Goal: Task Accomplishment & Management: Manage account settings

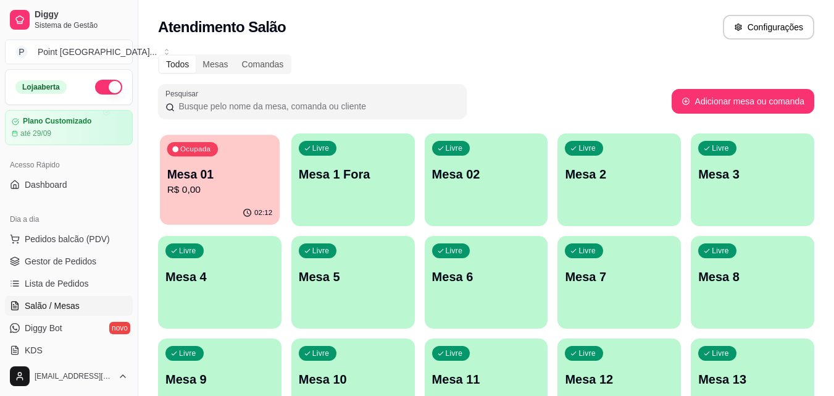
click at [247, 188] on p "R$ 0,00" at bounding box center [220, 190] width 106 height 14
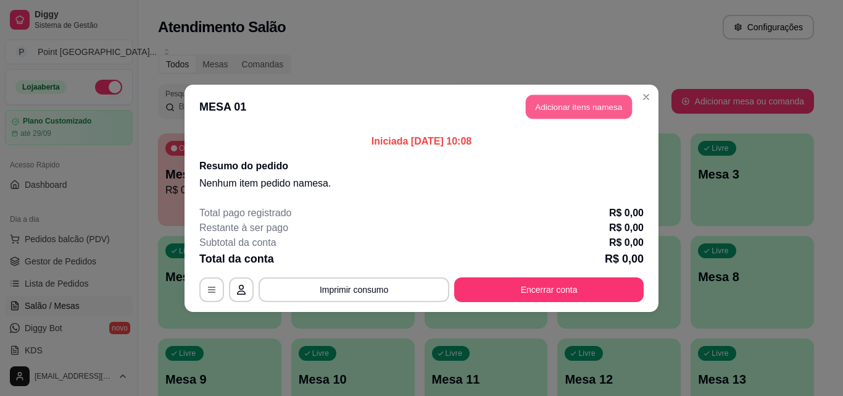
click at [573, 98] on button "Adicionar itens na mesa" at bounding box center [579, 106] width 106 height 24
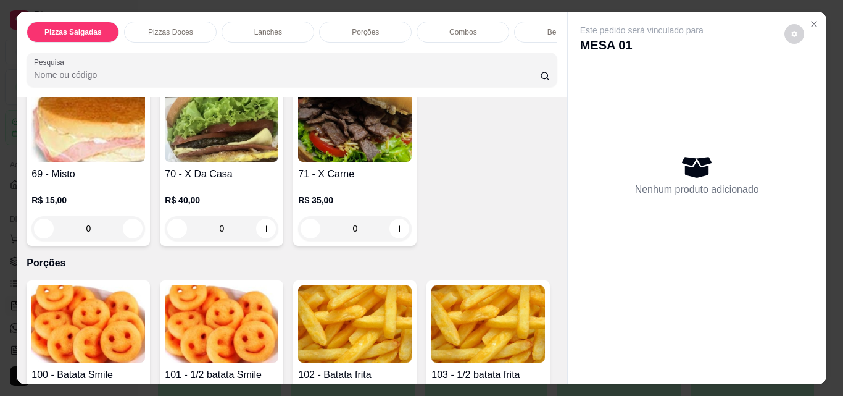
scroll to position [926, 0]
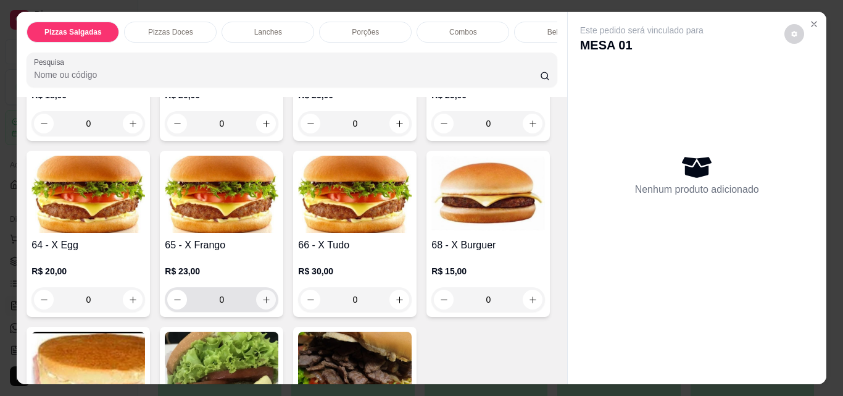
click at [271, 303] on icon "increase-product-quantity" at bounding box center [266, 299] width 9 height 9
type input "1"
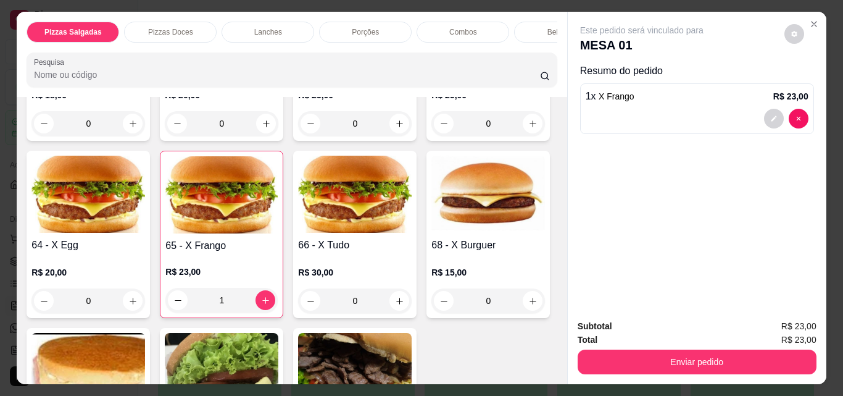
scroll to position [1173, 0]
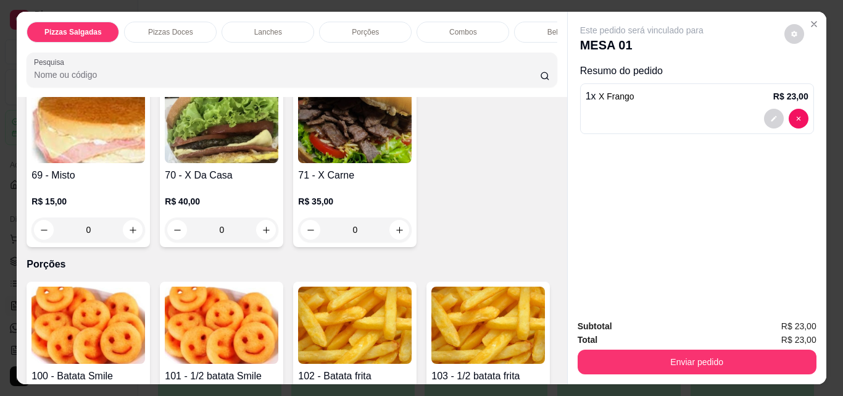
click at [298, 163] on img at bounding box center [355, 124] width 114 height 77
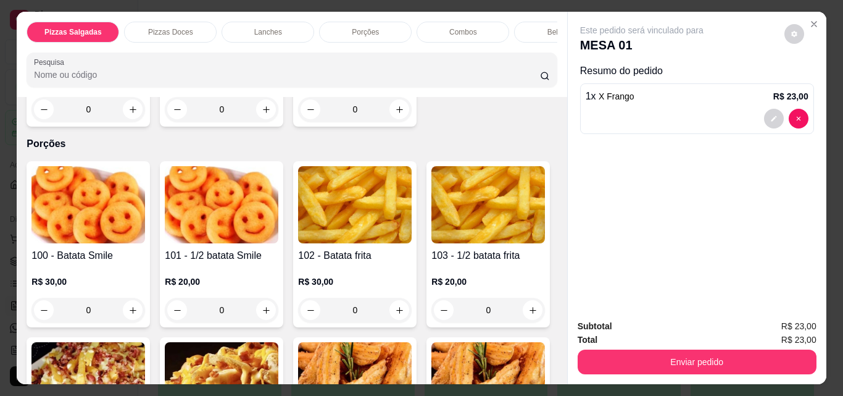
scroll to position [1296, 0]
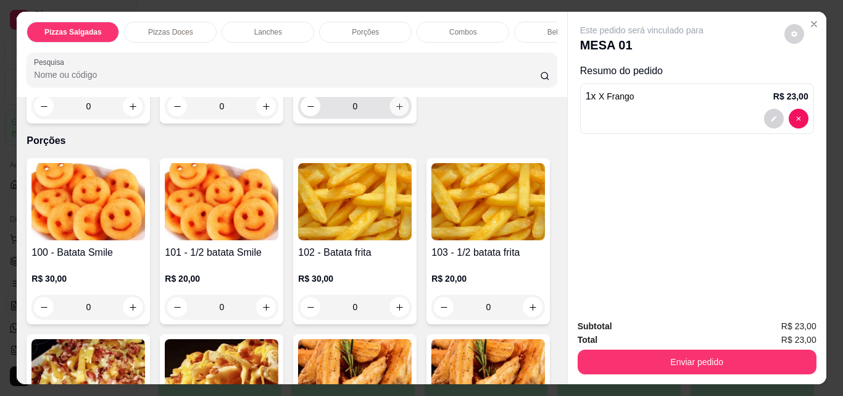
click at [395, 111] on icon "increase-product-quantity" at bounding box center [399, 106] width 9 height 9
type input "1"
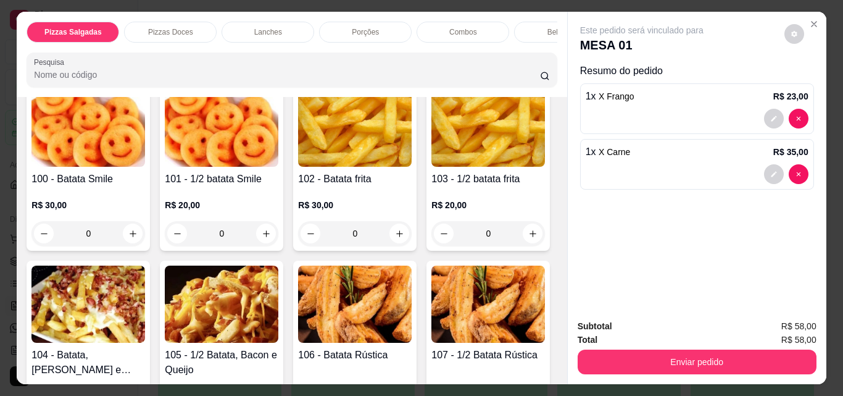
scroll to position [1419, 0]
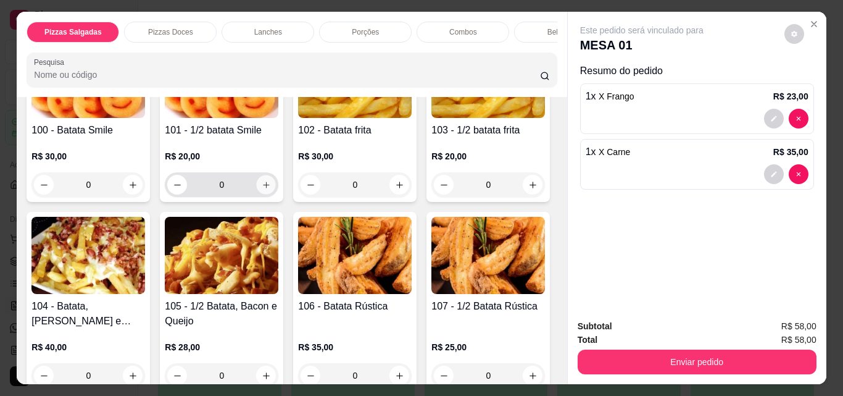
click at [263, 189] on icon "increase-product-quantity" at bounding box center [266, 184] width 9 height 9
type input "1"
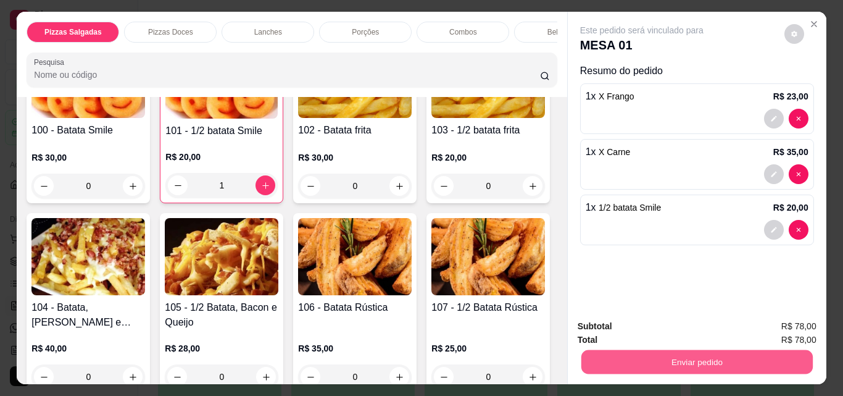
click at [660, 357] on button "Enviar pedido" at bounding box center [696, 361] width 231 height 24
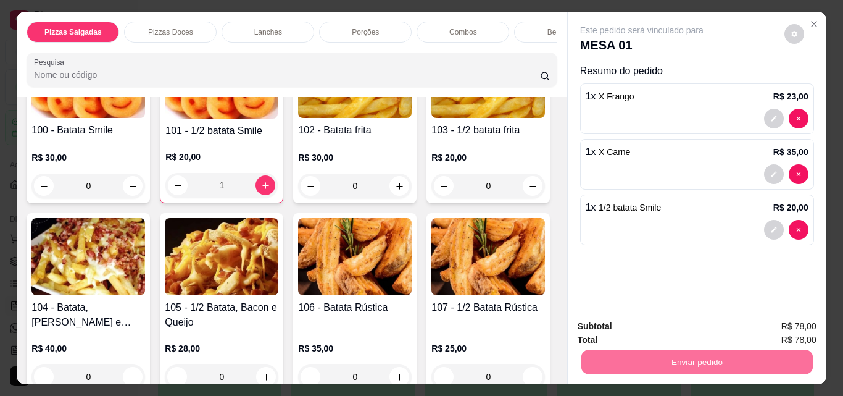
click at [760, 327] on button "Sim, quero registrar" at bounding box center [773, 326] width 92 height 23
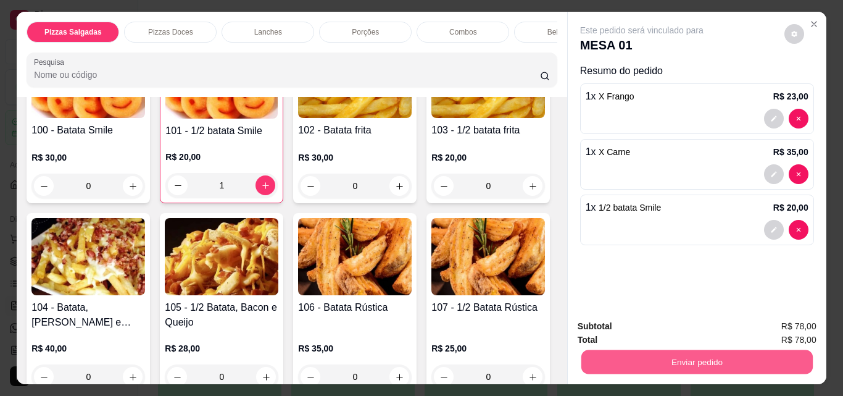
click at [673, 355] on button "Enviar pedido" at bounding box center [696, 361] width 231 height 24
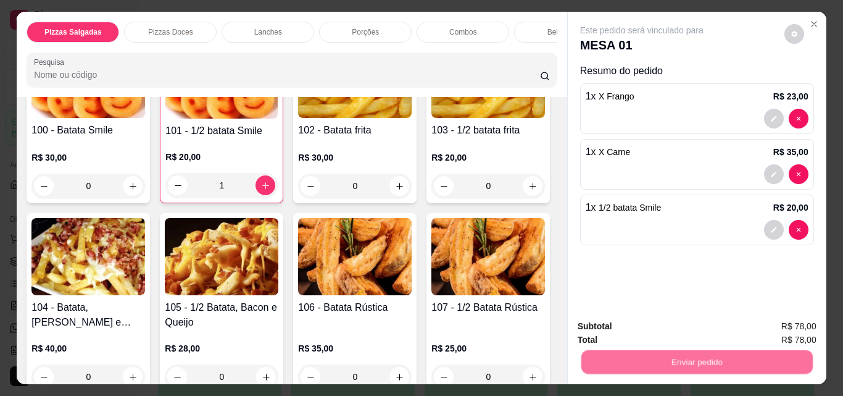
click at [657, 328] on button "Não registrar e enviar pedido" at bounding box center [656, 326] width 125 height 23
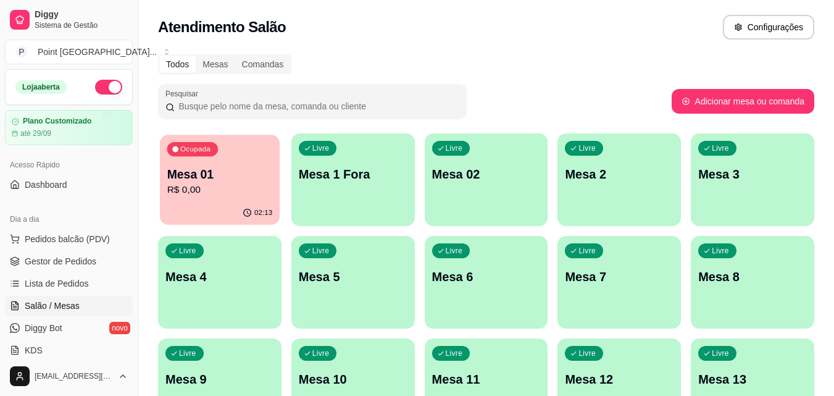
click at [215, 185] on p "R$ 0,00" at bounding box center [220, 190] width 106 height 14
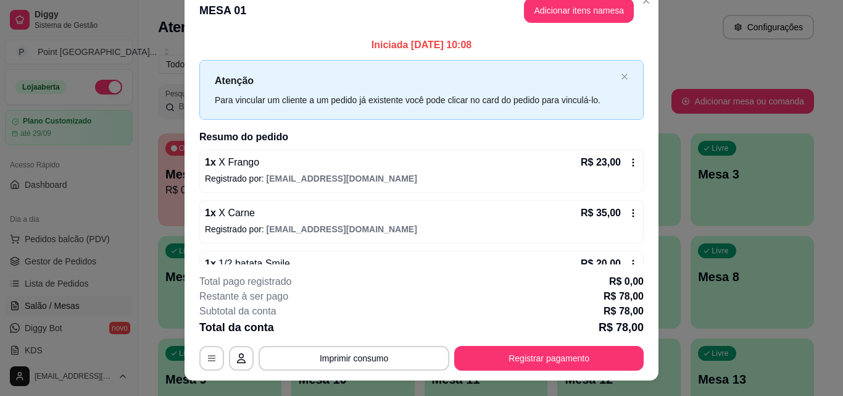
scroll to position [0, 0]
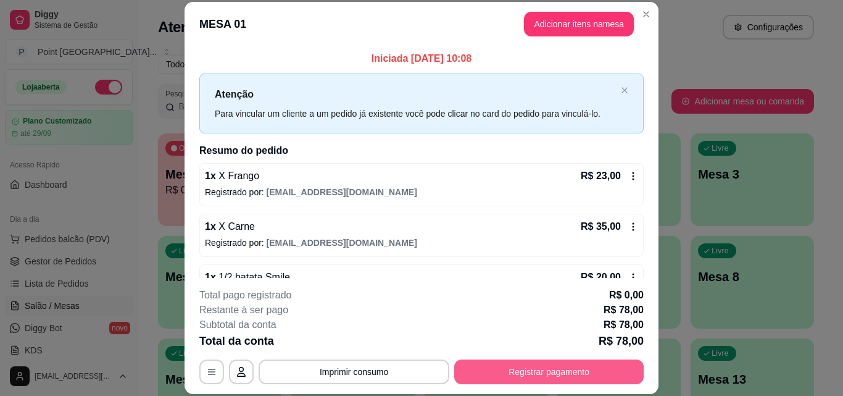
click at [491, 368] on button "Registrar pagamento" at bounding box center [548, 371] width 189 height 25
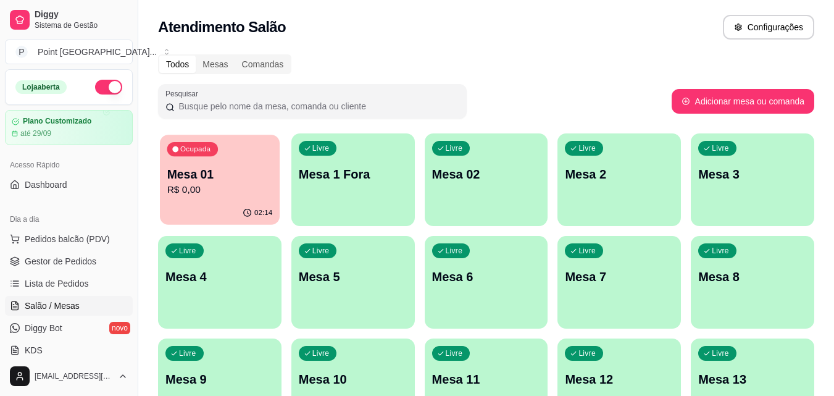
click at [231, 200] on div "Ocupada Mesa 01 R$ 0,00" at bounding box center [220, 168] width 120 height 67
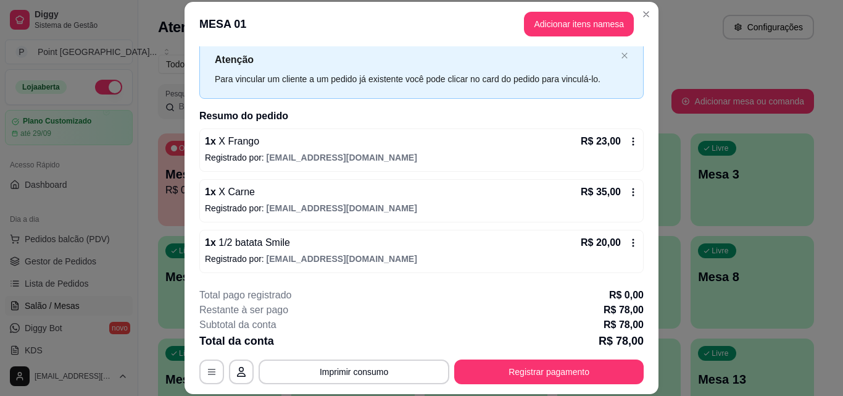
scroll to position [38, 0]
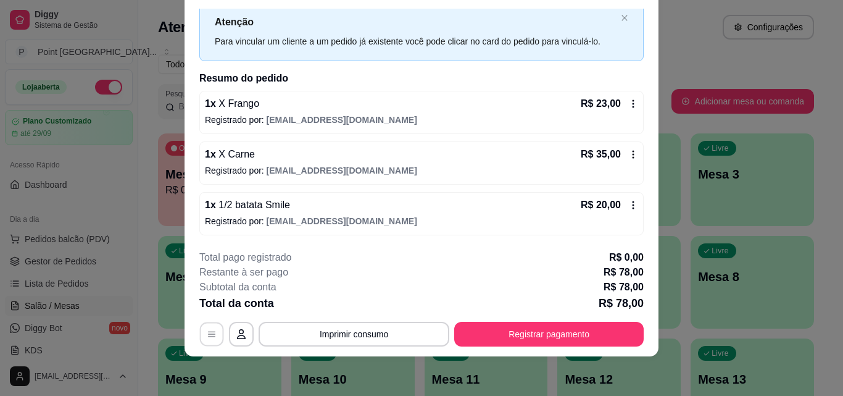
click at [209, 338] on icon "button" at bounding box center [212, 334] width 10 height 10
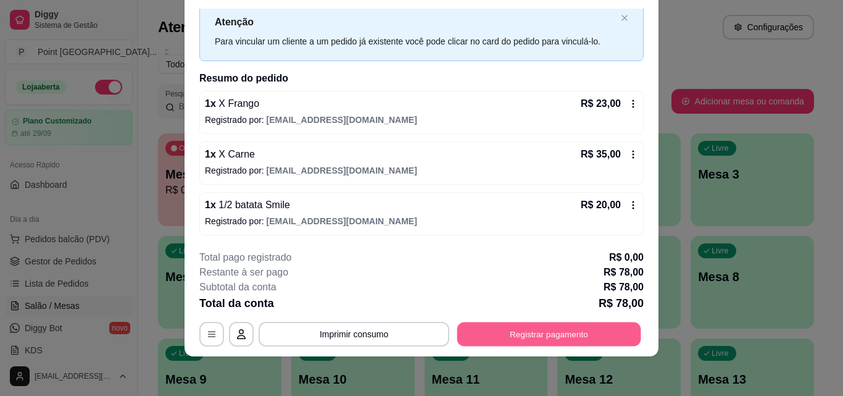
click at [496, 338] on button "Registrar pagamento" at bounding box center [549, 334] width 184 height 24
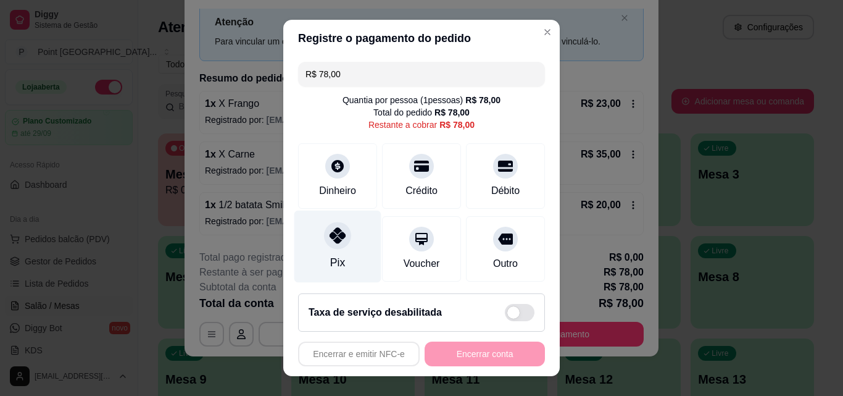
click at [335, 250] on div "Pix" at bounding box center [337, 246] width 87 height 72
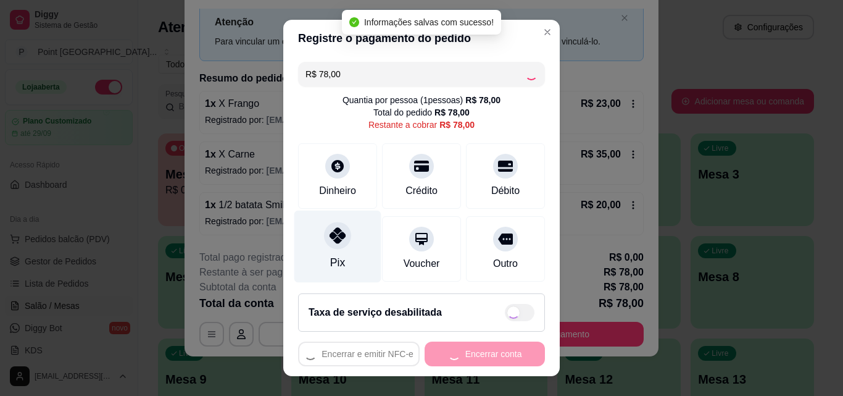
type input "R$ 0,00"
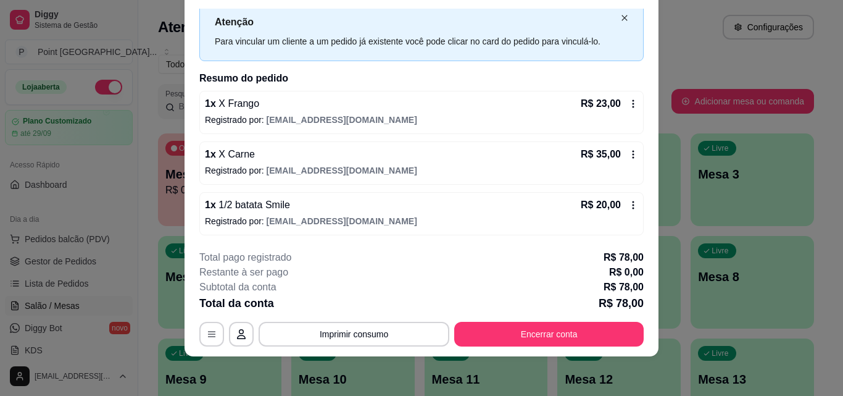
click at [621, 15] on icon "close" at bounding box center [624, 17] width 7 height 7
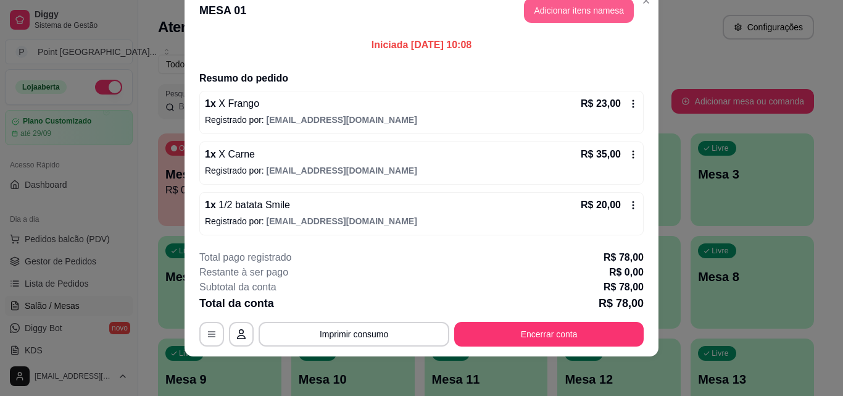
scroll to position [22, 0]
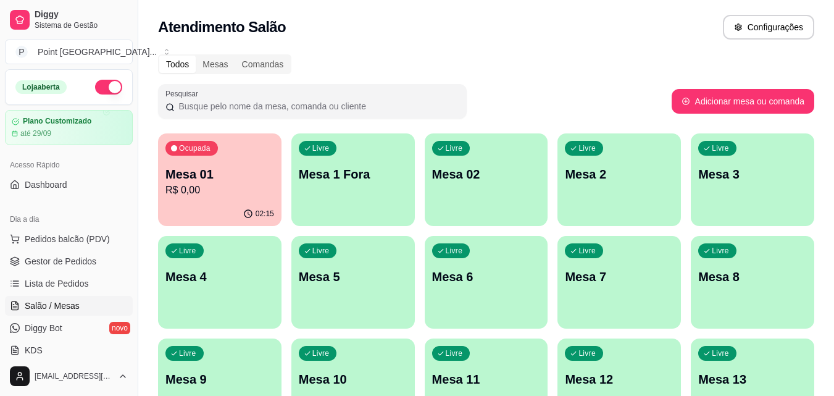
click at [248, 184] on p "R$ 0,00" at bounding box center [219, 190] width 109 height 15
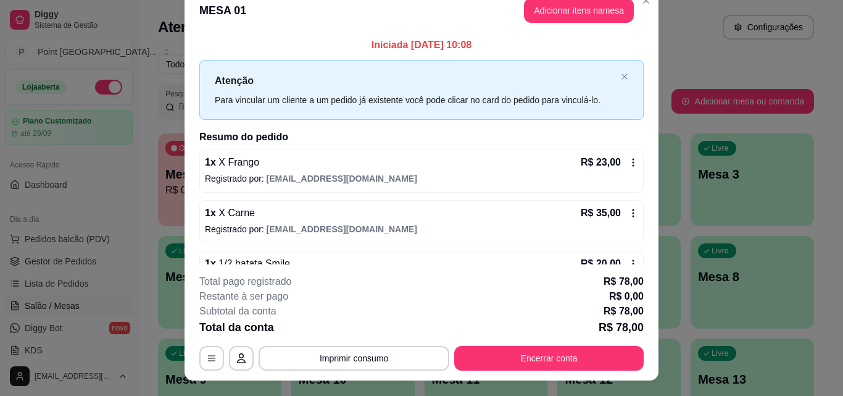
scroll to position [0, 0]
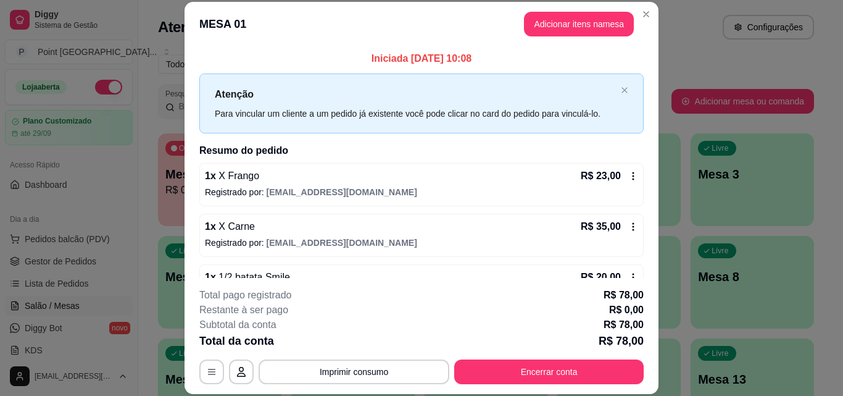
click at [628, 176] on icon at bounding box center [633, 176] width 10 height 10
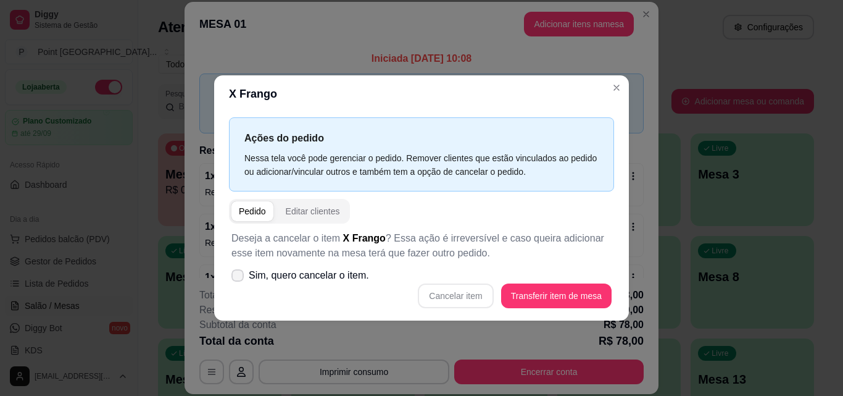
click at [246, 276] on label "Sim, quero cancelar o item." at bounding box center [300, 275] width 148 height 25
click at [239, 277] on input "Sim, quero cancelar o item." at bounding box center [235, 281] width 8 height 8
checkbox input "true"
click at [457, 294] on button "Cancelar item" at bounding box center [455, 295] width 75 height 25
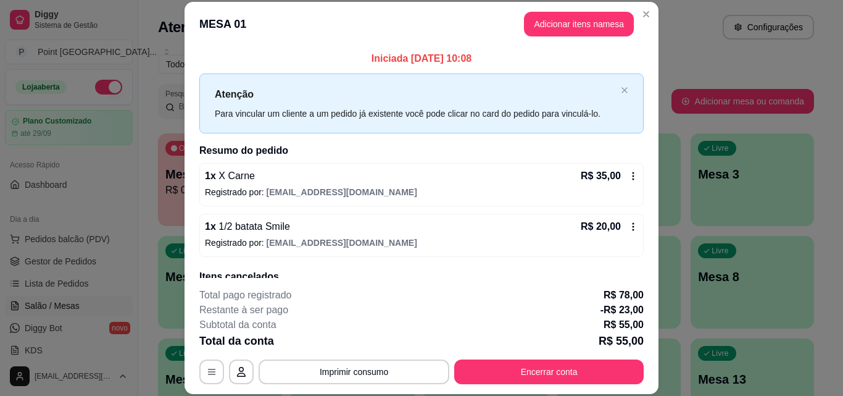
click at [628, 173] on icon at bounding box center [633, 176] width 10 height 10
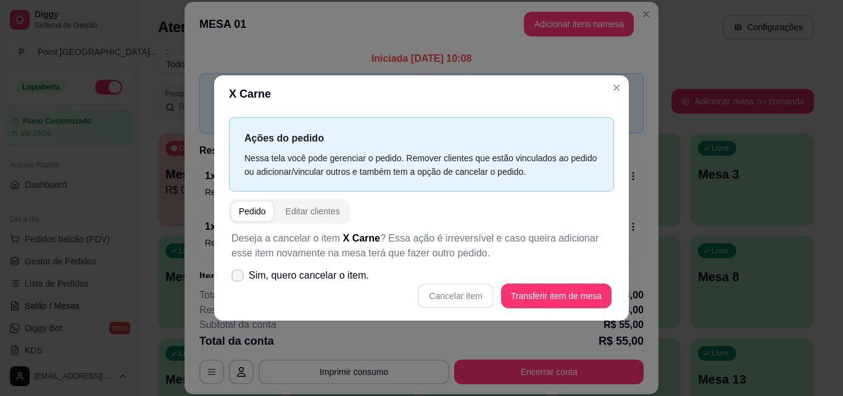
click at [239, 272] on icon at bounding box center [238, 275] width 10 height 7
click at [239, 277] on input "Sim, quero cancelar o item." at bounding box center [235, 281] width 8 height 8
checkbox input "true"
click at [452, 297] on button "Cancelar item" at bounding box center [455, 295] width 73 height 24
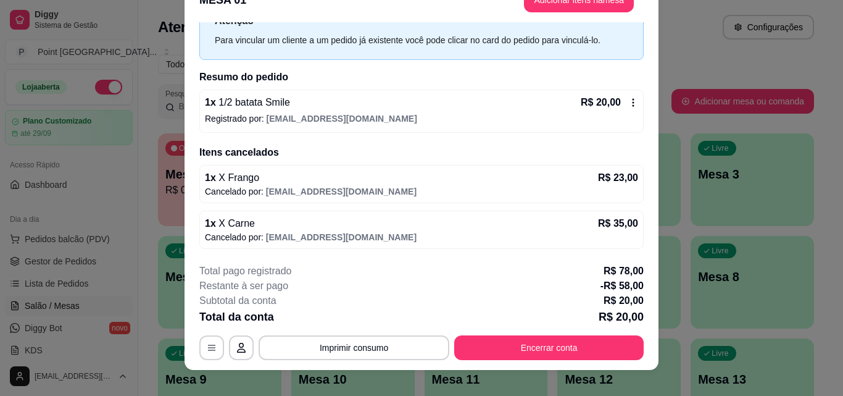
scroll to position [38, 0]
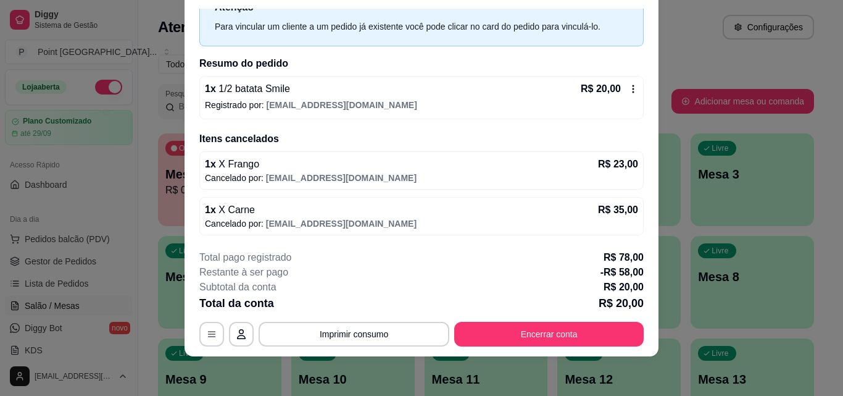
click at [628, 87] on icon at bounding box center [633, 89] width 10 height 10
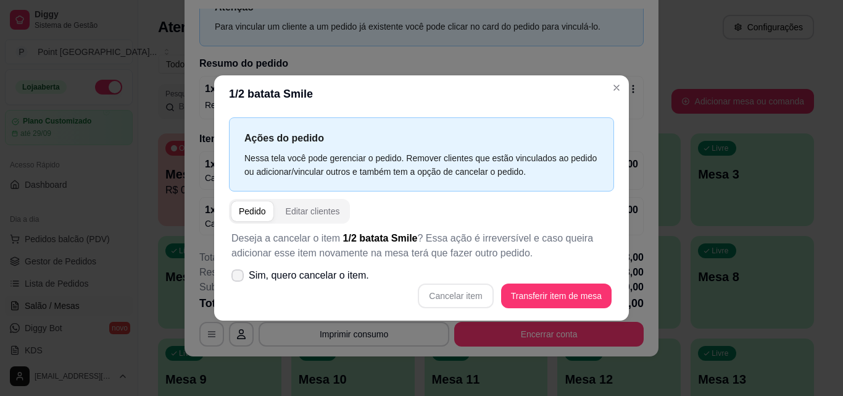
click at [239, 280] on span at bounding box center [237, 275] width 12 height 12
click at [239, 280] on input "Sim, quero cancelar o item." at bounding box center [235, 281] width 8 height 8
checkbox input "true"
click at [447, 298] on button "Cancelar item" at bounding box center [455, 295] width 75 height 25
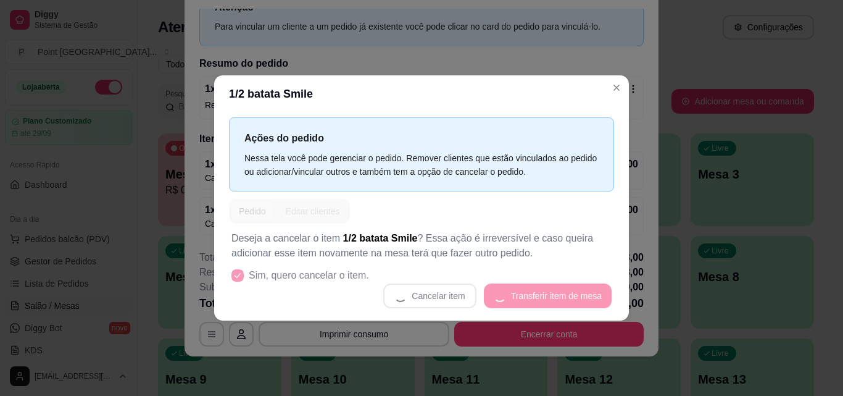
scroll to position [0, 0]
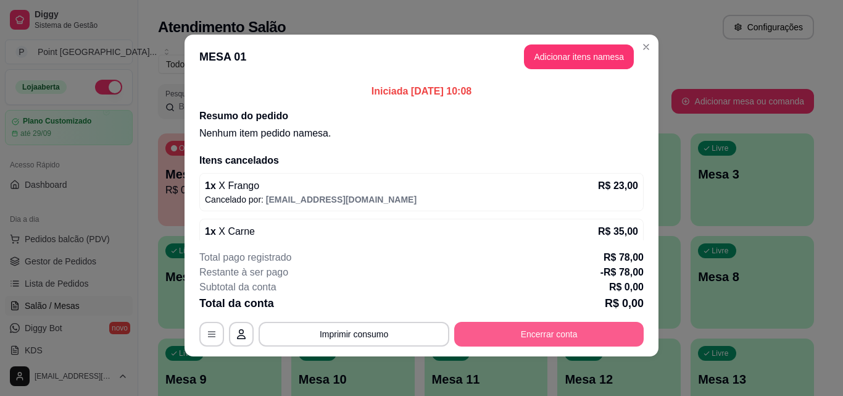
click at [617, 333] on button "Encerrar conta" at bounding box center [548, 334] width 189 height 25
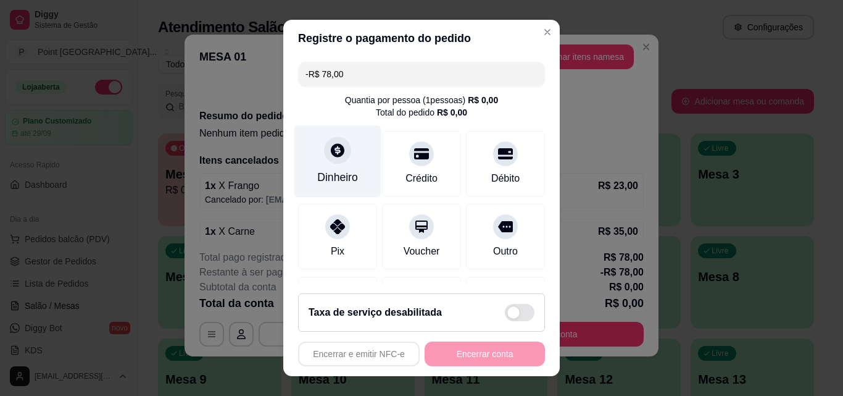
click at [334, 176] on div "Dinheiro" at bounding box center [337, 177] width 41 height 16
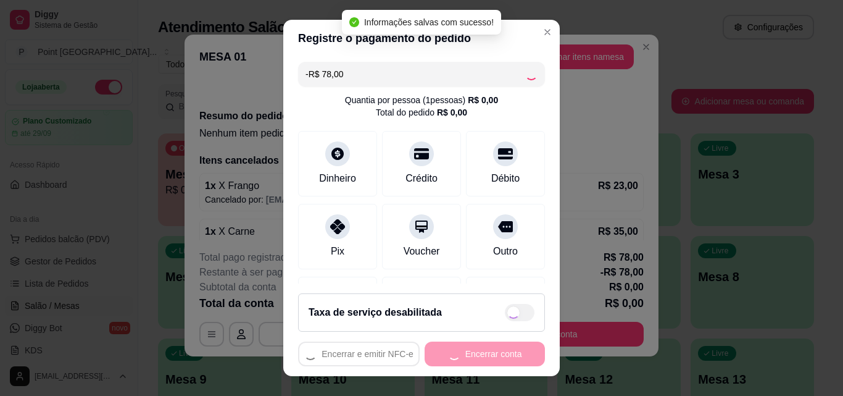
type input "-R$ 156,00"
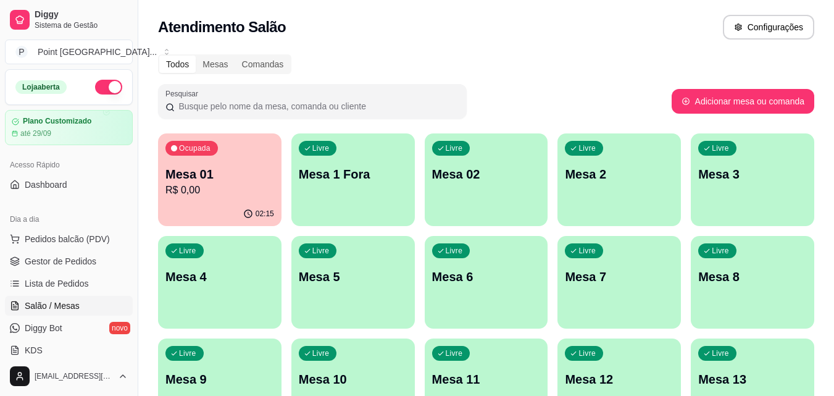
click at [192, 140] on div "Ocupada Mesa 01 R$ 0,00" at bounding box center [219, 167] width 123 height 69
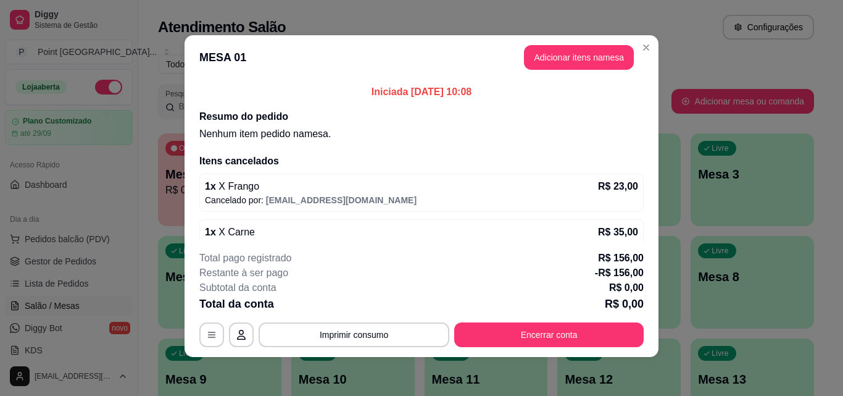
scroll to position [2, 0]
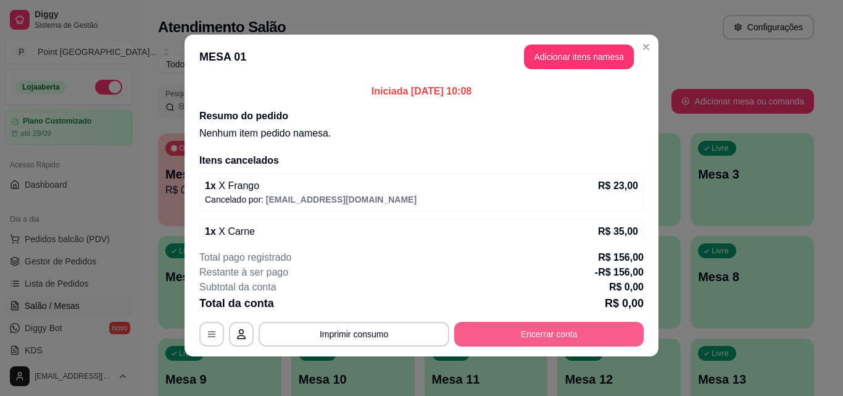
click at [555, 331] on button "Encerrar conta" at bounding box center [548, 334] width 189 height 25
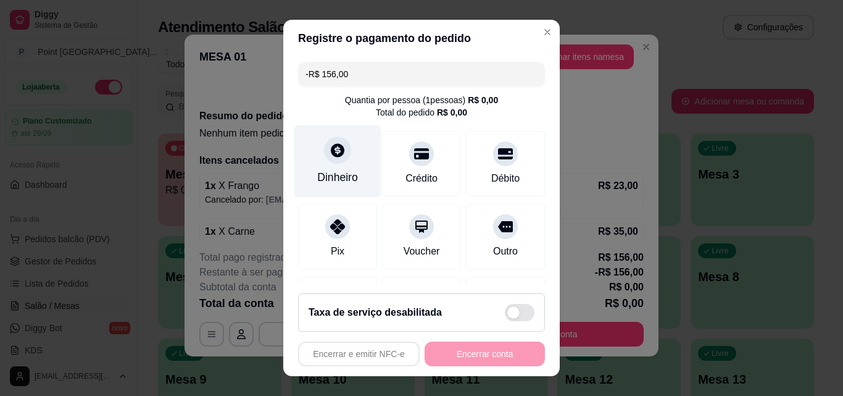
click at [347, 165] on div "Dinheiro" at bounding box center [337, 161] width 87 height 72
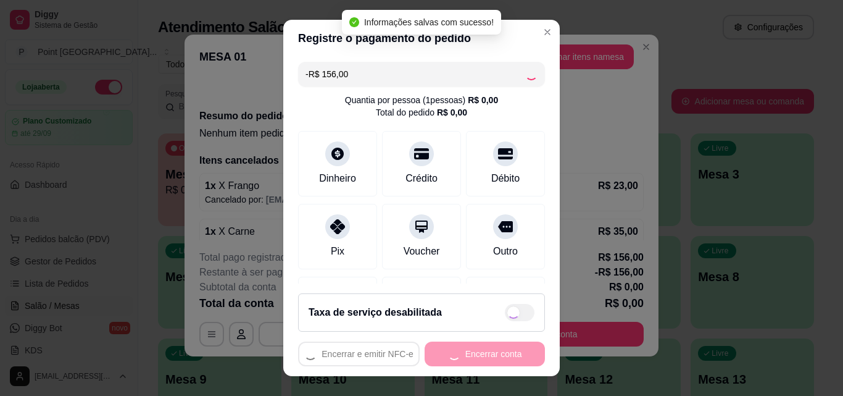
type input "-R$ 312,00"
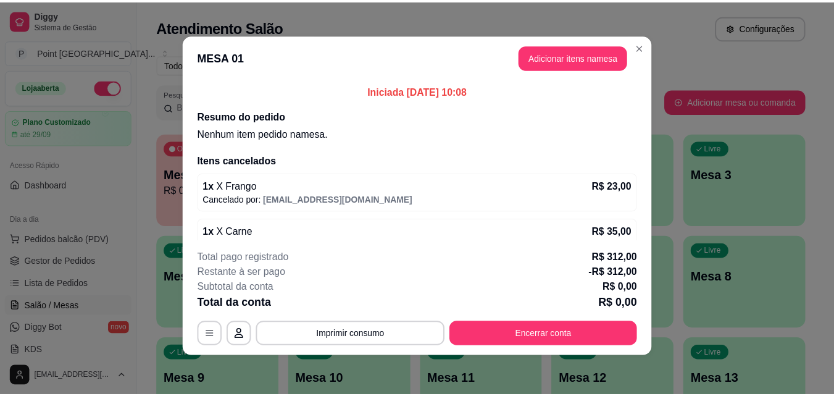
scroll to position [67, 0]
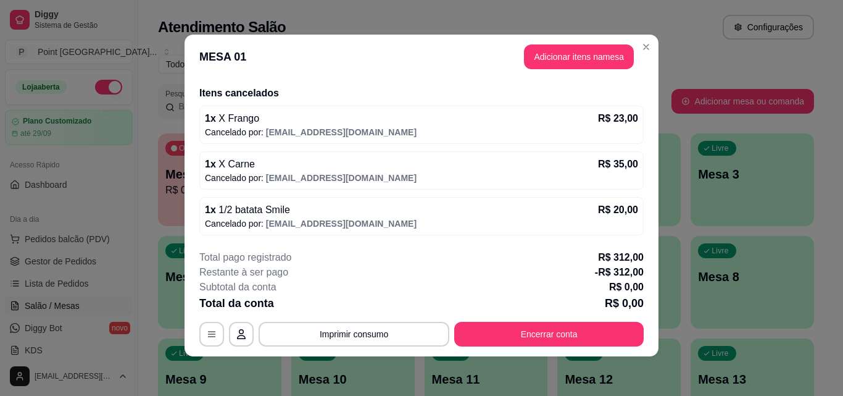
click at [401, 347] on footer "Total pago registrado R$ 312,00 Restante à ser pago -R$ 312,00 Subtotal da cont…" at bounding box center [422, 298] width 474 height 116
click at [401, 333] on button "Imprimir consumo" at bounding box center [354, 334] width 191 height 25
click at [374, 302] on button "Impressora" at bounding box center [353, 306] width 89 height 20
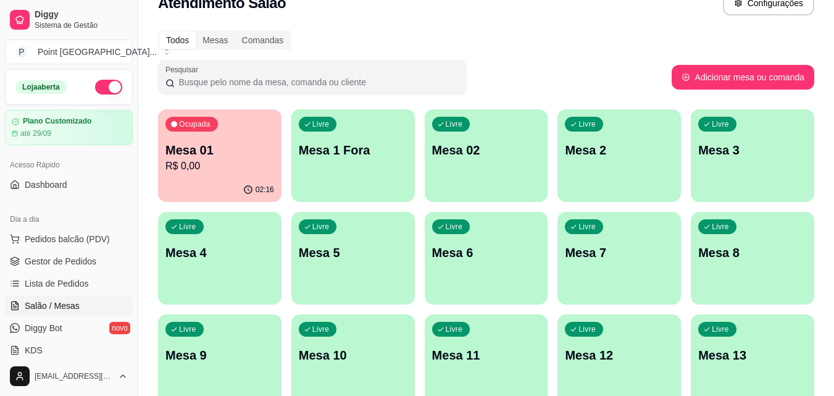
scroll to position [0, 0]
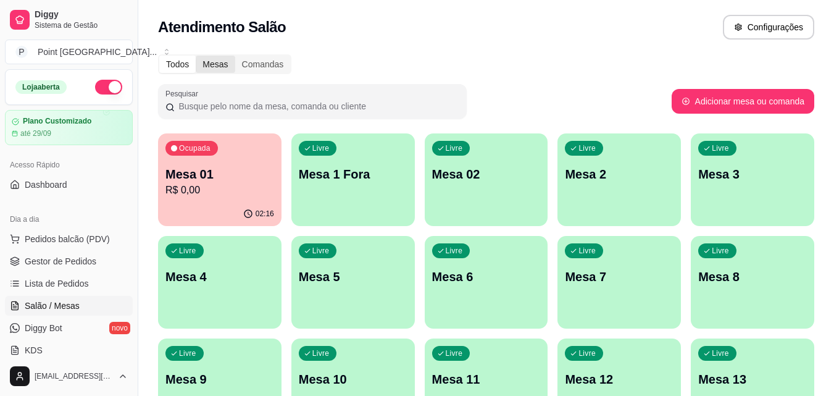
click at [226, 64] on div "Mesas" at bounding box center [215, 64] width 39 height 17
click at [196, 56] on input "Mesas" at bounding box center [196, 56] width 0 height 0
click at [254, 63] on div "Comandas" at bounding box center [263, 64] width 56 height 17
click at [172, 62] on div "Todos" at bounding box center [177, 64] width 36 height 17
click at [159, 56] on input "Todos" at bounding box center [159, 56] width 0 height 0
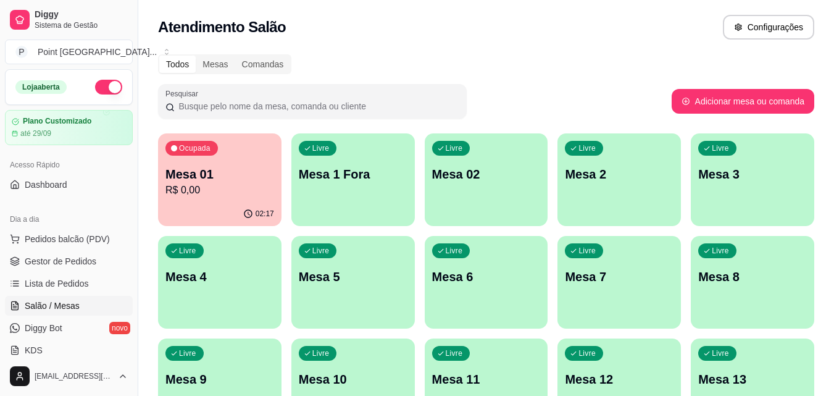
click at [496, 192] on div "Livre Mesa 02" at bounding box center [486, 172] width 123 height 78
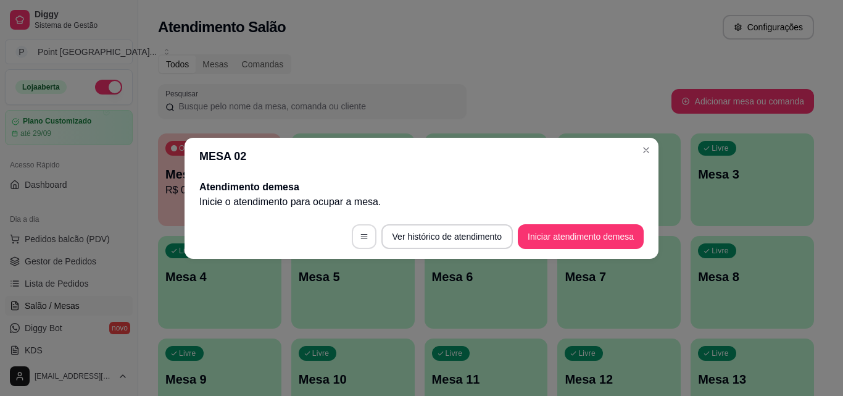
click at [362, 236] on icon "button" at bounding box center [364, 236] width 9 height 9
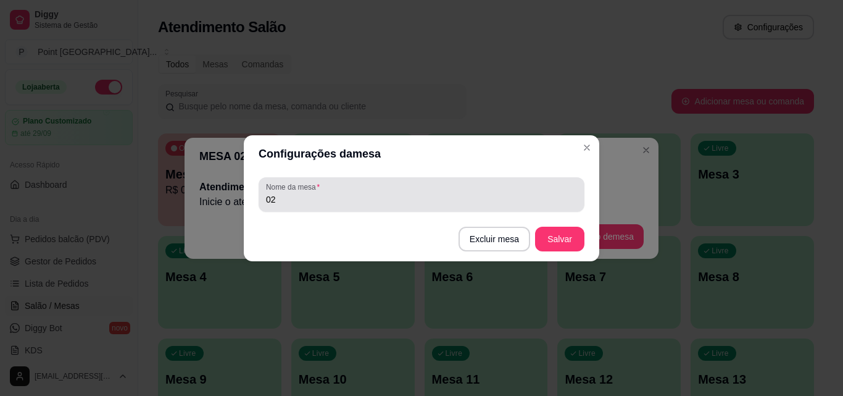
click at [300, 204] on input "02" at bounding box center [421, 199] width 311 height 12
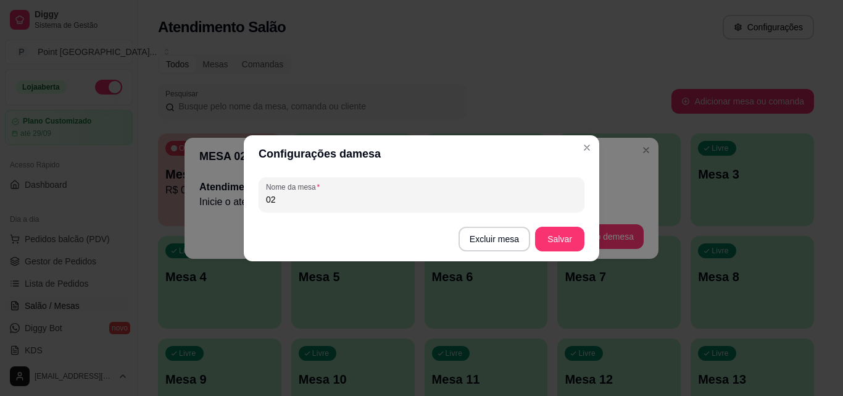
type input "0"
type input "2 Fora"
click at [546, 236] on button "Salvar" at bounding box center [559, 238] width 49 height 25
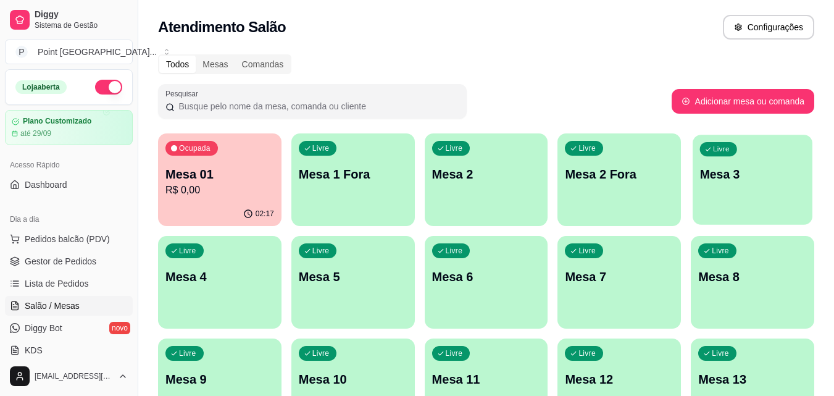
click at [741, 194] on div "Livre Mesa 3" at bounding box center [752, 172] width 120 height 75
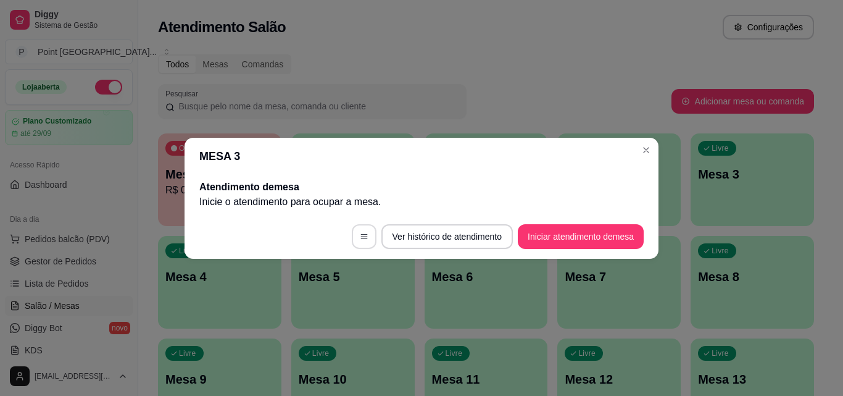
click at [356, 235] on button "button" at bounding box center [364, 236] width 25 height 25
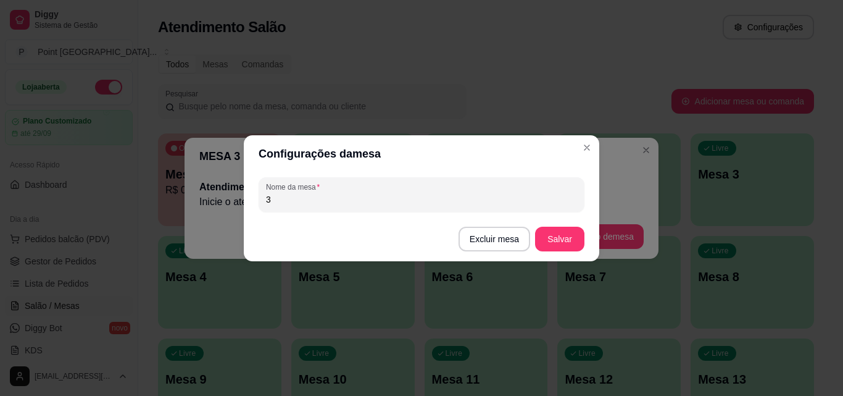
click at [333, 203] on input "3" at bounding box center [421, 199] width 311 height 12
type input "3 Fora"
click at [556, 242] on button "Salvar" at bounding box center [559, 238] width 49 height 25
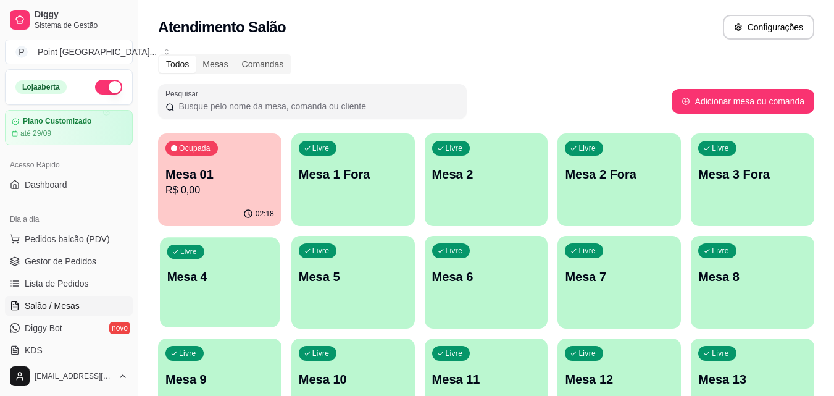
click at [229, 269] on p "Mesa 4" at bounding box center [220, 276] width 106 height 17
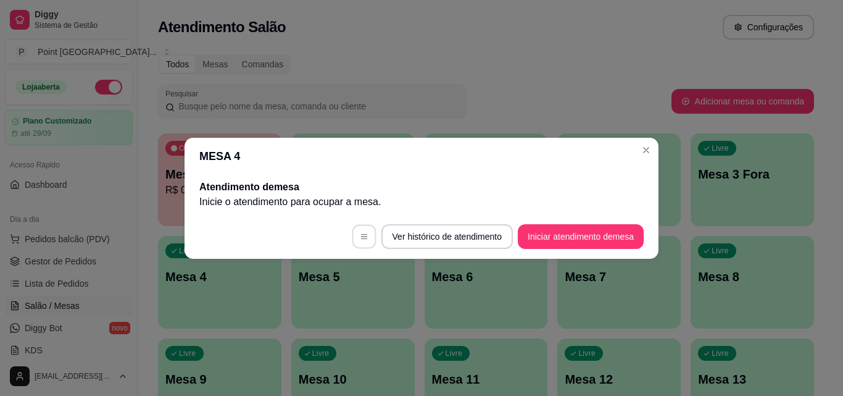
click at [360, 235] on icon "button" at bounding box center [364, 236] width 9 height 9
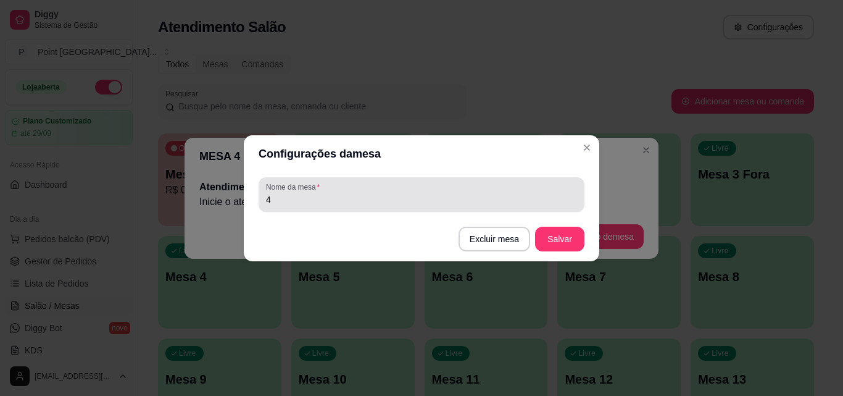
click at [291, 200] on input "4" at bounding box center [421, 199] width 311 height 12
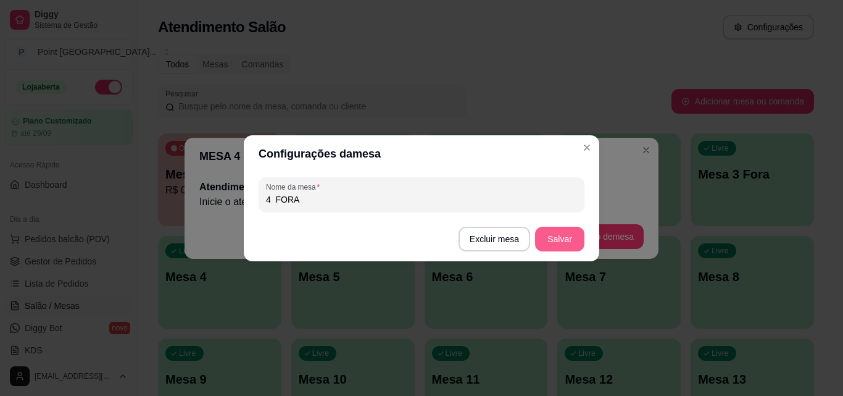
type input "4 FORA"
click at [563, 242] on button "Salvar" at bounding box center [559, 238] width 49 height 25
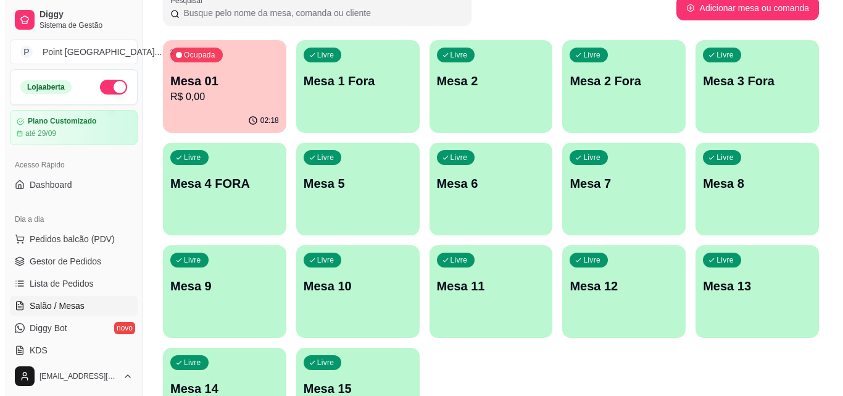
scroll to position [123, 0]
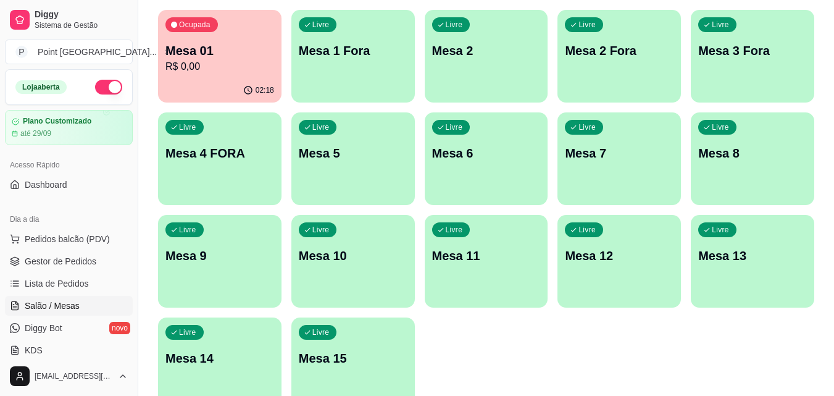
click at [377, 159] on p "Mesa 5" at bounding box center [353, 152] width 109 height 17
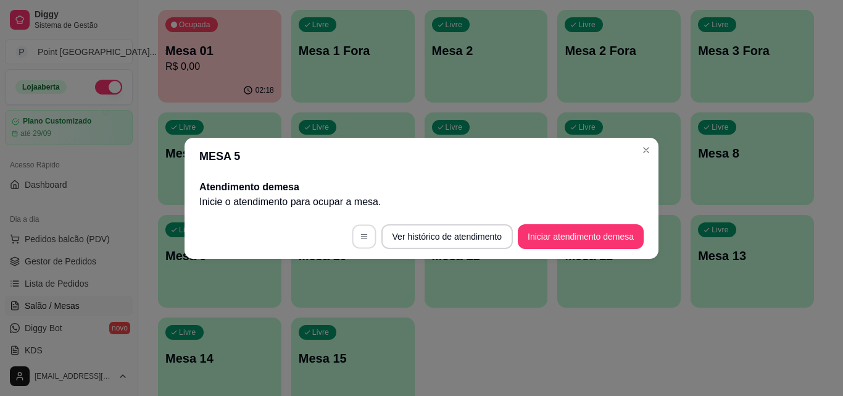
click at [365, 235] on button "button" at bounding box center [364, 236] width 24 height 24
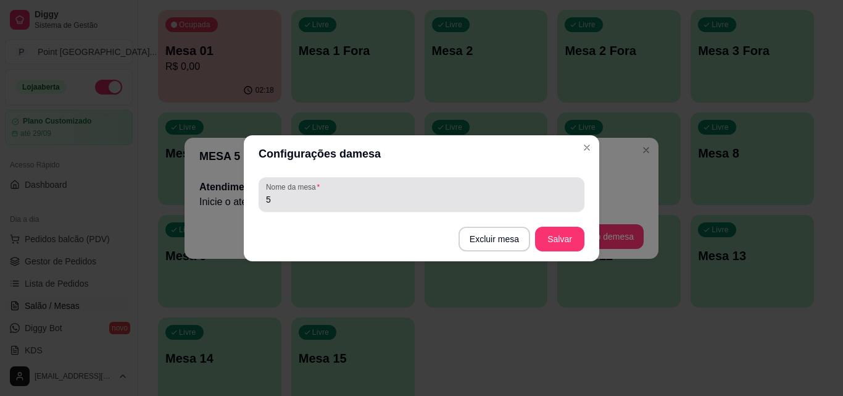
click at [335, 210] on div "Nome da mesa 5" at bounding box center [422, 194] width 326 height 35
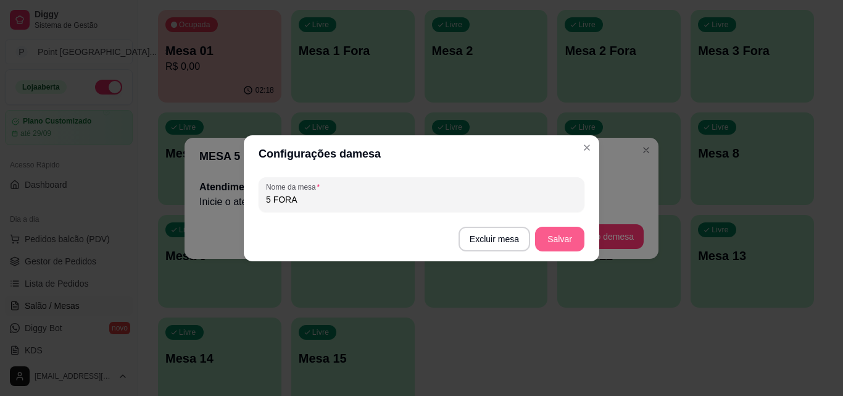
type input "5 FORA"
click at [555, 232] on button "Salvar" at bounding box center [560, 238] width 48 height 24
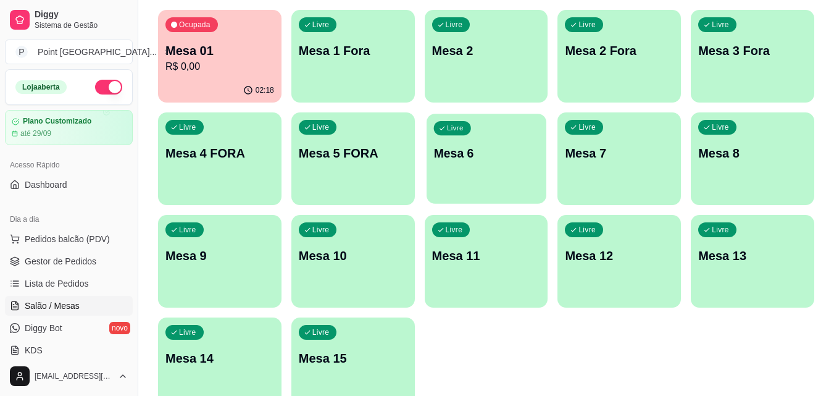
click at [486, 166] on div "Livre Mesa 6" at bounding box center [486, 151] width 120 height 75
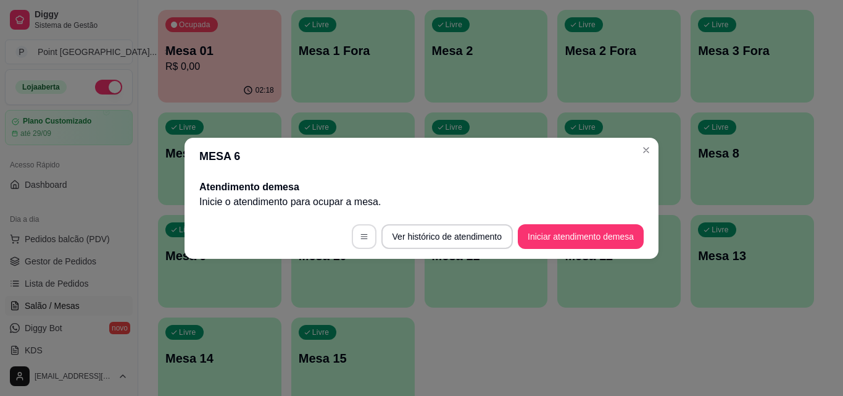
click at [366, 232] on button "button" at bounding box center [364, 236] width 25 height 25
click at [344, 191] on div "6" at bounding box center [421, 193] width 311 height 25
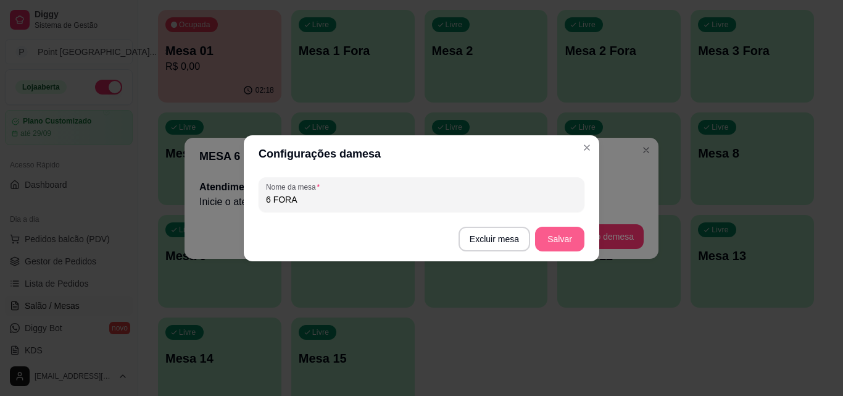
type input "6 FORA"
click at [563, 239] on button "Salvar" at bounding box center [559, 238] width 49 height 25
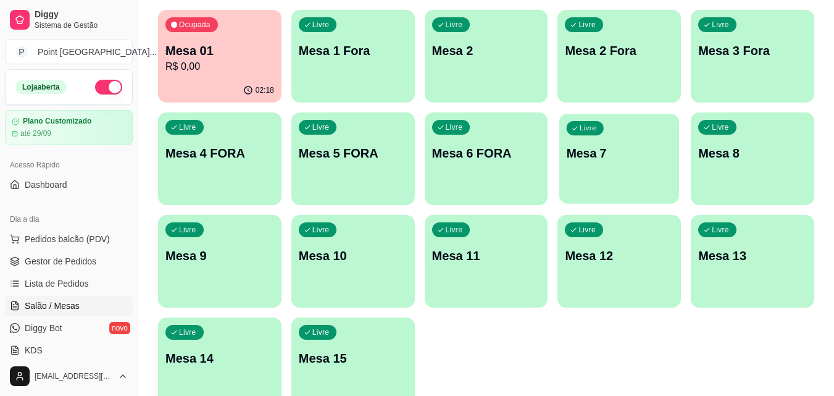
click at [613, 159] on p "Mesa 7" at bounding box center [620, 153] width 106 height 17
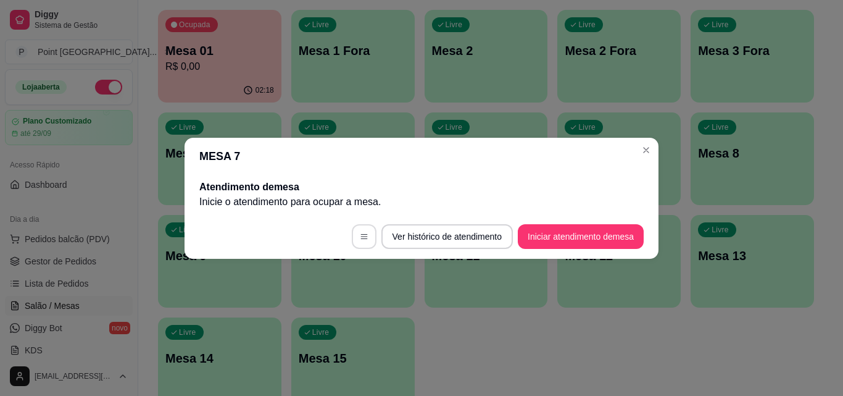
click at [364, 234] on icon "button" at bounding box center [364, 236] width 9 height 9
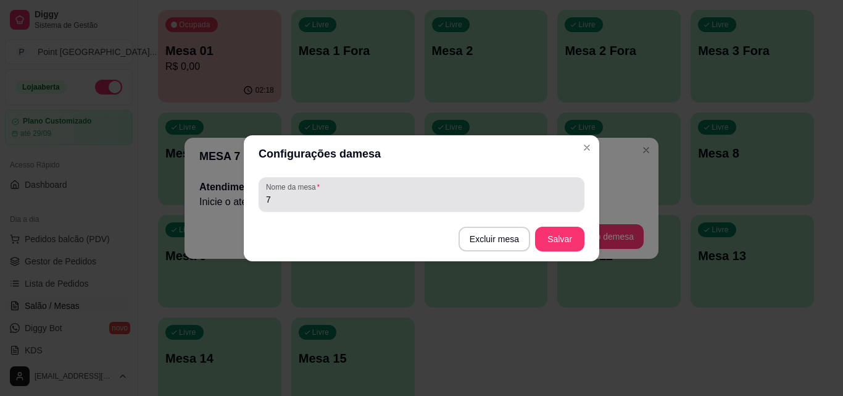
click at [338, 192] on div "7" at bounding box center [421, 194] width 311 height 25
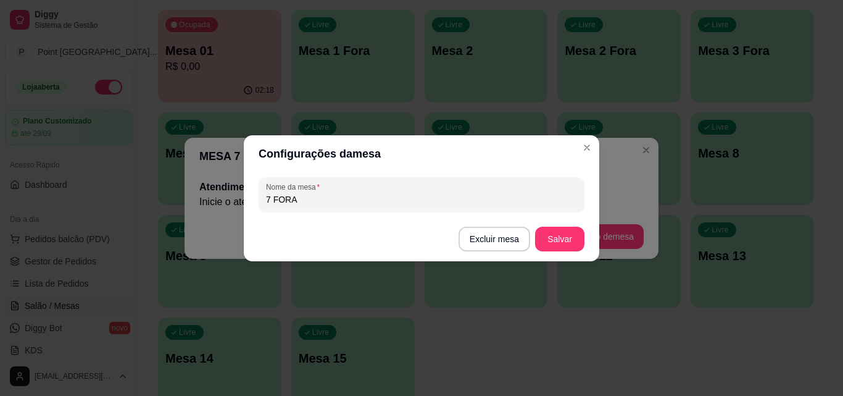
type input "7 FORA"
click at [568, 246] on button "Salvar" at bounding box center [560, 238] width 48 height 24
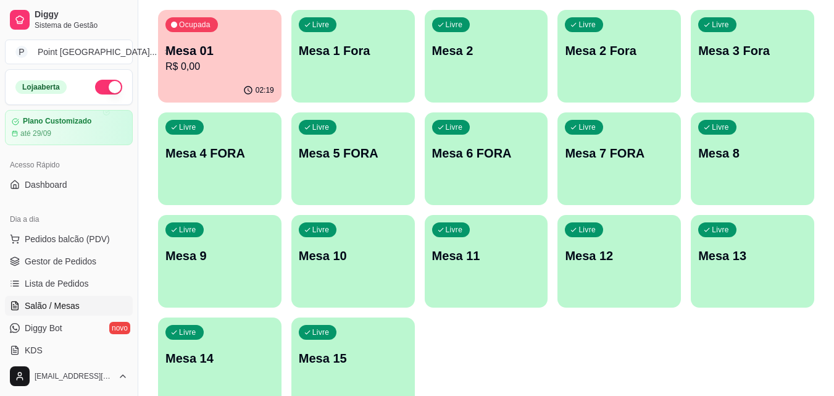
click at [754, 157] on p "Mesa 8" at bounding box center [752, 152] width 109 height 17
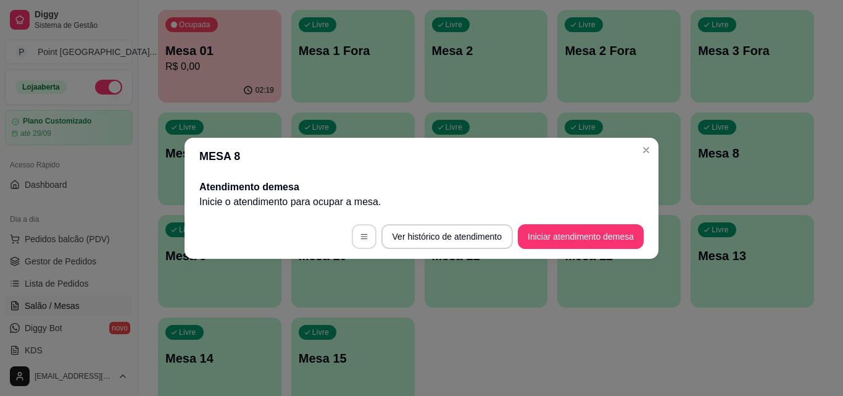
click at [365, 233] on button "button" at bounding box center [364, 236] width 25 height 25
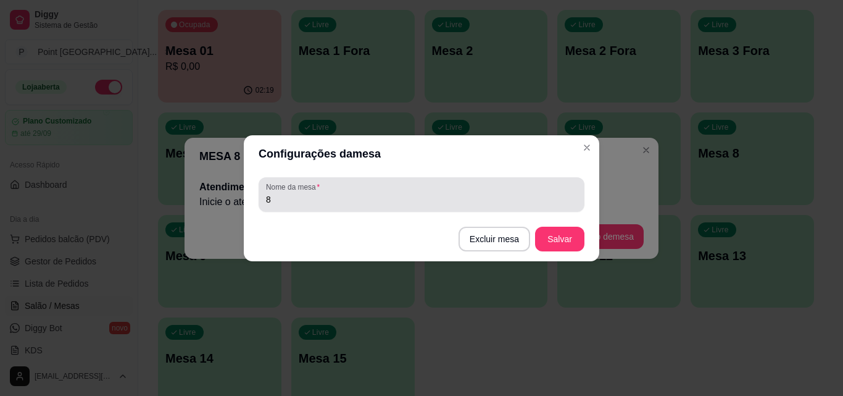
click at [318, 197] on input "8" at bounding box center [421, 199] width 311 height 12
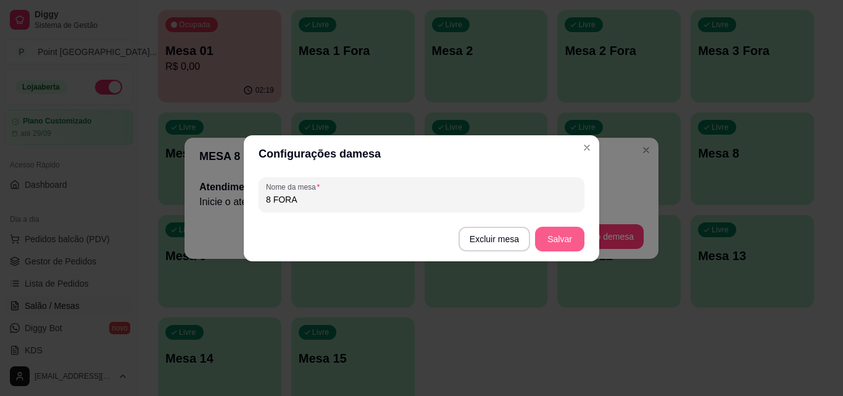
type input "8 FORA"
click at [544, 235] on button "Salvar" at bounding box center [559, 238] width 49 height 25
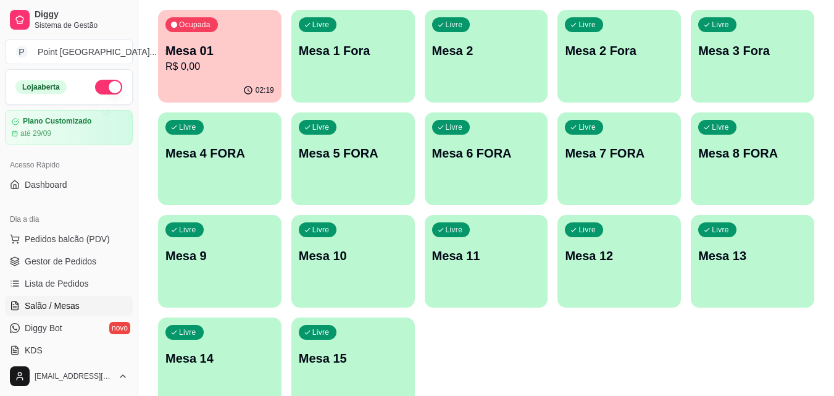
click at [260, 277] on div "Livre Mesa 9" at bounding box center [219, 254] width 123 height 78
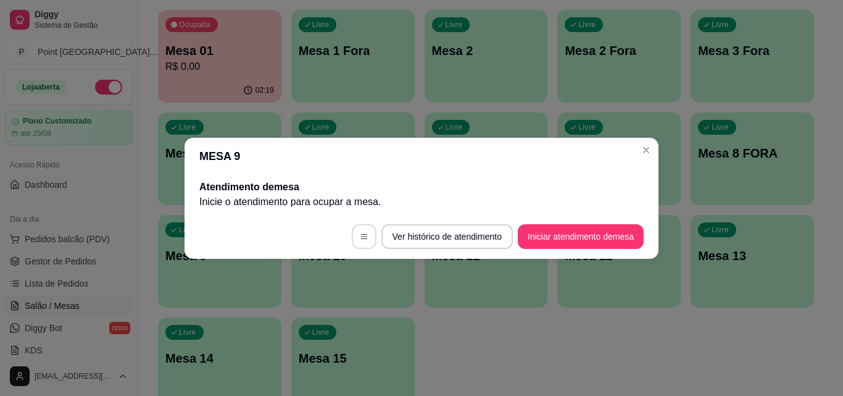
click at [362, 231] on button "button" at bounding box center [364, 236] width 25 height 25
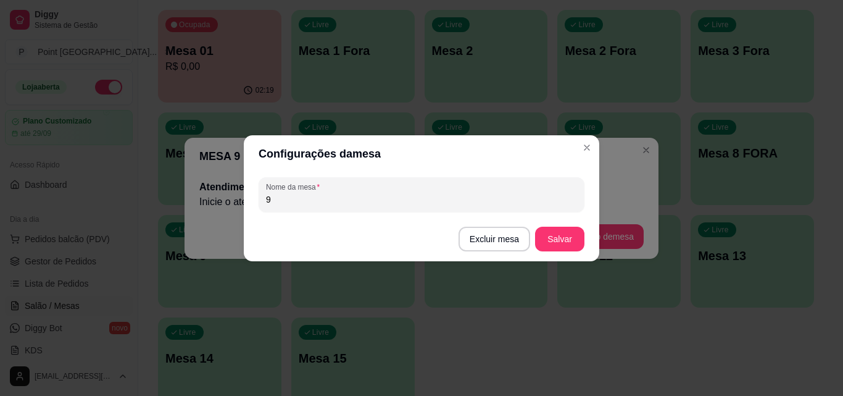
click at [330, 197] on input "9" at bounding box center [421, 199] width 311 height 12
type input "9 FORA"
click at [565, 235] on button "Salvar" at bounding box center [559, 238] width 49 height 25
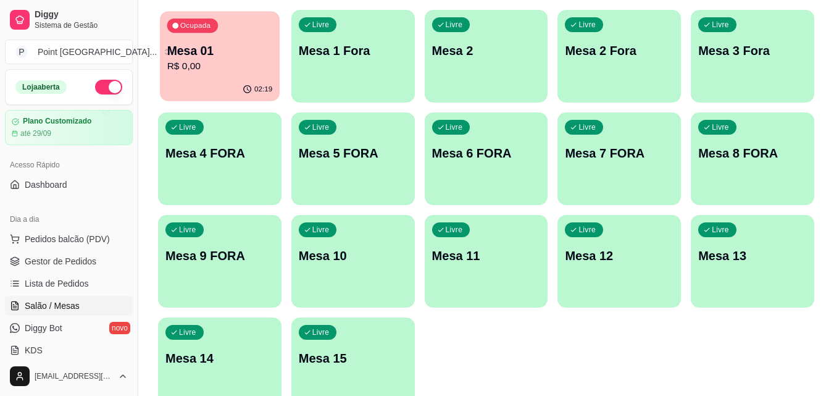
click at [237, 54] on p "Mesa 01" at bounding box center [220, 51] width 106 height 17
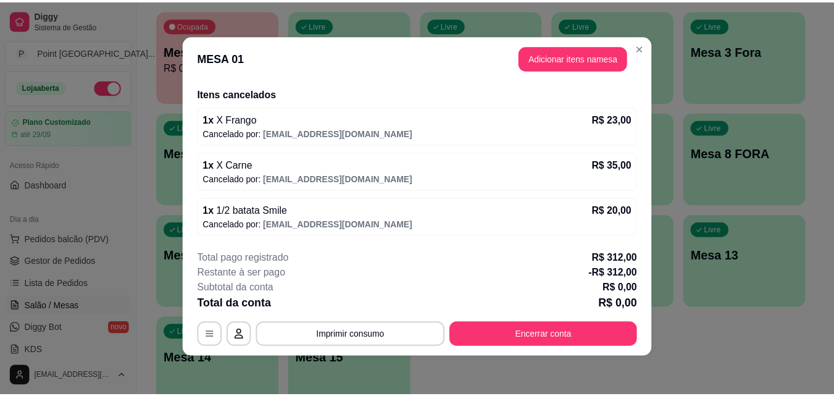
scroll to position [2, 0]
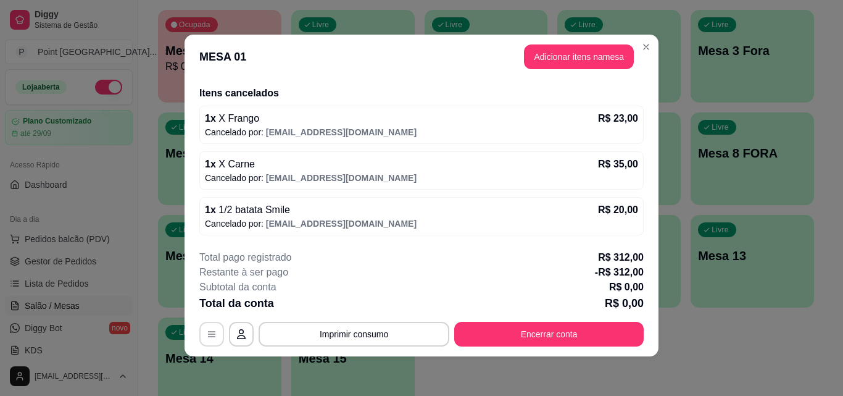
click at [208, 334] on icon "button" at bounding box center [211, 334] width 7 height 6
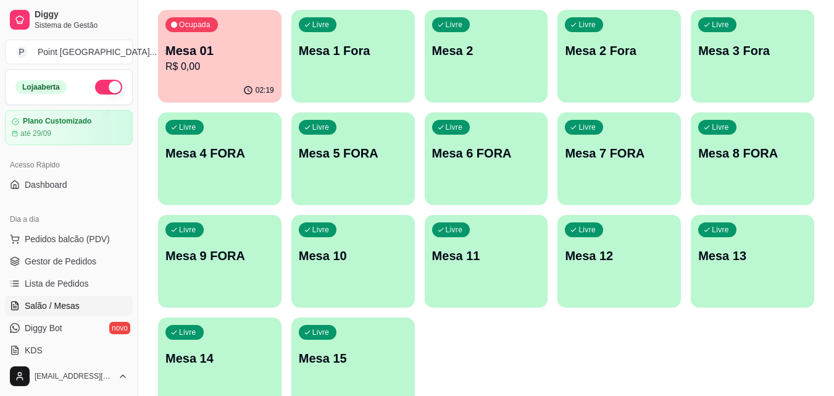
click at [334, 54] on p "Mesa 1 Fora" at bounding box center [353, 50] width 109 height 17
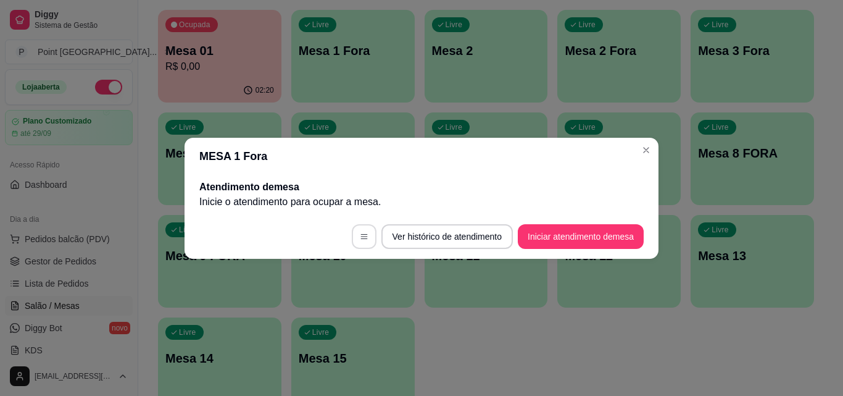
click at [360, 236] on icon "button" at bounding box center [364, 236] width 9 height 9
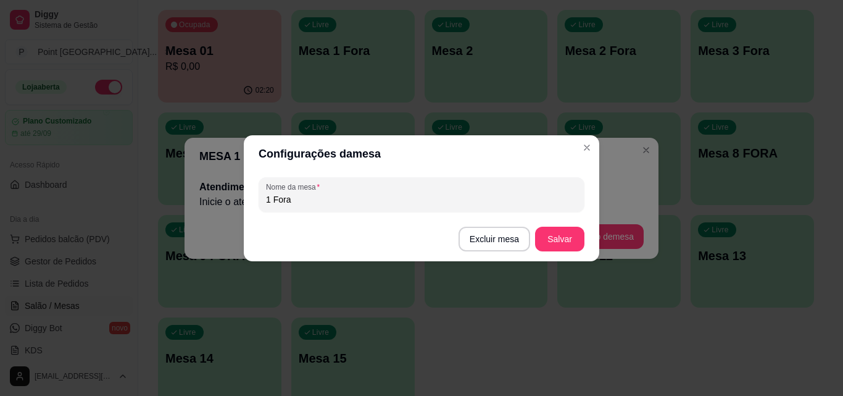
drag, startPoint x: 316, startPoint y: 195, endPoint x: 226, endPoint y: 199, distance: 90.2
click at [229, 201] on div "Configurações da mesa Nome da mesa 1 Fora Excluir mesa Salvar" at bounding box center [421, 198] width 843 height 396
type input "02"
click at [557, 238] on button "Salvar" at bounding box center [559, 238] width 49 height 25
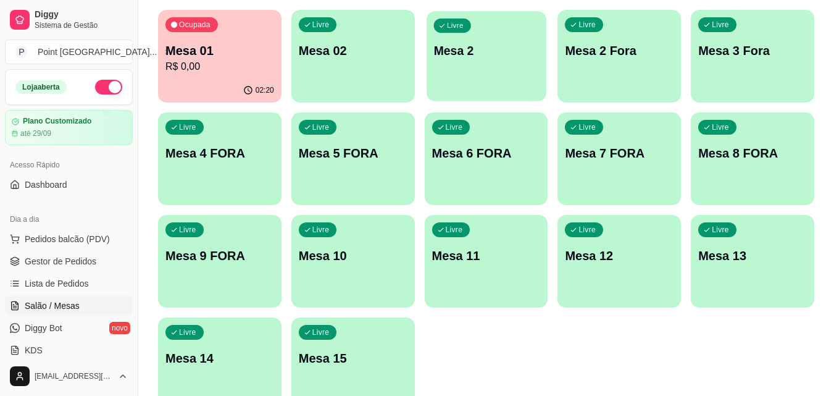
click at [515, 70] on div "Livre Mesa 2" at bounding box center [486, 48] width 120 height 75
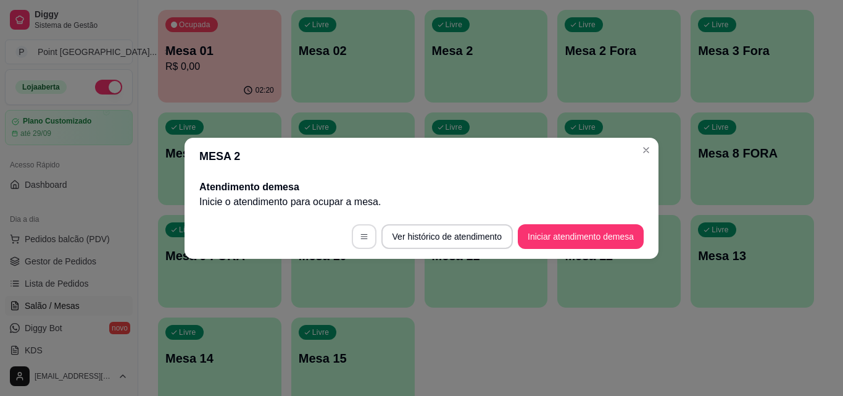
click at [365, 239] on button "button" at bounding box center [364, 236] width 25 height 25
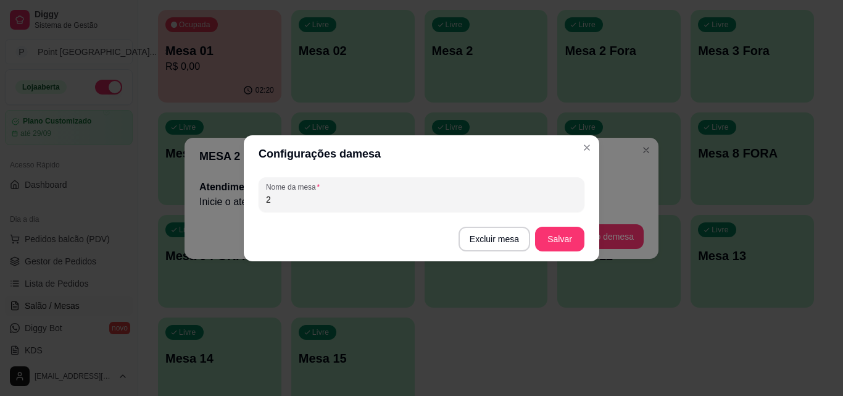
drag, startPoint x: 282, startPoint y: 204, endPoint x: 189, endPoint y: 206, distance: 92.6
click at [190, 206] on div "Configurações da mesa Nome da mesa 2 Excluir mesa Salvar" at bounding box center [421, 198] width 843 height 396
type input "03"
click at [551, 235] on button "Salvar" at bounding box center [559, 238] width 49 height 25
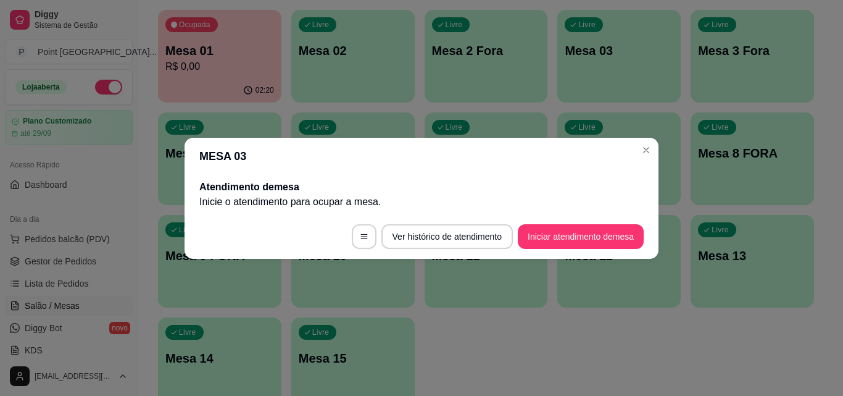
click at [587, 144] on header "MESA 03" at bounding box center [422, 156] width 474 height 37
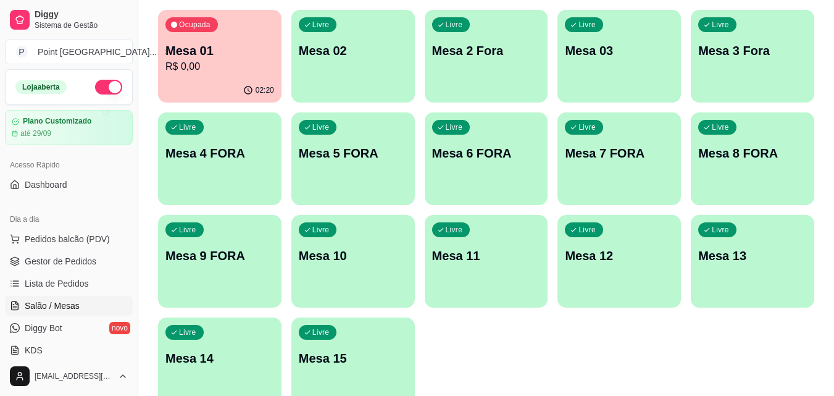
click at [507, 60] on div "Livre Mesa 2 Fora" at bounding box center [486, 49] width 123 height 78
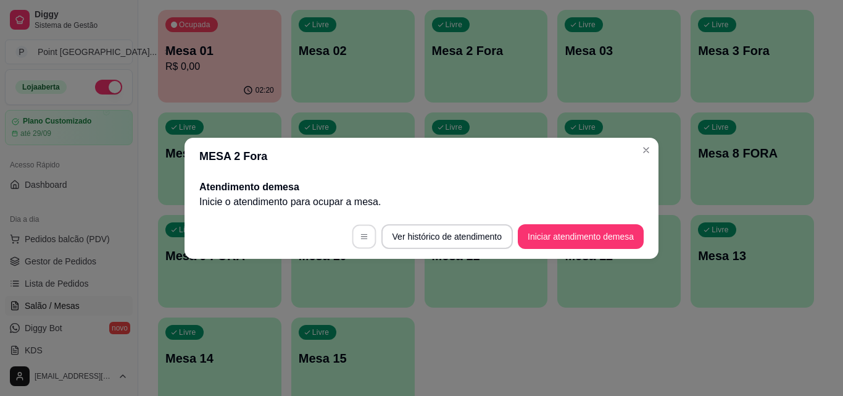
click at [360, 235] on icon "button" at bounding box center [364, 236] width 9 height 9
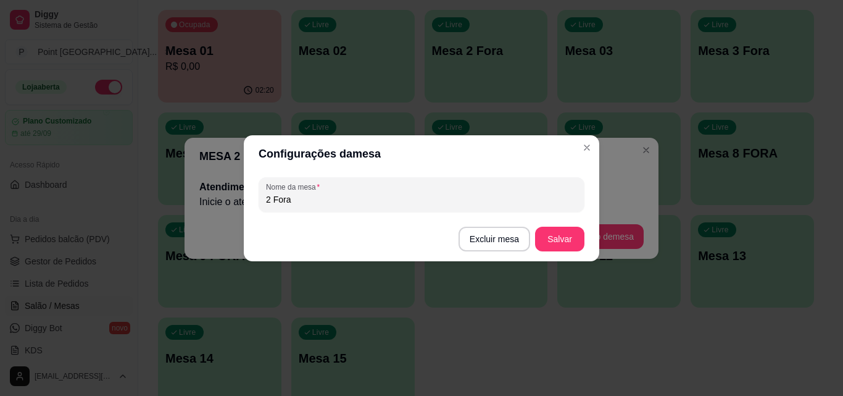
drag, startPoint x: 302, startPoint y: 202, endPoint x: 208, endPoint y: 196, distance: 94.7
click at [208, 196] on div "Configurações da mesa Nome da mesa 2 Fora Excluir mesa Salvar" at bounding box center [421, 198] width 843 height 396
type input "04"
click at [567, 233] on button "Salvar" at bounding box center [559, 238] width 49 height 25
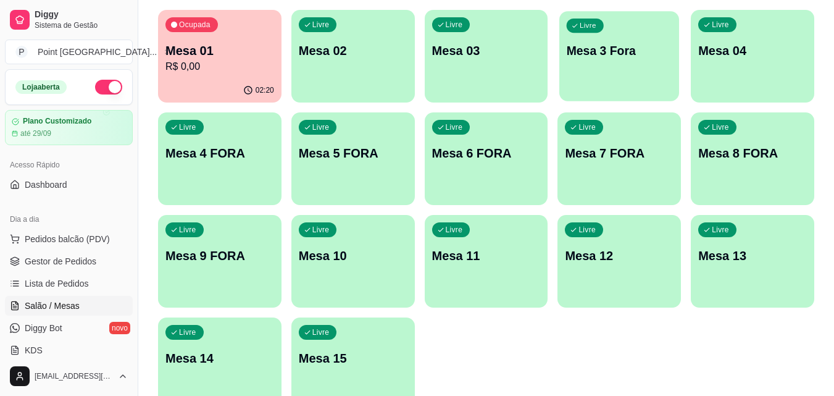
click at [638, 67] on div "Livre Mesa 3 Fora" at bounding box center [619, 48] width 120 height 75
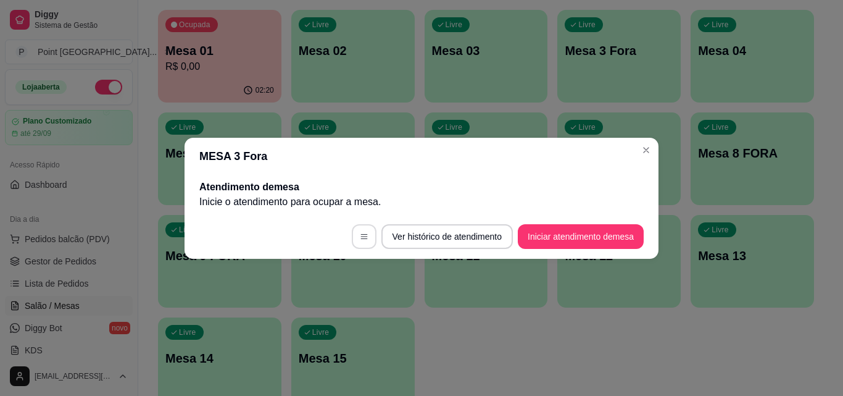
click at [362, 232] on icon "button" at bounding box center [364, 236] width 9 height 9
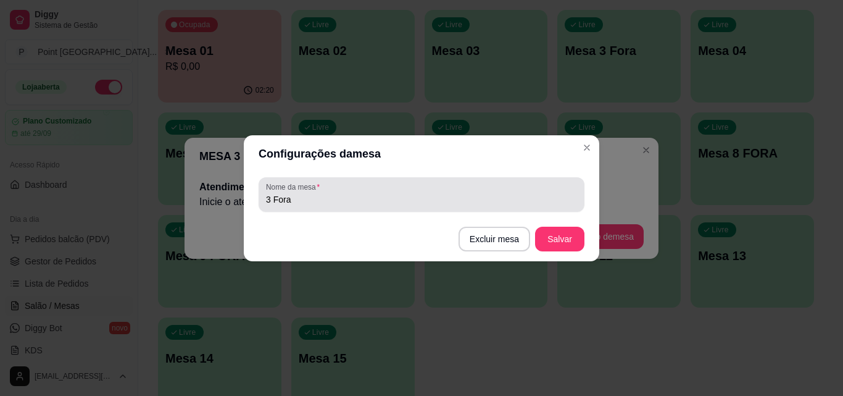
click at [321, 204] on input "3 Fora" at bounding box center [421, 199] width 311 height 12
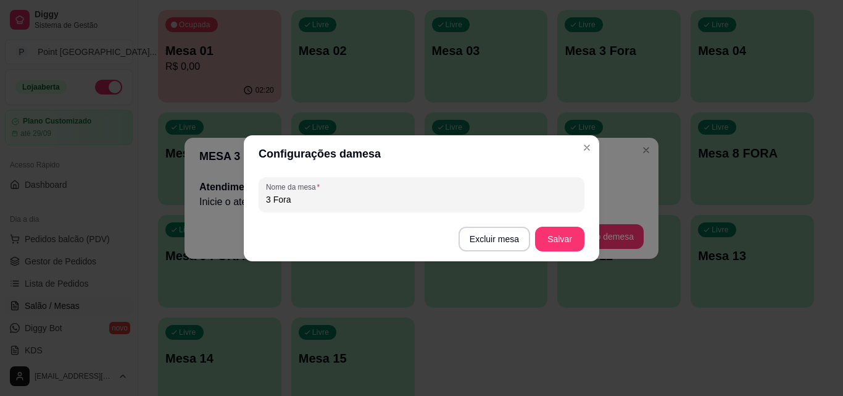
drag, startPoint x: 317, startPoint y: 204, endPoint x: 182, endPoint y: 191, distance: 135.7
click at [182, 191] on div "Configurações da mesa Nome da mesa 3 Fora Excluir mesa Salvar" at bounding box center [421, 198] width 843 height 396
type input "05"
click at [560, 233] on button "Salvar" at bounding box center [560, 238] width 48 height 24
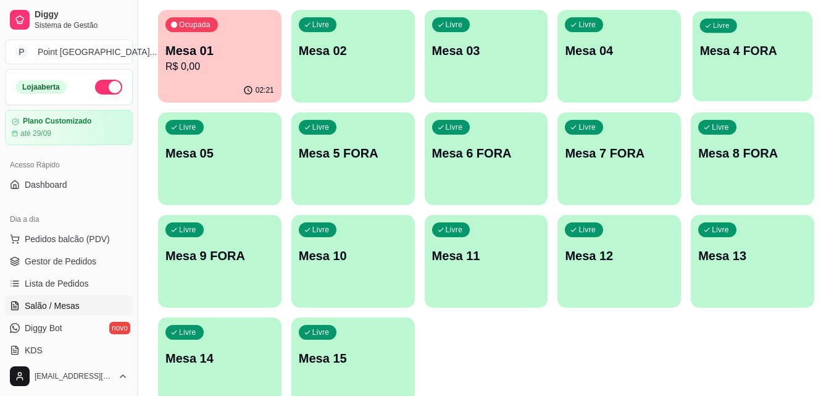
click at [754, 69] on div "Livre Mesa 4 FORA" at bounding box center [752, 48] width 120 height 75
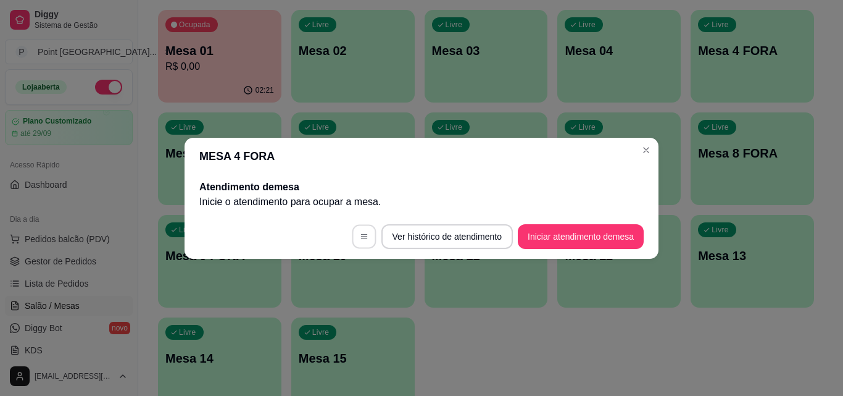
click at [365, 231] on button "button" at bounding box center [364, 236] width 24 height 24
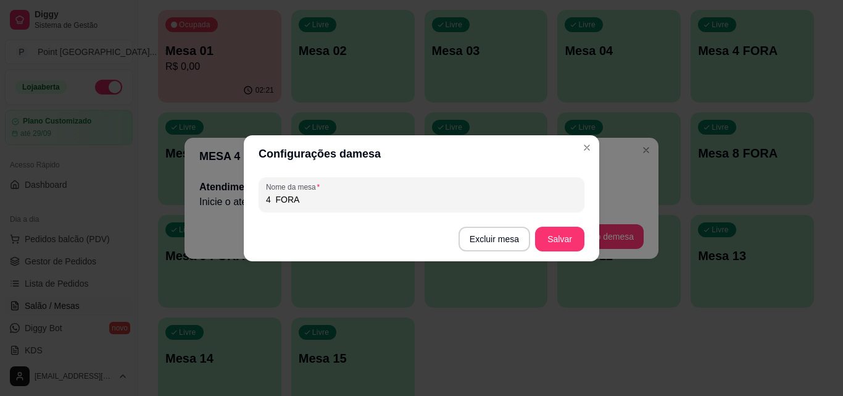
drag, startPoint x: 304, startPoint y: 196, endPoint x: 156, endPoint y: 203, distance: 148.3
click at [156, 203] on div "Configurações da mesa Nome da mesa 4 FORA Excluir mesa Salvar" at bounding box center [421, 198] width 843 height 396
type input "06"
click at [567, 243] on button "Salvar" at bounding box center [560, 238] width 48 height 24
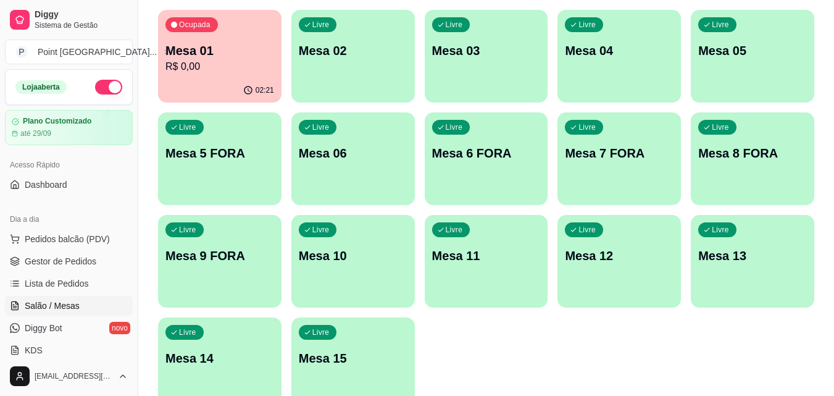
click at [479, 332] on div "Ocupada Mesa 01 R$ 0,00 02:21 Livre Mesa 02 Livre Mesa 03 Livre Mesa 04 Livre M…" at bounding box center [486, 210] width 656 height 400
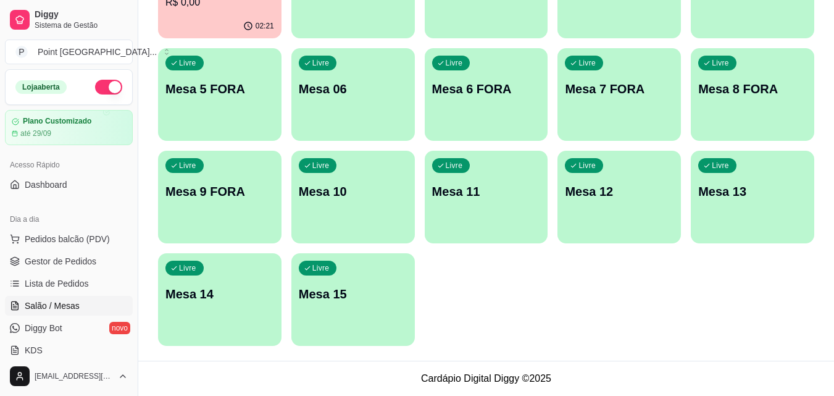
scroll to position [0, 0]
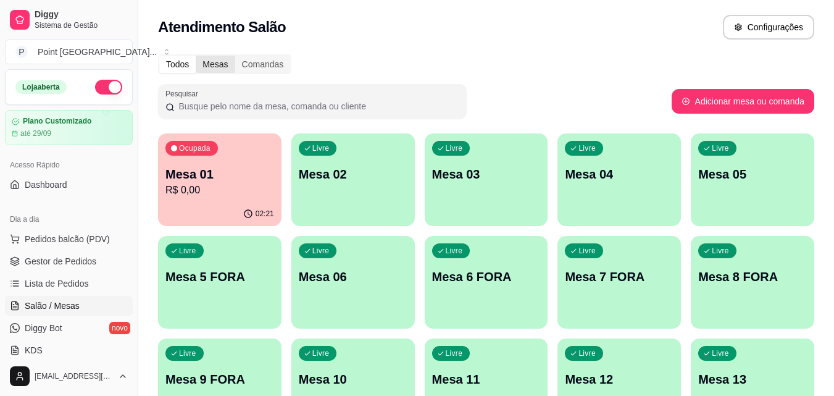
click at [210, 69] on div "Mesas" at bounding box center [215, 64] width 39 height 17
click at [196, 56] on input "Mesas" at bounding box center [196, 56] width 0 height 0
click at [210, 64] on div "Mesas" at bounding box center [215, 64] width 39 height 17
click at [196, 56] on input "Mesas" at bounding box center [196, 56] width 0 height 0
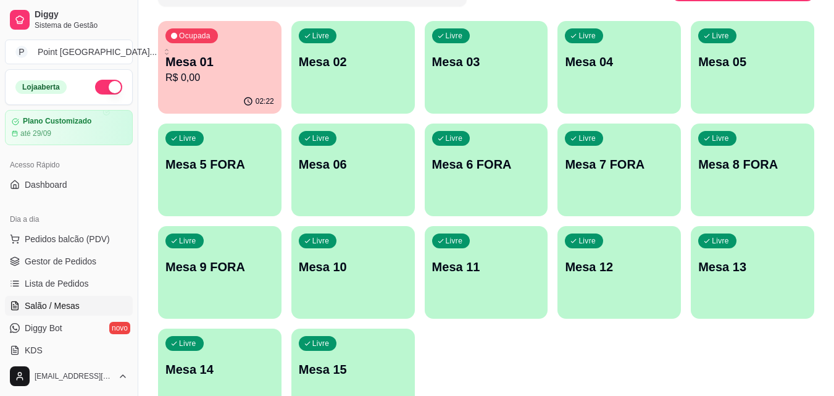
scroll to position [123, 0]
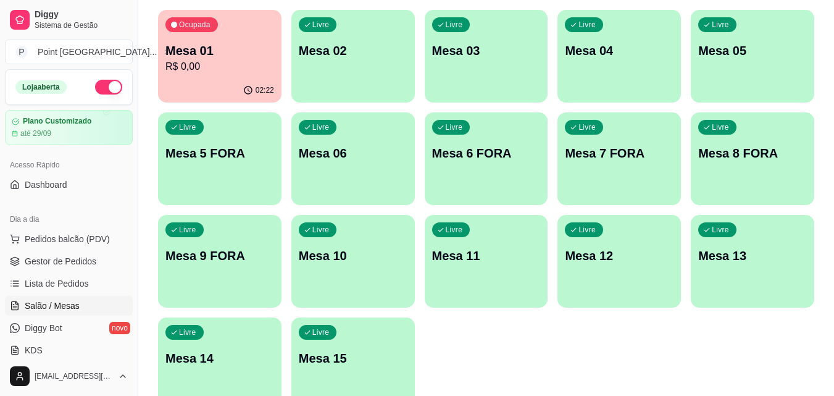
click at [250, 175] on div "Livre Mesa 5 FORA" at bounding box center [219, 151] width 123 height 78
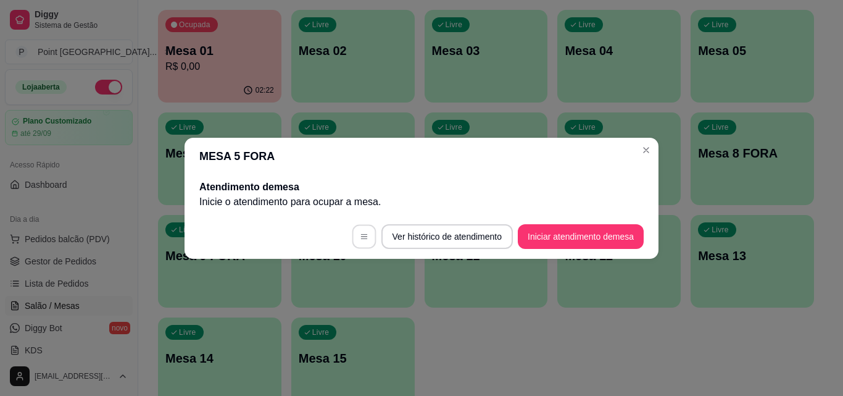
click at [356, 235] on button "button" at bounding box center [364, 236] width 24 height 24
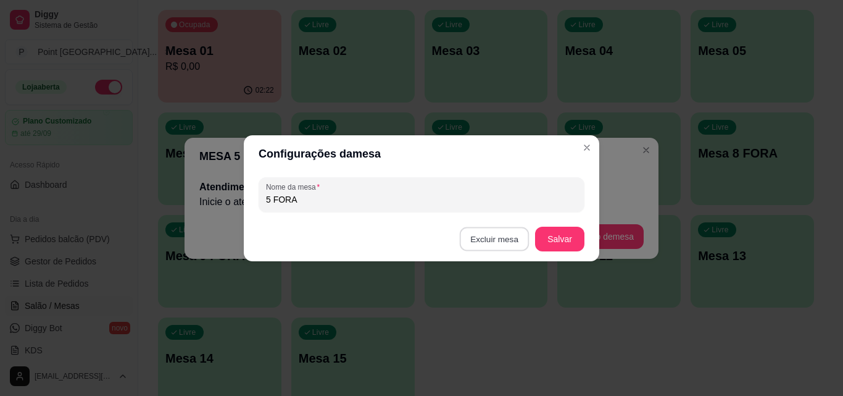
click at [481, 238] on button "Excluir mesa" at bounding box center [495, 238] width 70 height 24
click at [501, 320] on button "Confirmar" at bounding box center [497, 316] width 44 height 19
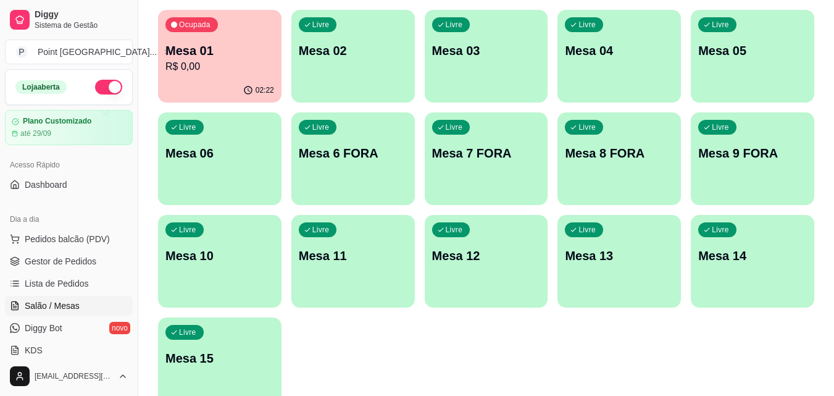
click at [334, 162] on div "Livre Mesa 6 FORA" at bounding box center [352, 151] width 123 height 78
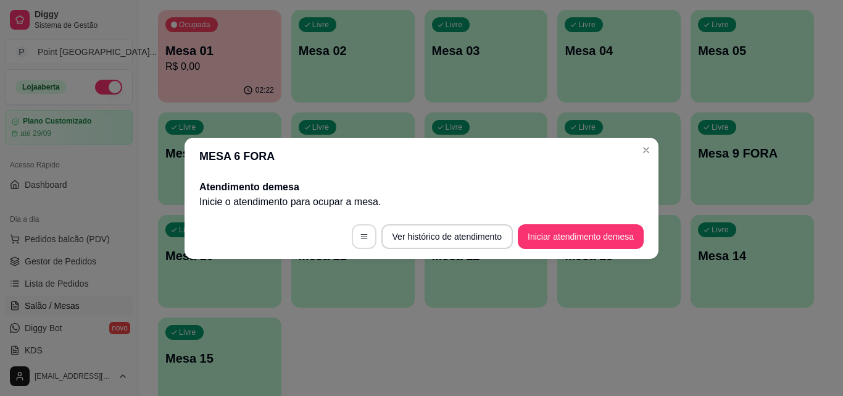
click at [360, 232] on icon "button" at bounding box center [364, 236] width 9 height 9
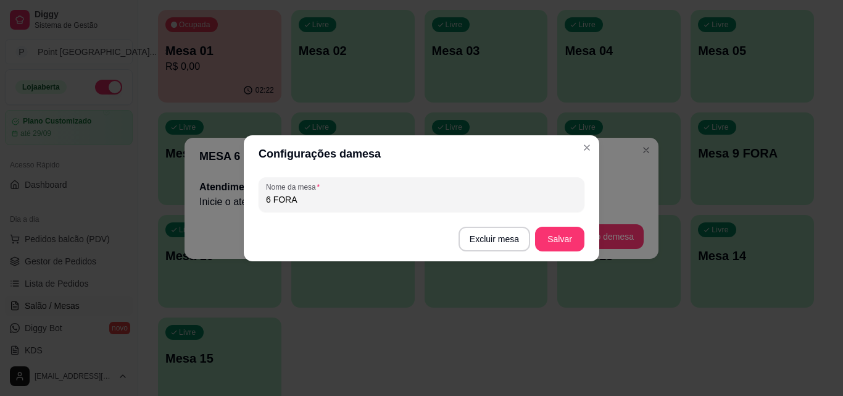
drag, startPoint x: 270, startPoint y: 201, endPoint x: 241, endPoint y: 201, distance: 29.6
click at [241, 201] on div "Configurações da mesa Nome da mesa 6 FORA Excluir mesa Salvar" at bounding box center [421, 198] width 843 height 396
click at [315, 204] on input "1 FORA" at bounding box center [421, 199] width 311 height 12
drag, startPoint x: 270, startPoint y: 199, endPoint x: 249, endPoint y: 199, distance: 21.6
click at [249, 199] on div "Nome da mesa 1 FORA" at bounding box center [421, 194] width 355 height 44
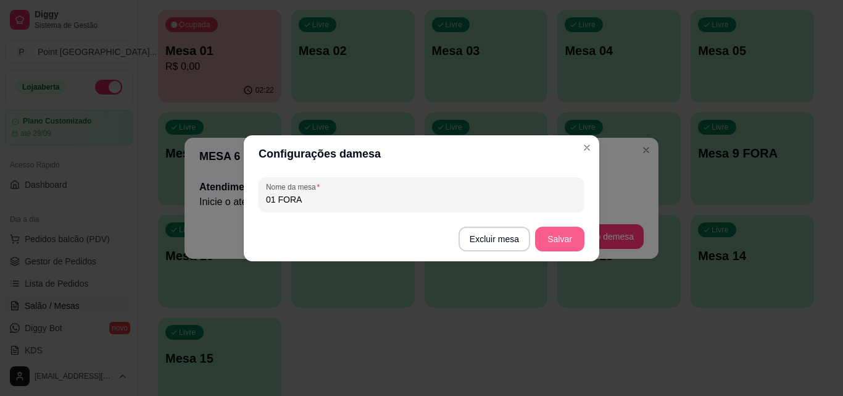
type input "01 FORA"
click at [546, 232] on button "Salvar" at bounding box center [560, 238] width 48 height 24
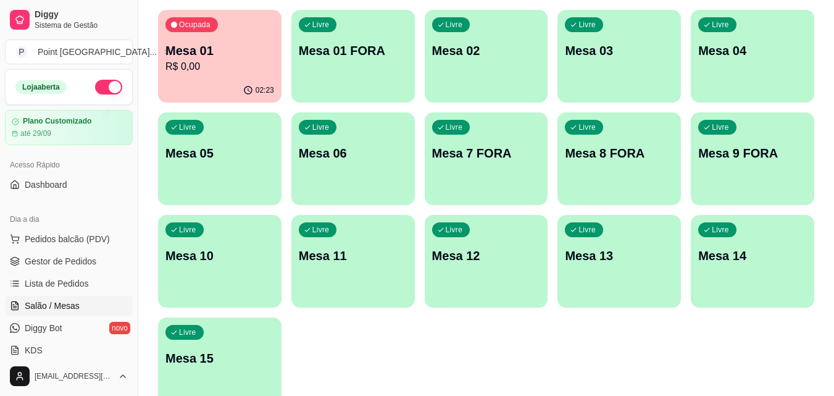
click at [507, 164] on div "Livre Mesa 7 FORA" at bounding box center [486, 151] width 123 height 78
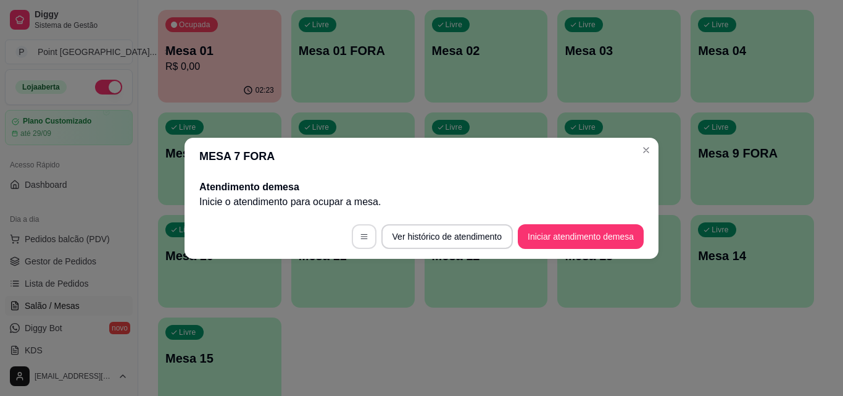
click at [367, 234] on button "button" at bounding box center [364, 236] width 25 height 25
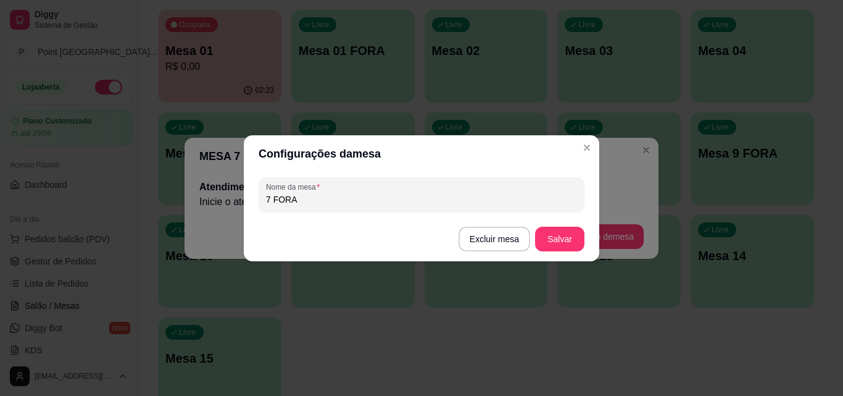
drag, startPoint x: 270, startPoint y: 200, endPoint x: 214, endPoint y: 199, distance: 55.6
click at [214, 199] on div "Configurações da mesa Nome da mesa 7 FORA Excluir mesa Salvar" at bounding box center [421, 198] width 843 height 396
type input "02 FORA"
click at [566, 232] on button "Salvar" at bounding box center [559, 238] width 49 height 25
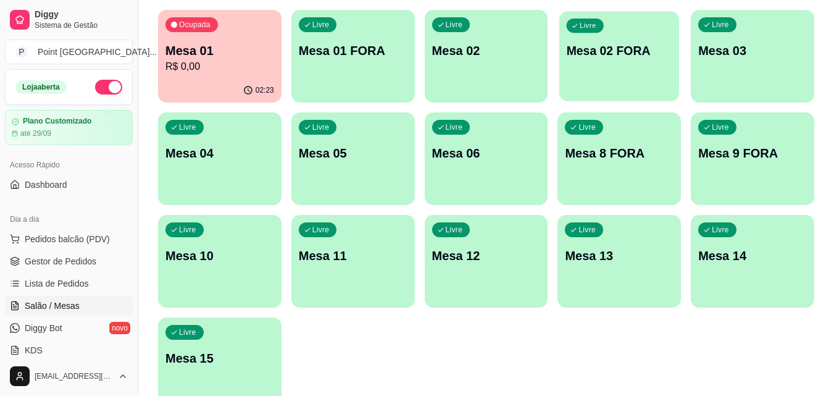
click at [611, 60] on div "Livre Mesa 02 FORA" at bounding box center [619, 48] width 120 height 75
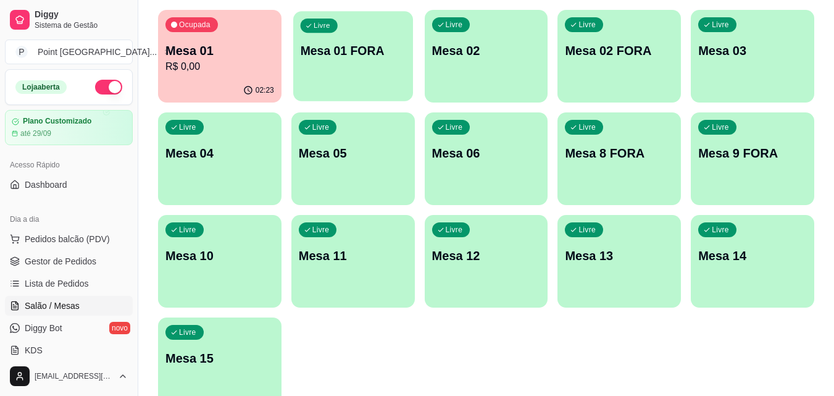
click at [364, 54] on p "Mesa 01 FORA" at bounding box center [353, 51] width 106 height 17
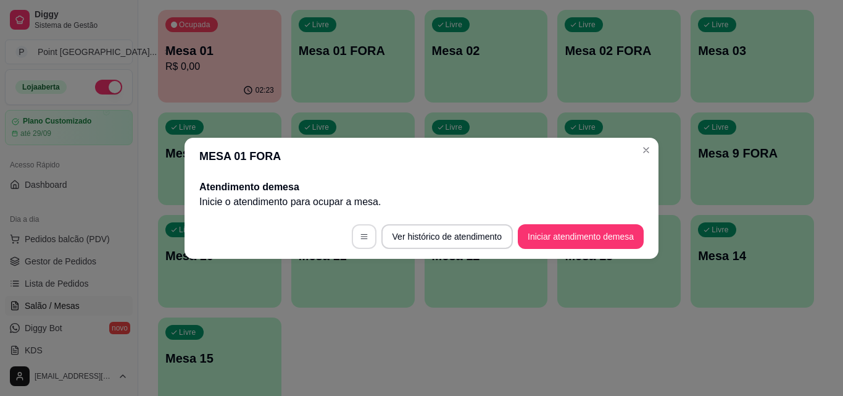
click at [358, 231] on button "button" at bounding box center [364, 236] width 25 height 25
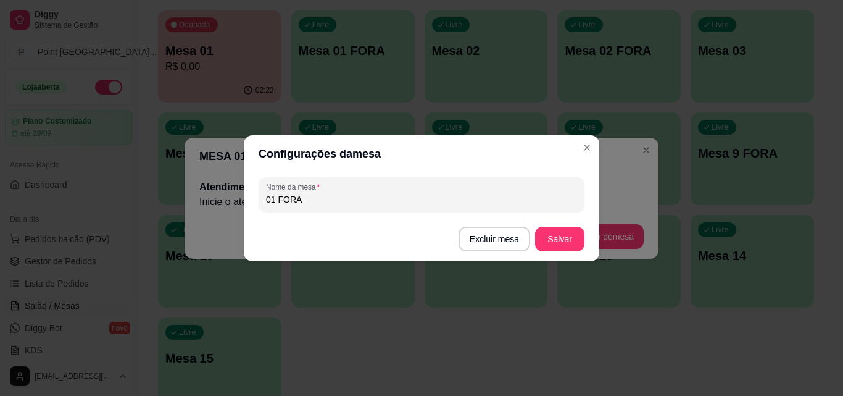
drag, startPoint x: 270, startPoint y: 200, endPoint x: 255, endPoint y: 198, distance: 14.9
click at [255, 198] on div "Nome da mesa 01 FORA" at bounding box center [421, 194] width 355 height 44
type input "1 FORA"
click at [559, 238] on button "Salvar" at bounding box center [559, 238] width 49 height 25
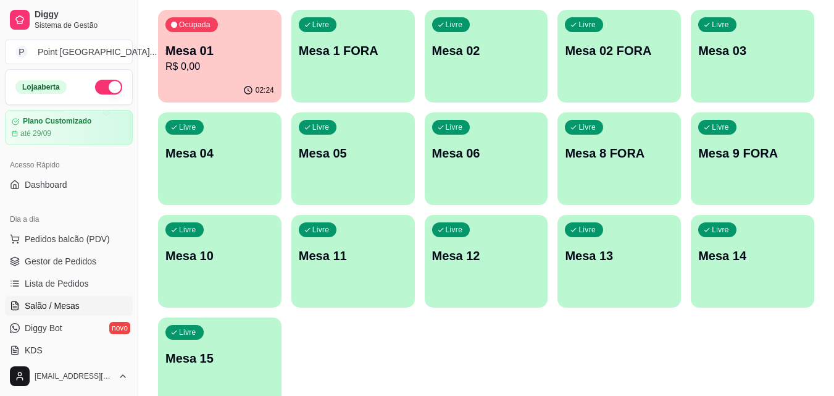
click at [594, 52] on p "Mesa 02 FORA" at bounding box center [619, 50] width 109 height 17
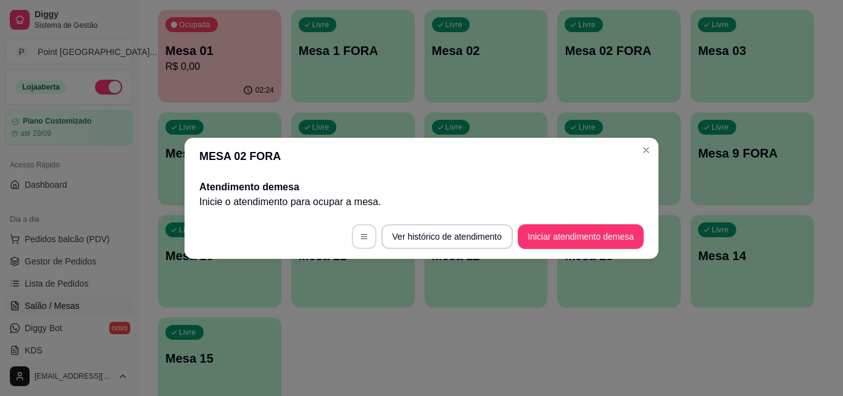
click at [368, 230] on button "button" at bounding box center [364, 236] width 25 height 25
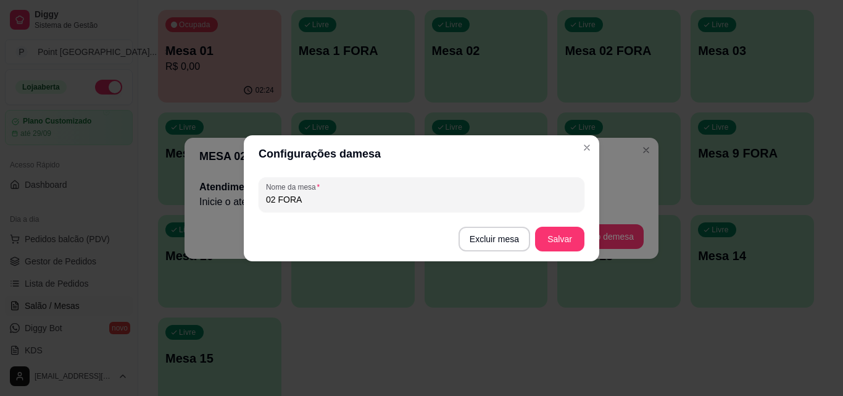
drag, startPoint x: 270, startPoint y: 197, endPoint x: 236, endPoint y: 193, distance: 34.8
click at [236, 193] on div "Configurações da mesa Nome da mesa 02 FORA Excluir mesa Salvar" at bounding box center [421, 198] width 843 height 396
type input "2 FORA"
click at [571, 241] on button "Salvar" at bounding box center [559, 238] width 49 height 25
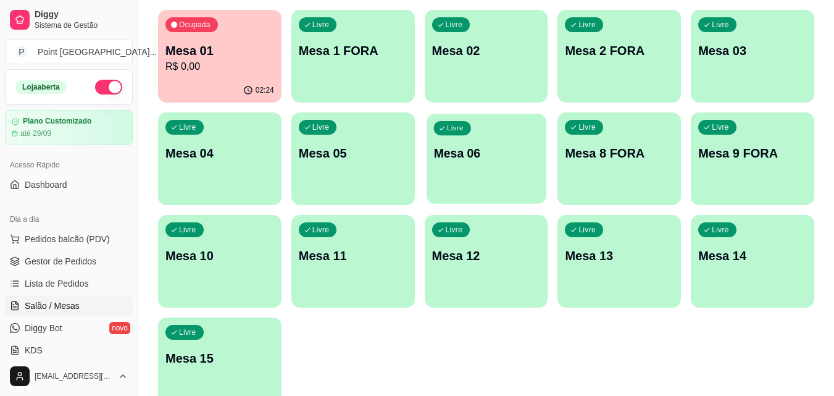
click at [485, 158] on p "Mesa 06" at bounding box center [486, 153] width 106 height 17
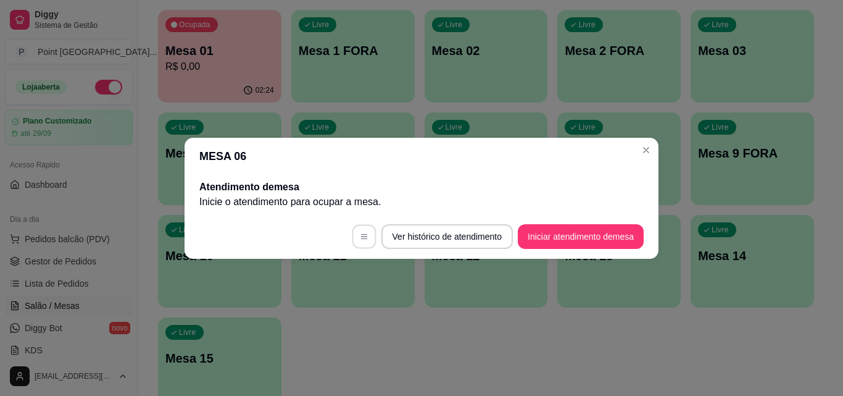
click at [364, 233] on icon "button" at bounding box center [364, 236] width 9 height 9
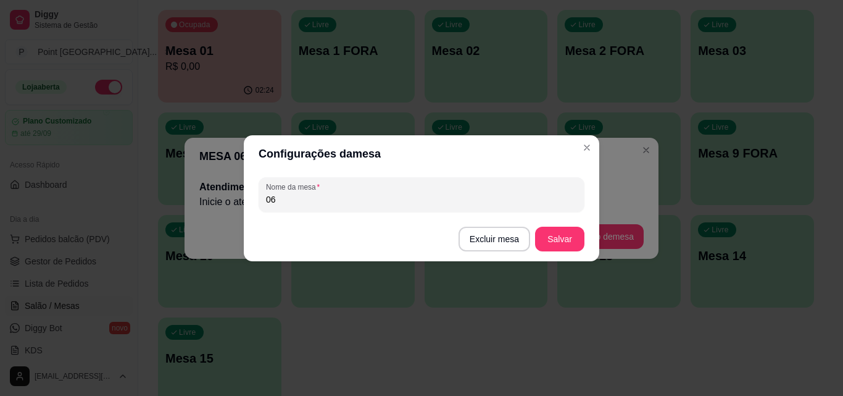
drag, startPoint x: 273, startPoint y: 199, endPoint x: 161, endPoint y: 199, distance: 112.3
click at [161, 199] on div "Configurações da mesa Nome da mesa 06 Excluir mesa Salvar" at bounding box center [421, 198] width 843 height 396
type input "3 FORA"
click at [571, 233] on button "Salvar" at bounding box center [559, 238] width 49 height 25
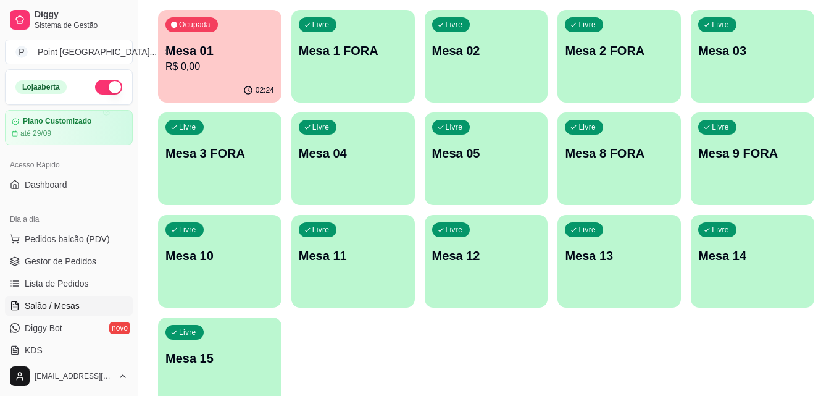
click at [341, 167] on div "Livre Mesa 04" at bounding box center [352, 151] width 123 height 78
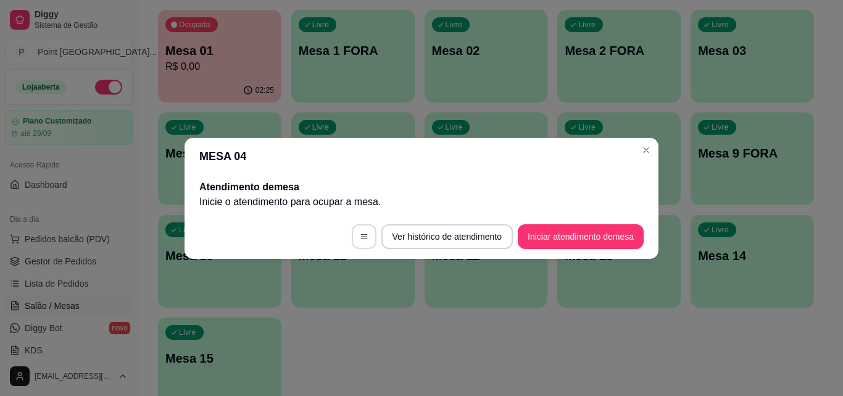
click at [366, 235] on button "button" at bounding box center [364, 236] width 25 height 25
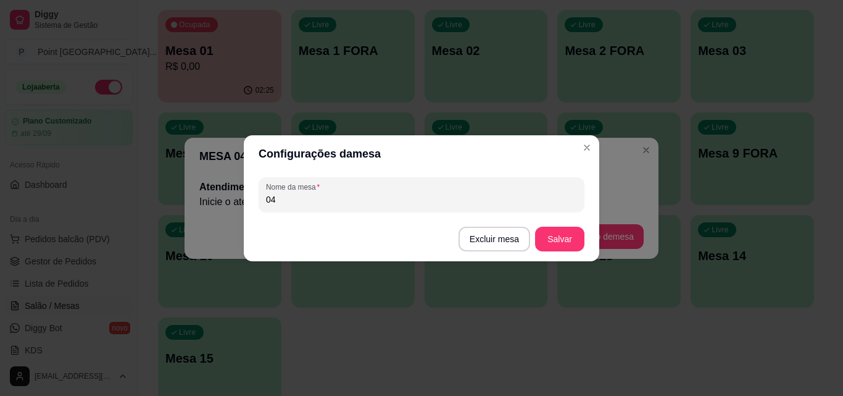
drag, startPoint x: 280, startPoint y: 199, endPoint x: 192, endPoint y: 201, distance: 87.7
click at [192, 201] on div "Configurações da mesa Nome da mesa 04 Excluir mesa Salvar" at bounding box center [421, 198] width 843 height 396
type input "4 FORA"
click at [554, 243] on button "Salvar" at bounding box center [559, 238] width 49 height 25
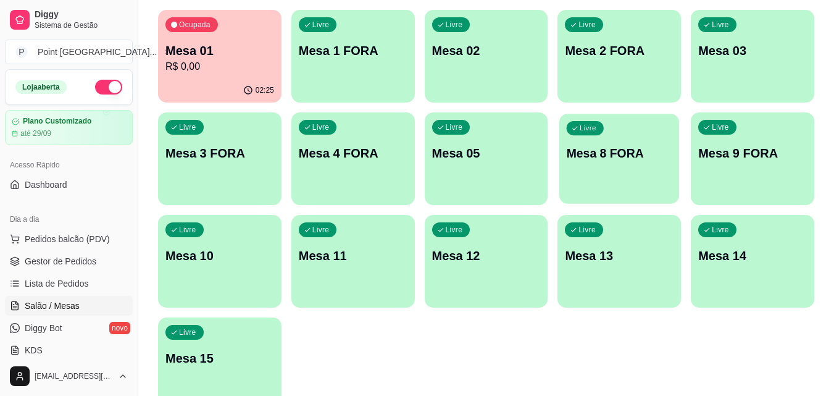
click at [597, 163] on div "Livre Mesa 8 FORA" at bounding box center [619, 151] width 120 height 75
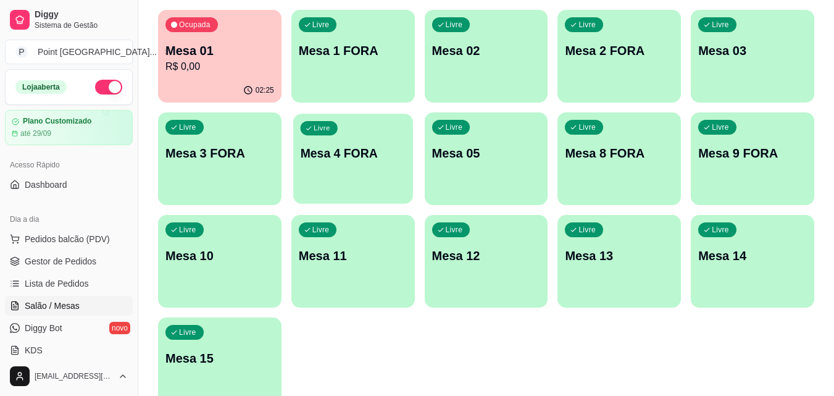
click at [343, 165] on div "Livre Mesa 4 FORA" at bounding box center [353, 151] width 120 height 75
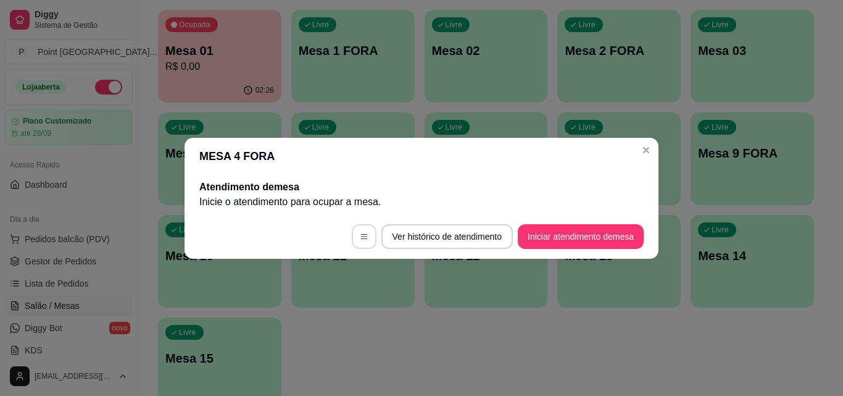
click at [352, 231] on button "button" at bounding box center [364, 236] width 25 height 25
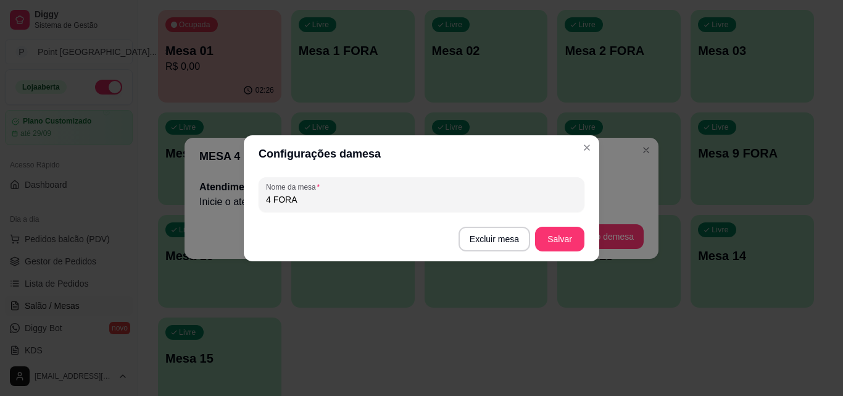
drag, startPoint x: 298, startPoint y: 205, endPoint x: 208, endPoint y: 216, distance: 90.8
click at [208, 216] on div "Configurações da mesa Nome da mesa 4 FORA Excluir mesa Salvar" at bounding box center [421, 198] width 843 height 396
type input "04"
click at [571, 239] on button "Salvar" at bounding box center [560, 238] width 48 height 24
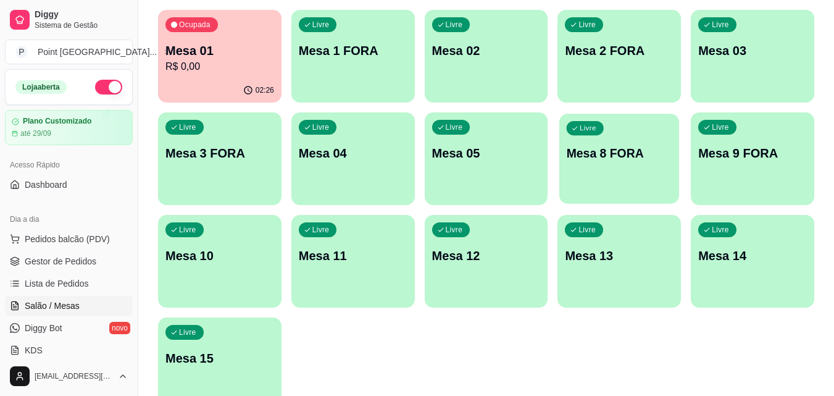
click at [625, 159] on p "Mesa 8 FORA" at bounding box center [620, 153] width 106 height 17
click at [486, 160] on p "Mesa 05" at bounding box center [486, 153] width 106 height 17
click at [636, 160] on p "Mesa 8 FORA" at bounding box center [619, 152] width 109 height 17
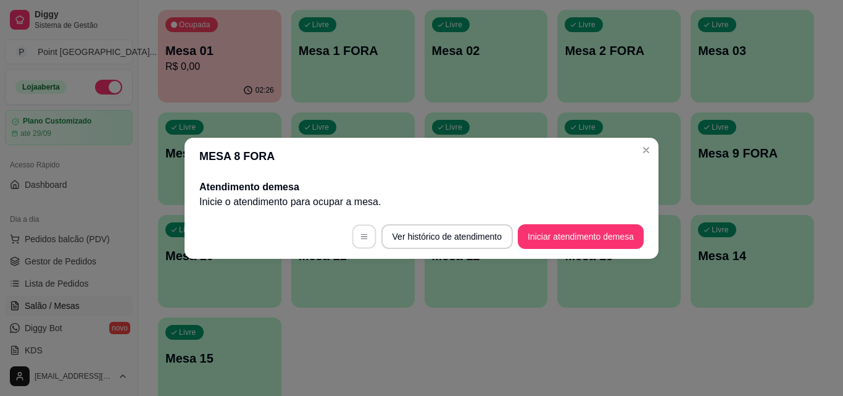
click at [360, 235] on icon "button" at bounding box center [364, 236] width 9 height 9
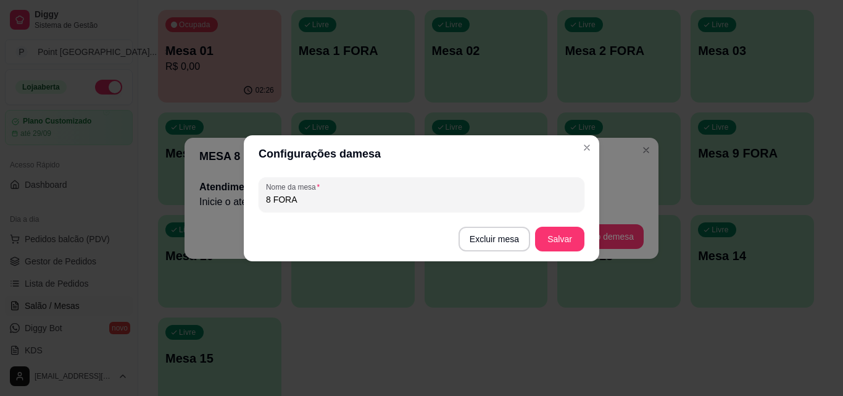
drag, startPoint x: 269, startPoint y: 199, endPoint x: 245, endPoint y: 201, distance: 24.1
click at [245, 201] on div "Nome da mesa 8 FORA" at bounding box center [421, 194] width 355 height 44
type input "4 FORA"
click at [568, 231] on button "Salvar" at bounding box center [560, 238] width 48 height 24
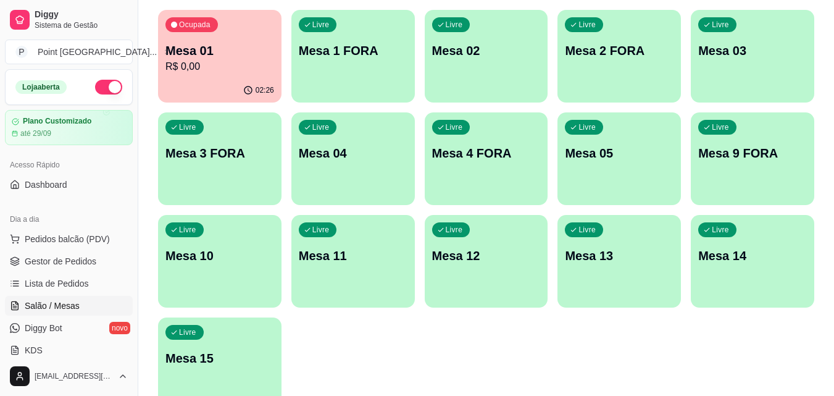
click at [742, 149] on p "Mesa 9 FORA" at bounding box center [752, 152] width 109 height 17
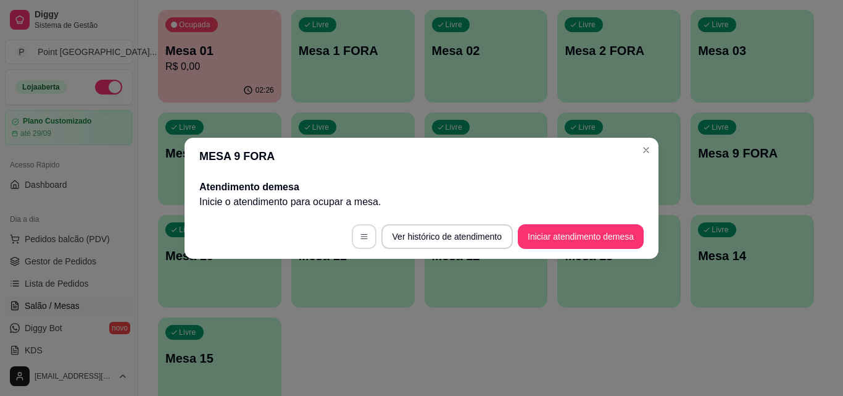
click at [361, 228] on button "button" at bounding box center [364, 236] width 25 height 25
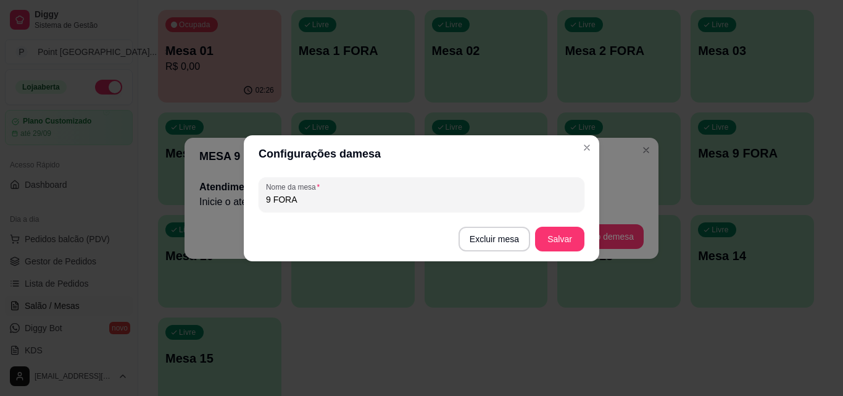
drag, startPoint x: 270, startPoint y: 197, endPoint x: 251, endPoint y: 191, distance: 19.7
click at [252, 193] on div "Nome da mesa 9 FORA" at bounding box center [421, 194] width 355 height 44
type input "5 FORA"
click at [564, 235] on button "Salvar" at bounding box center [560, 238] width 48 height 24
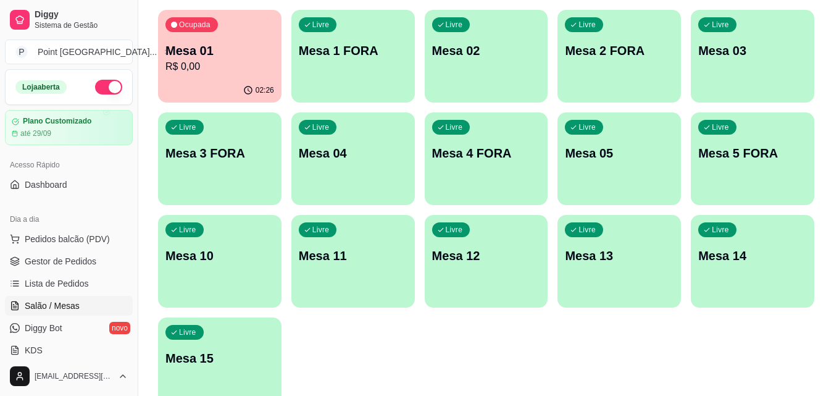
click at [202, 251] on p "Mesa 10" at bounding box center [219, 255] width 109 height 17
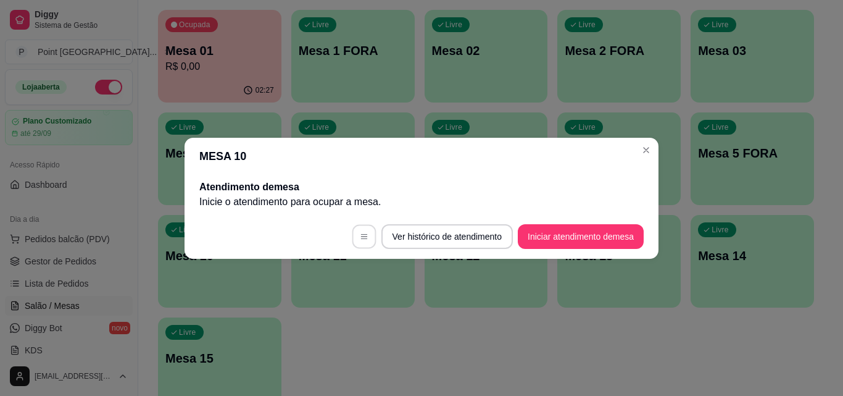
click at [362, 235] on icon "button" at bounding box center [364, 236] width 9 height 9
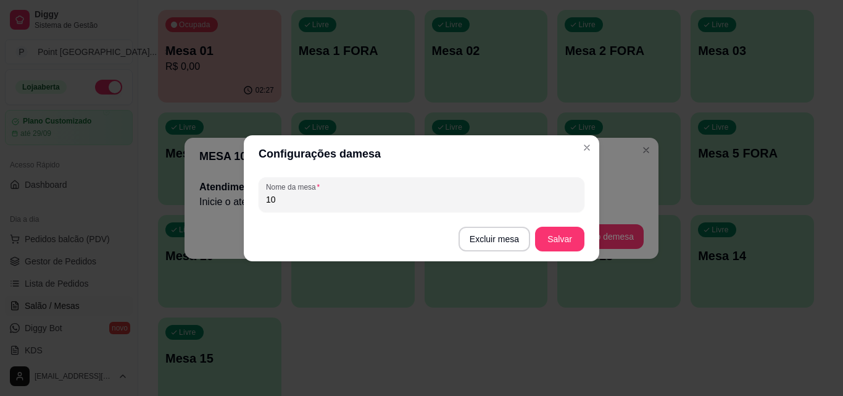
drag, startPoint x: 280, startPoint y: 199, endPoint x: 212, endPoint y: 206, distance: 68.8
click at [212, 206] on div "Configurações da mesa Nome da mesa 10 Excluir mesa Salvar" at bounding box center [421, 198] width 843 height 396
type input "6 FORA"
click at [570, 240] on button "Salvar" at bounding box center [559, 238] width 49 height 25
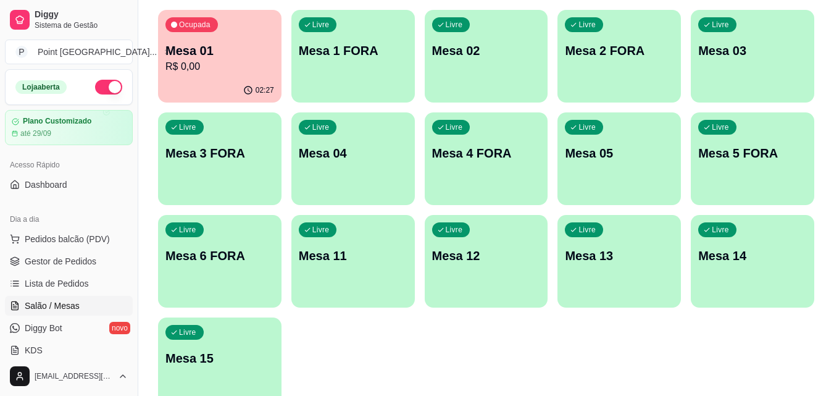
click at [373, 264] on p "Mesa 11" at bounding box center [353, 255] width 109 height 17
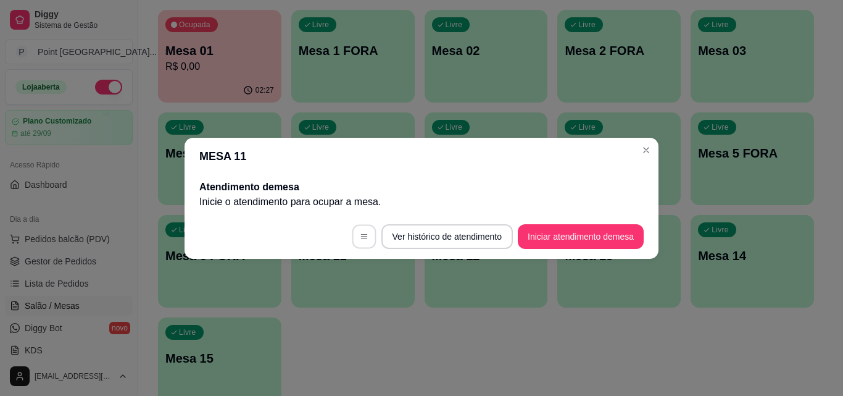
click at [360, 232] on icon "button" at bounding box center [364, 236] width 9 height 9
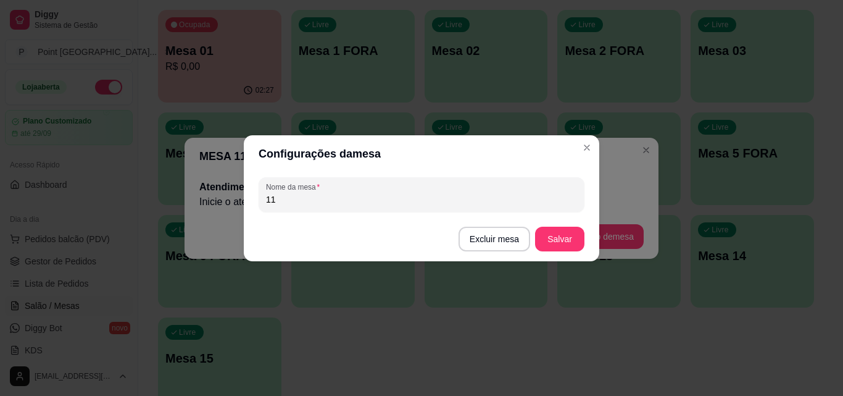
drag, startPoint x: 247, startPoint y: 207, endPoint x: 228, endPoint y: 209, distance: 19.2
click at [228, 209] on div "Configurações da mesa Nome da mesa 11 Excluir mesa Salvar" at bounding box center [421, 198] width 843 height 396
type input "7 FORA"
click at [552, 232] on button "Salvar" at bounding box center [560, 238] width 48 height 24
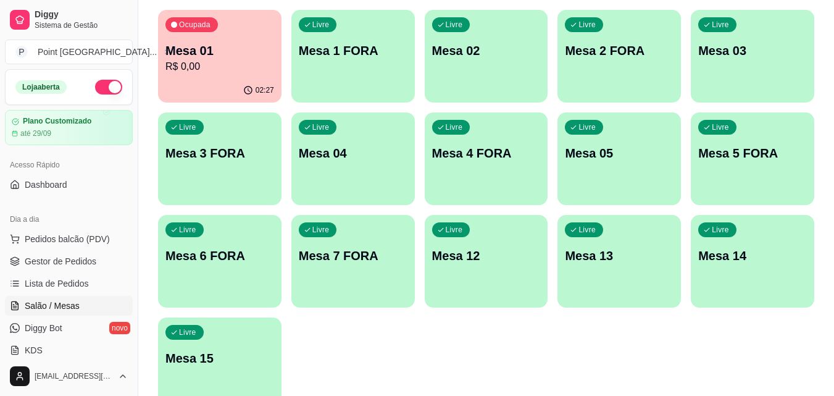
click at [484, 260] on p "Mesa 12" at bounding box center [486, 255] width 109 height 17
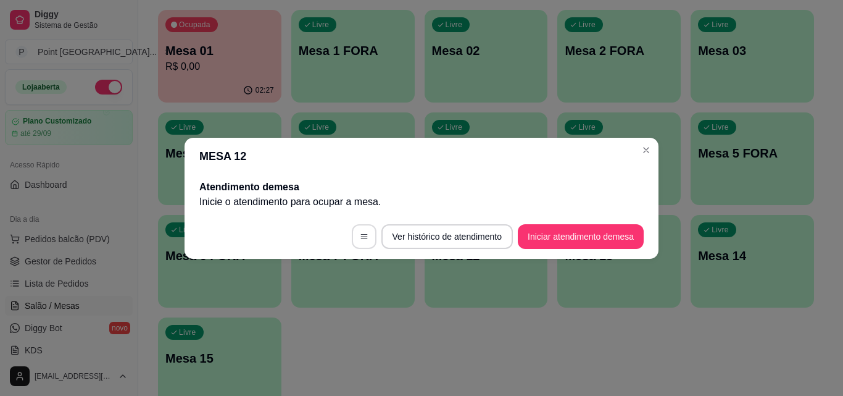
click at [360, 235] on icon "button" at bounding box center [364, 236] width 9 height 9
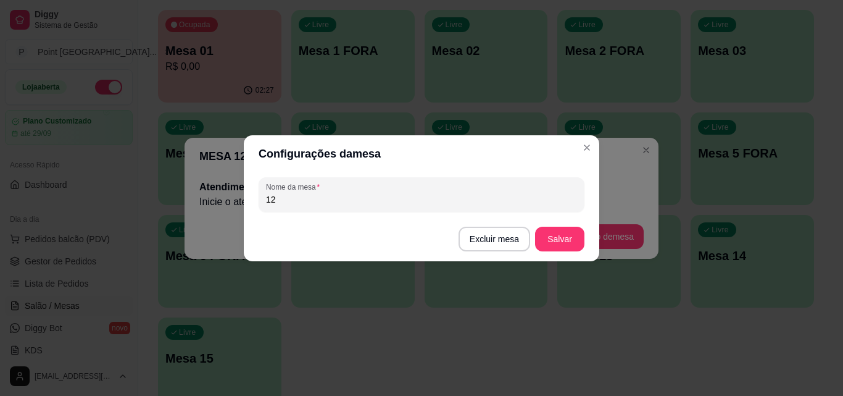
drag, startPoint x: 302, startPoint y: 205, endPoint x: 206, endPoint y: 209, distance: 95.7
click at [206, 209] on div "Configurações da mesa Nome da mesa 12 Excluir mesa Salvar" at bounding box center [421, 198] width 843 height 396
type input "8 FORA"
click at [547, 241] on button "Salvar" at bounding box center [560, 238] width 48 height 24
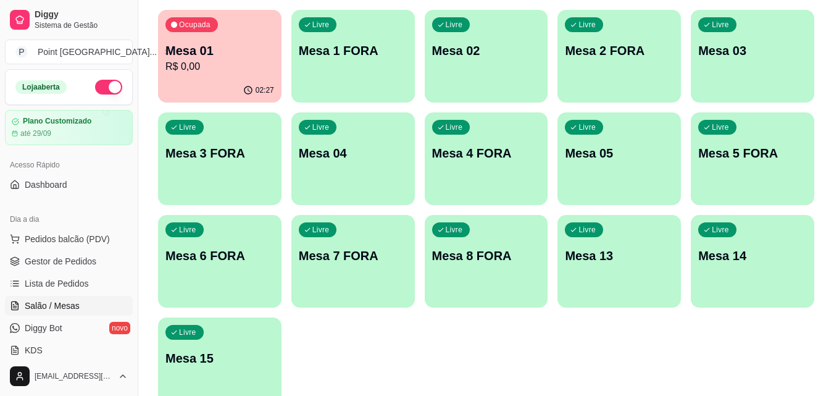
click at [598, 260] on p "Mesa 13" at bounding box center [619, 255] width 109 height 17
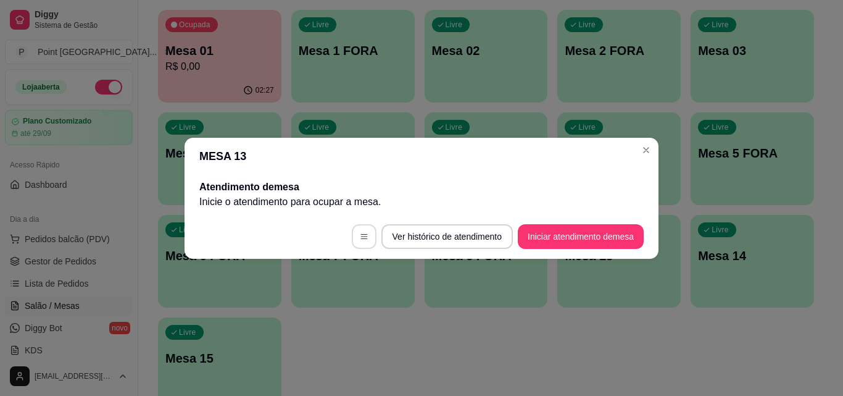
click at [360, 233] on icon "button" at bounding box center [364, 236] width 9 height 9
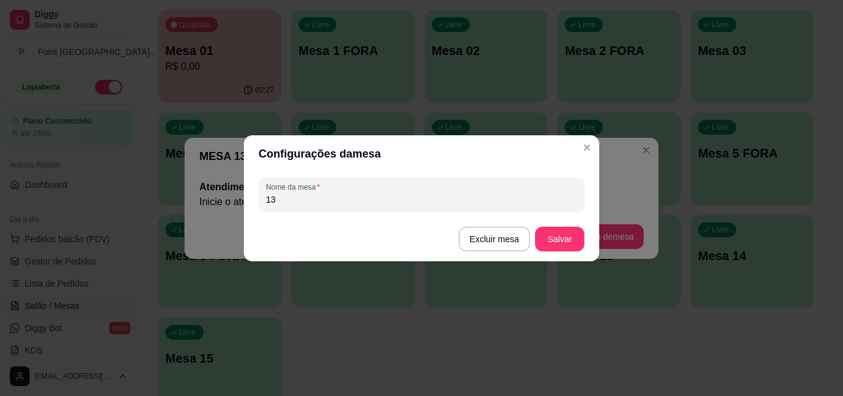
drag, startPoint x: 191, startPoint y: 202, endPoint x: 185, endPoint y: 202, distance: 6.2
click at [185, 202] on div "Configurações da mesa Nome da mesa 13 Excluir mesa Salvar" at bounding box center [421, 198] width 843 height 396
type input "9 FORA"
click at [555, 238] on button "Salvar" at bounding box center [559, 238] width 49 height 25
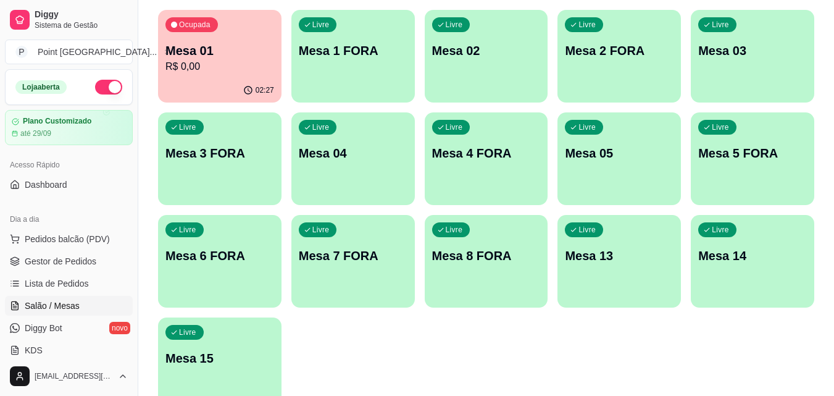
click at [211, 261] on p "Mesa 6 FORA" at bounding box center [219, 255] width 109 height 17
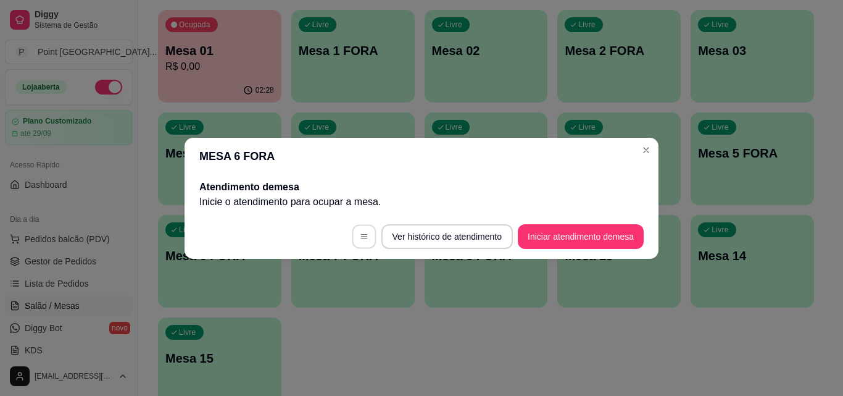
click at [352, 230] on button "button" at bounding box center [364, 236] width 24 height 24
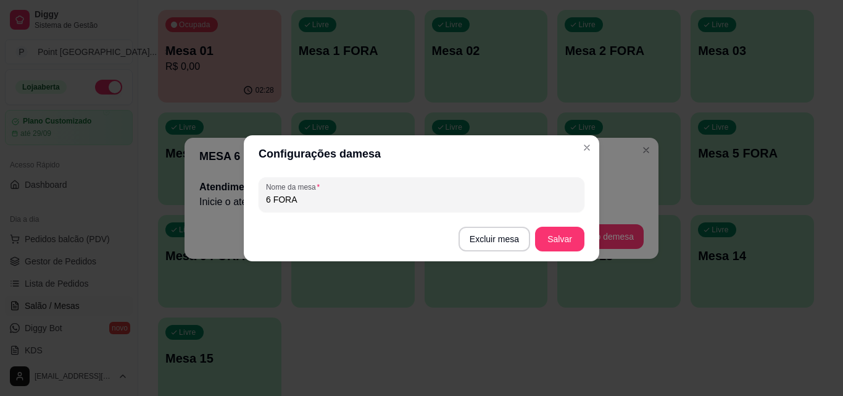
drag, startPoint x: 299, startPoint y: 201, endPoint x: 256, endPoint y: 196, distance: 44.0
click at [256, 196] on div "Nome da mesa 6 FORA" at bounding box center [421, 194] width 355 height 44
type input "06"
click at [562, 239] on button "Salvar" at bounding box center [560, 238] width 48 height 24
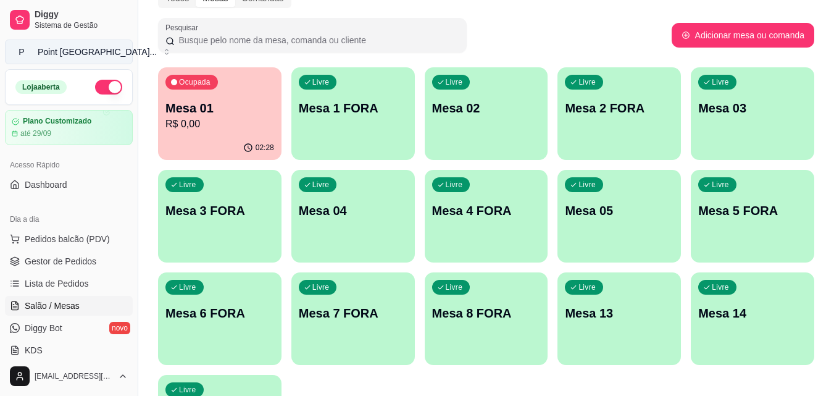
scroll to position [0, 0]
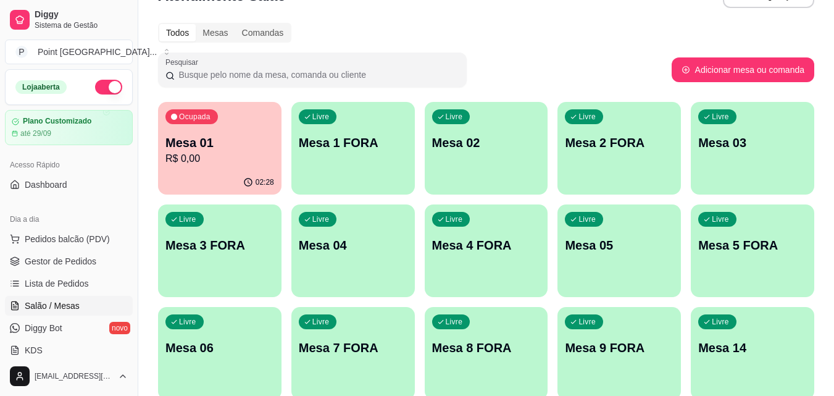
scroll to position [62, 0]
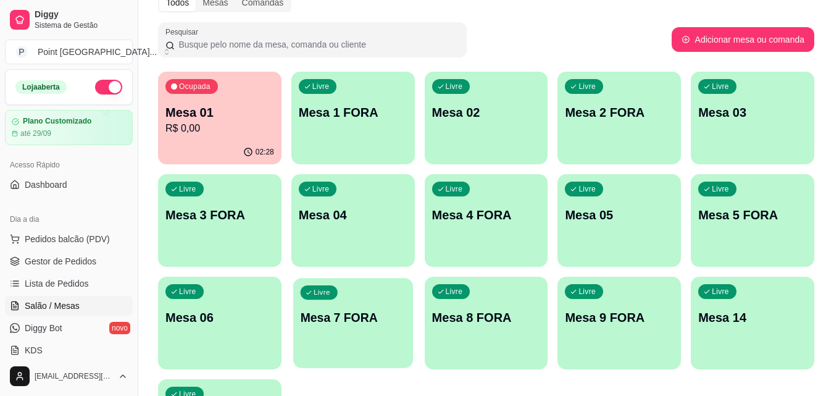
click at [334, 318] on p "Mesa 7 FORA" at bounding box center [353, 317] width 106 height 17
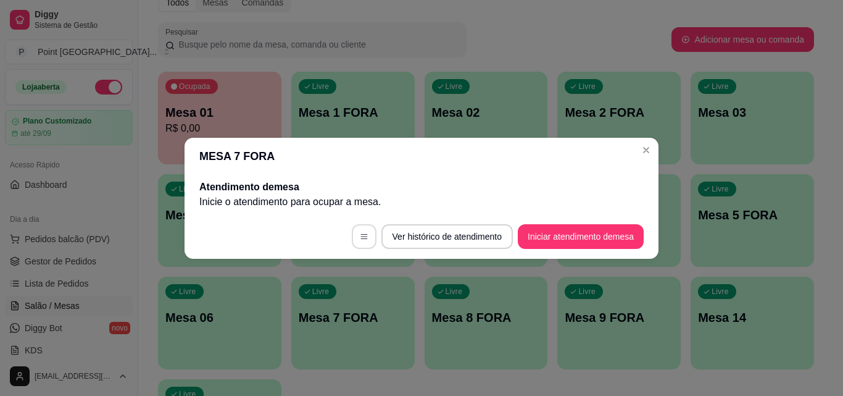
click at [362, 231] on button "button" at bounding box center [364, 236] width 25 height 25
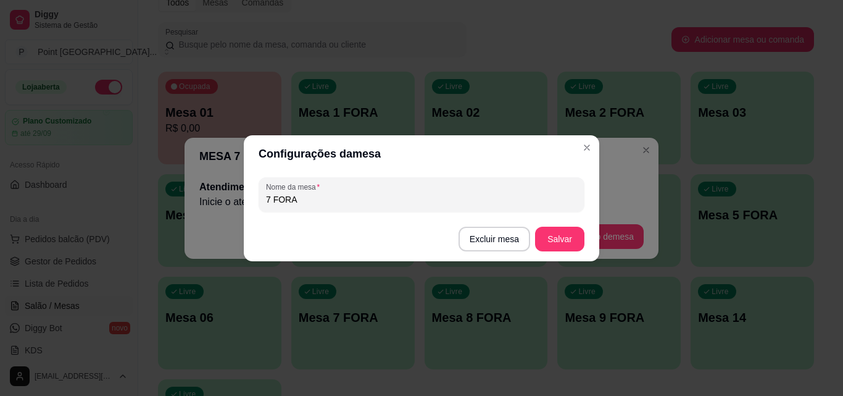
drag, startPoint x: 272, startPoint y: 196, endPoint x: 246, endPoint y: 199, distance: 26.0
click at [246, 199] on div "Nome da mesa 7 FORA" at bounding box center [421, 194] width 355 height 44
type input "6FORA"
click at [559, 241] on button "Salvar" at bounding box center [559, 238] width 49 height 25
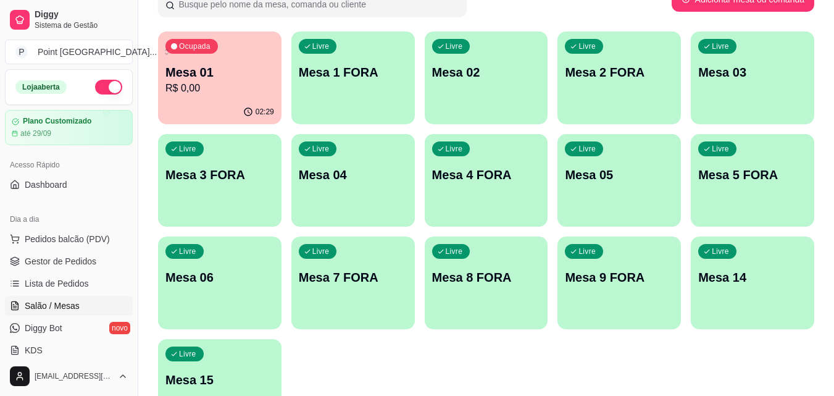
scroll to position [123, 0]
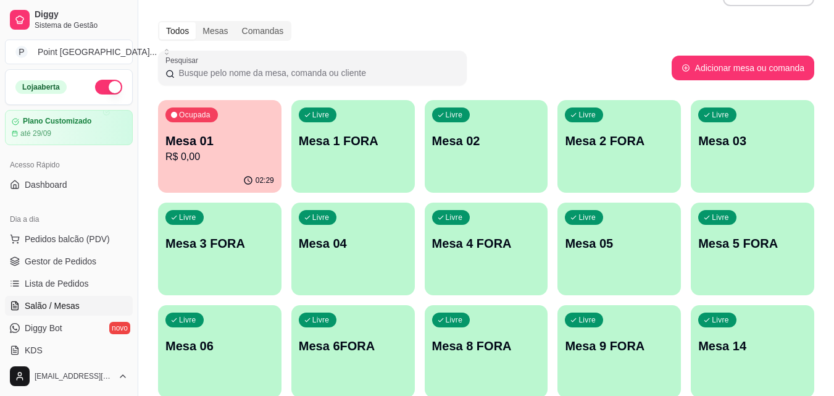
scroll to position [62, 0]
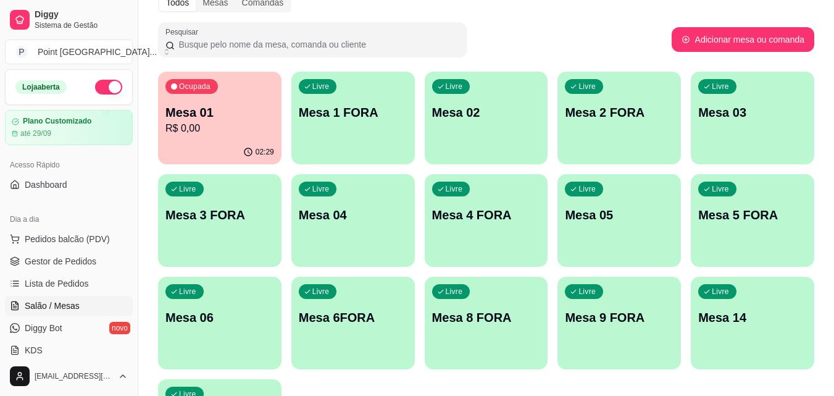
click at [341, 320] on p "Mesa 6FORA" at bounding box center [353, 317] width 109 height 17
click at [339, 317] on p "Mesa 6FORA" at bounding box center [353, 317] width 109 height 17
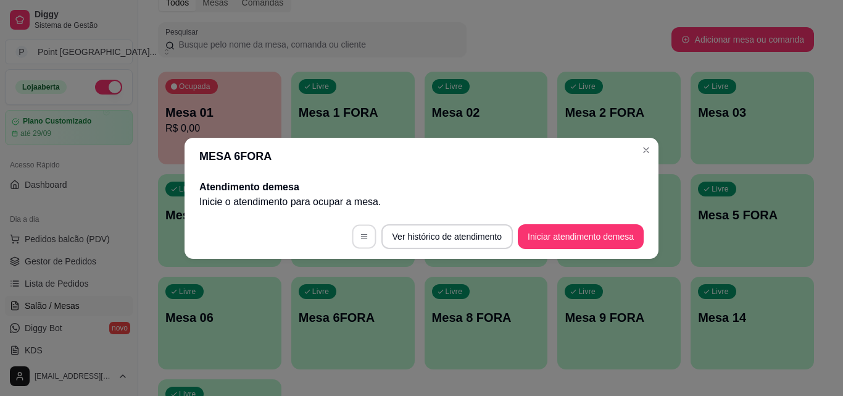
click at [367, 226] on button "button" at bounding box center [364, 236] width 24 height 24
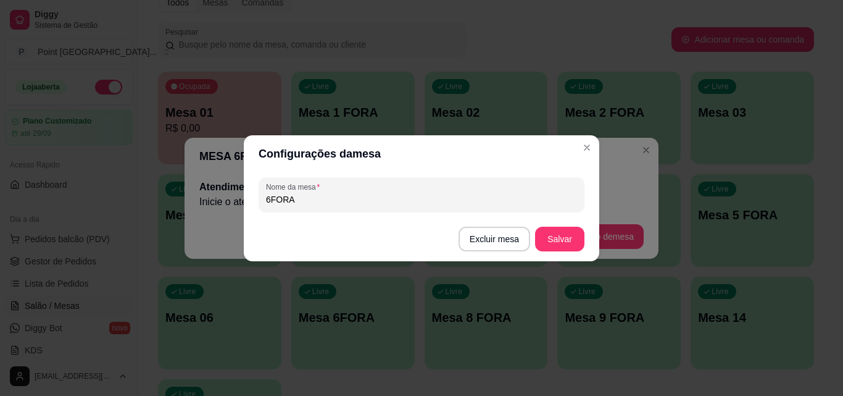
click at [270, 197] on input "6FORA" at bounding box center [421, 199] width 311 height 12
type input "6 FORA"
click at [557, 238] on button "Salvar" at bounding box center [560, 238] width 48 height 24
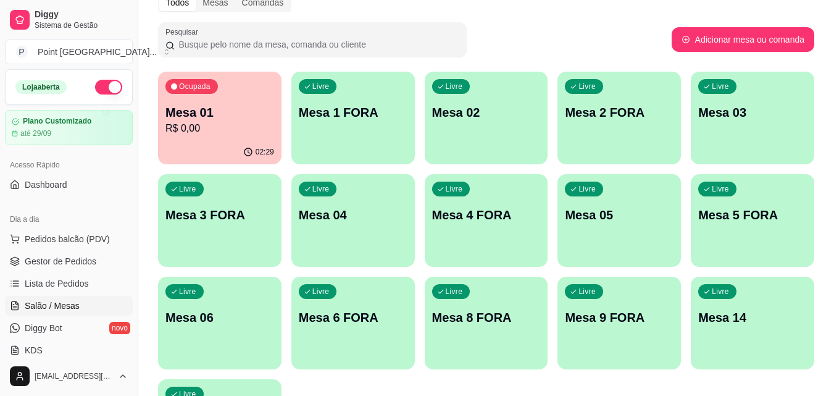
click at [469, 331] on div "Livre Mesa 8 FORA" at bounding box center [486, 315] width 123 height 78
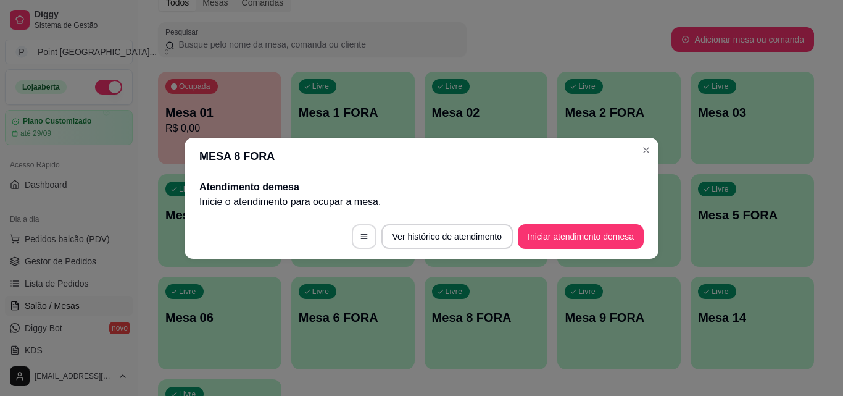
click at [363, 238] on icon "button" at bounding box center [364, 236] width 9 height 9
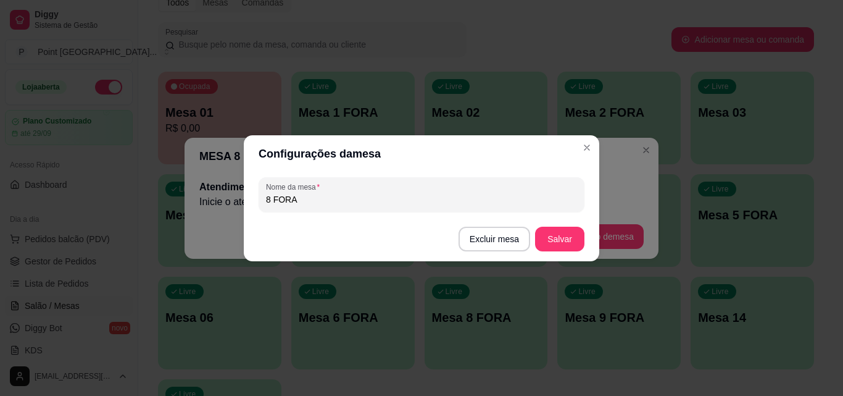
drag, startPoint x: 269, startPoint y: 201, endPoint x: 241, endPoint y: 200, distance: 28.4
click at [241, 200] on div "Configurações da mesa Nome da mesa 8 FORA Excluir mesa Salvar" at bounding box center [421, 198] width 843 height 396
type input "7 FORA"
click at [553, 231] on button "Salvar" at bounding box center [560, 238] width 48 height 24
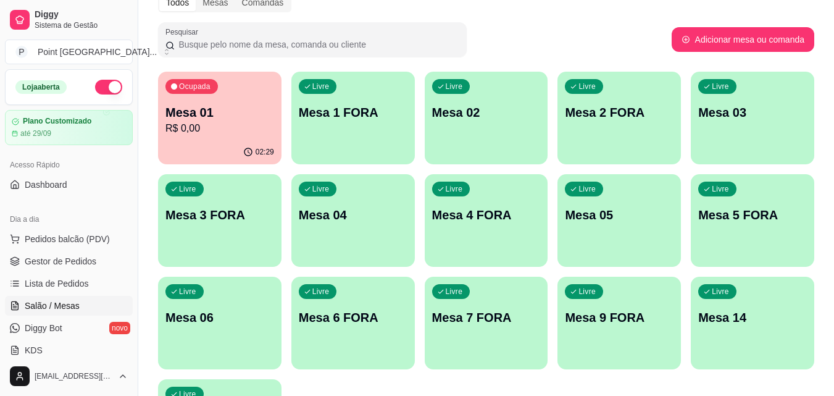
click at [608, 309] on p "Mesa 9 FORA" at bounding box center [619, 317] width 109 height 17
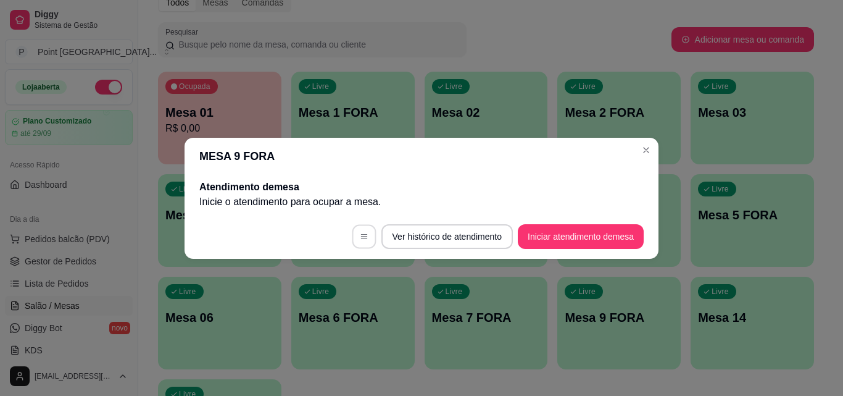
click at [365, 236] on button "button" at bounding box center [364, 236] width 24 height 24
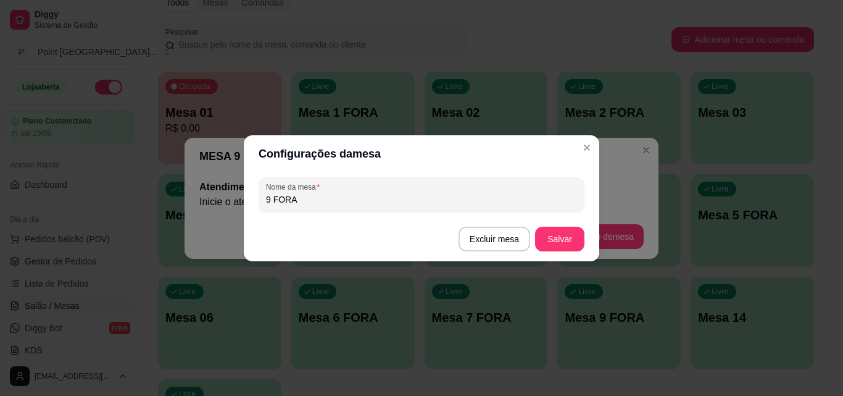
drag, startPoint x: 268, startPoint y: 201, endPoint x: 242, endPoint y: 201, distance: 26.5
click at [242, 201] on div "Configurações da mesa Nome da mesa 9 FORA Excluir mesa Salvar" at bounding box center [421, 198] width 843 height 396
type input "8 FORA"
click at [563, 241] on button "Salvar" at bounding box center [559, 238] width 49 height 25
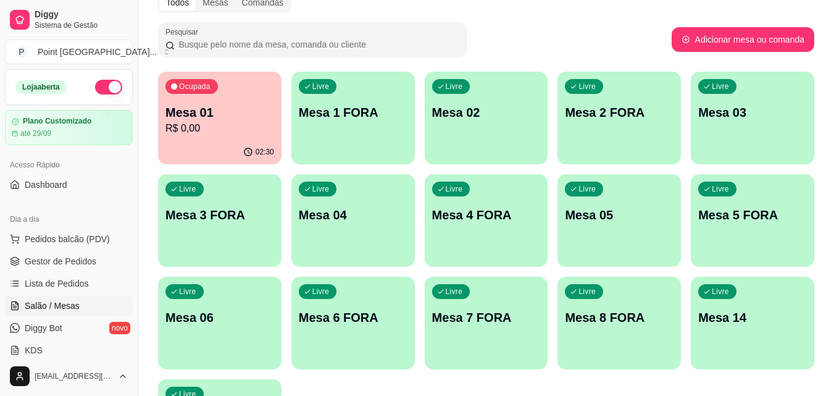
scroll to position [123, 0]
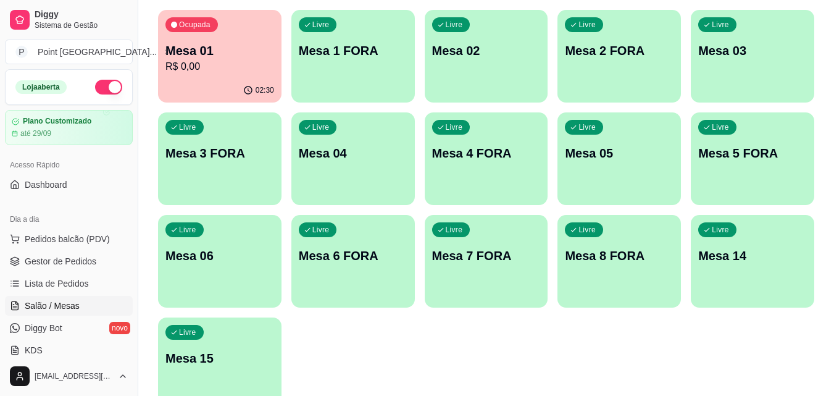
click at [729, 264] on div "Livre Mesa 14" at bounding box center [752, 254] width 123 height 78
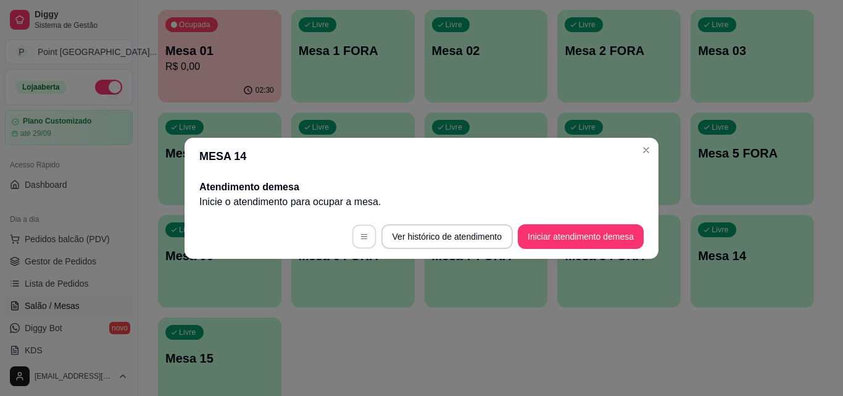
click at [362, 233] on icon "button" at bounding box center [364, 236] width 9 height 9
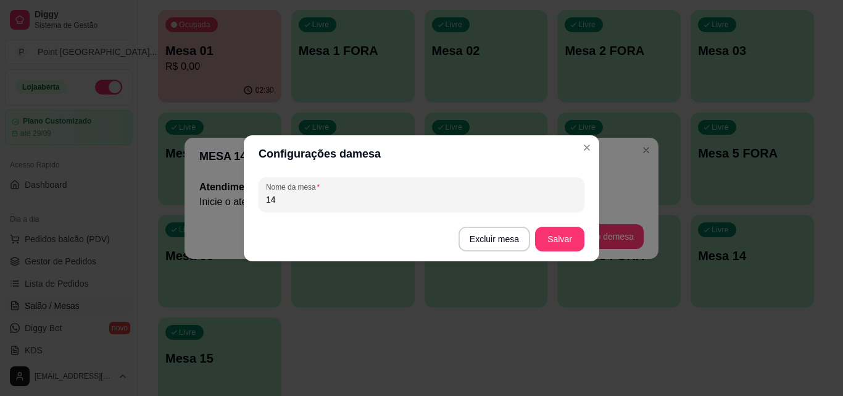
drag, startPoint x: 271, startPoint y: 199, endPoint x: 186, endPoint y: 207, distance: 85.5
click at [186, 207] on div "Configurações da mesa Nome da mesa 14 Excluir mesa Salvar" at bounding box center [421, 198] width 843 height 396
type input "9 FORA"
click at [545, 241] on button "Salvar" at bounding box center [559, 238] width 49 height 25
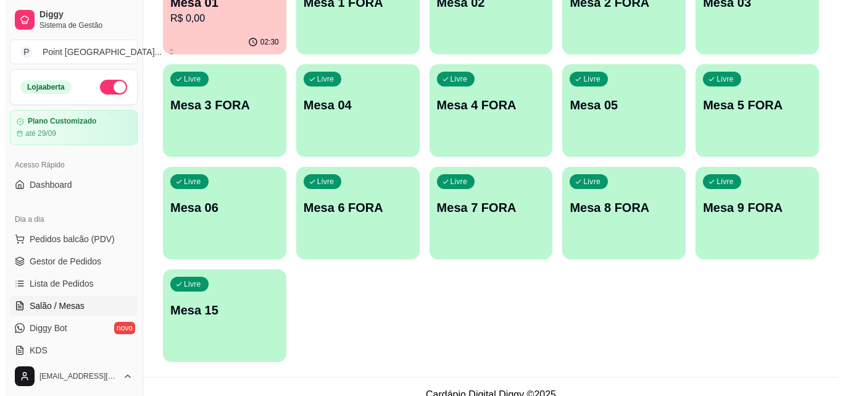
scroll to position [188, 0]
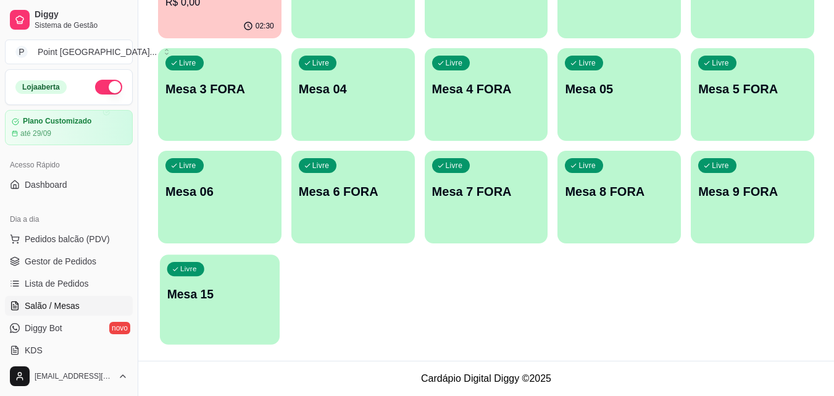
click at [264, 306] on div "Livre Mesa 15" at bounding box center [220, 291] width 120 height 75
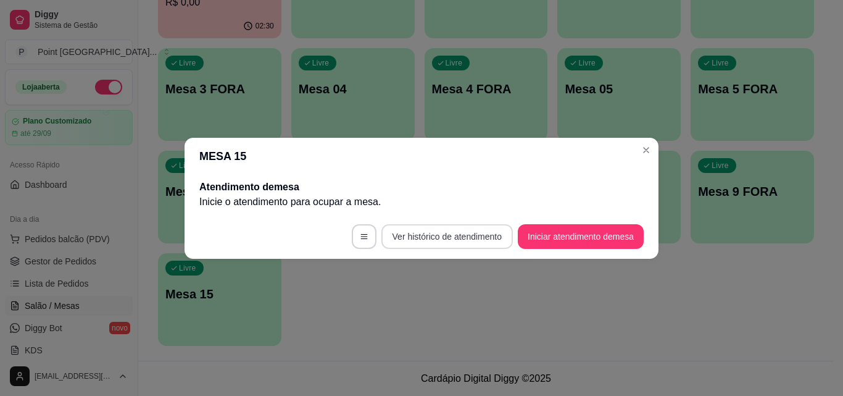
click at [476, 238] on button "Ver histórico de atendimento" at bounding box center [446, 236] width 131 height 25
click at [354, 243] on button "button" at bounding box center [364, 236] width 25 height 25
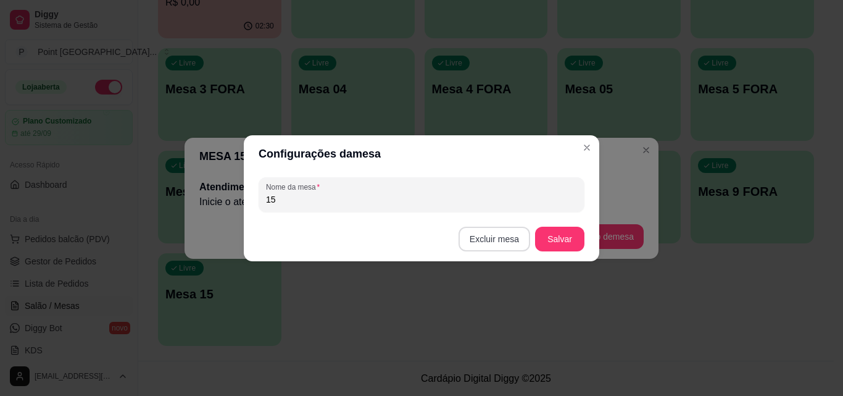
click at [507, 238] on button "Excluir mesa" at bounding box center [495, 238] width 72 height 25
click at [489, 320] on button "Confirmar" at bounding box center [497, 316] width 44 height 19
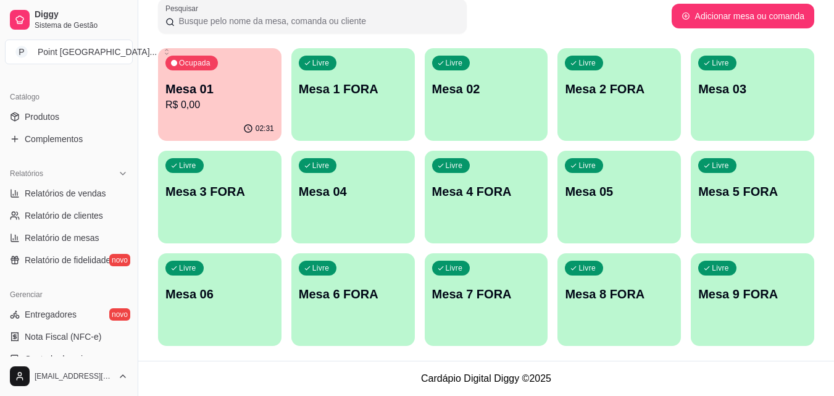
scroll to position [309, 0]
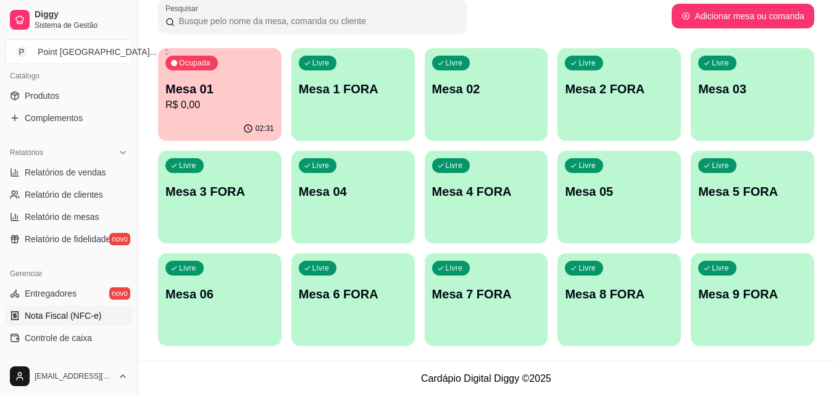
click at [85, 312] on span "Nota Fiscal (NFC-e)" at bounding box center [63, 315] width 77 height 12
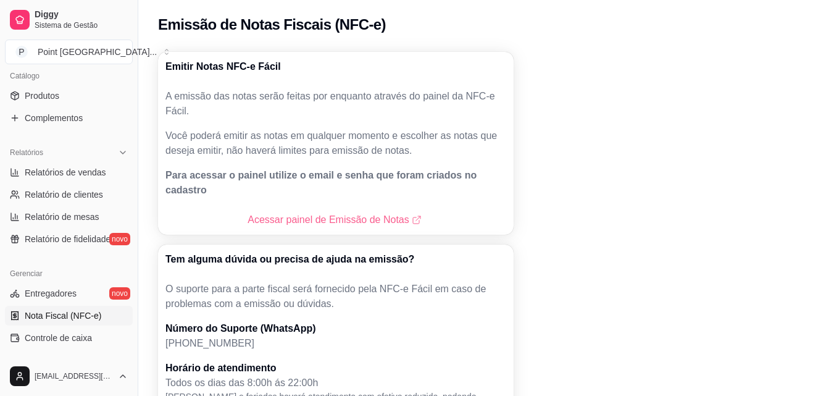
click at [308, 212] on link "Acessar painel de Emissão de Notas" at bounding box center [335, 219] width 176 height 15
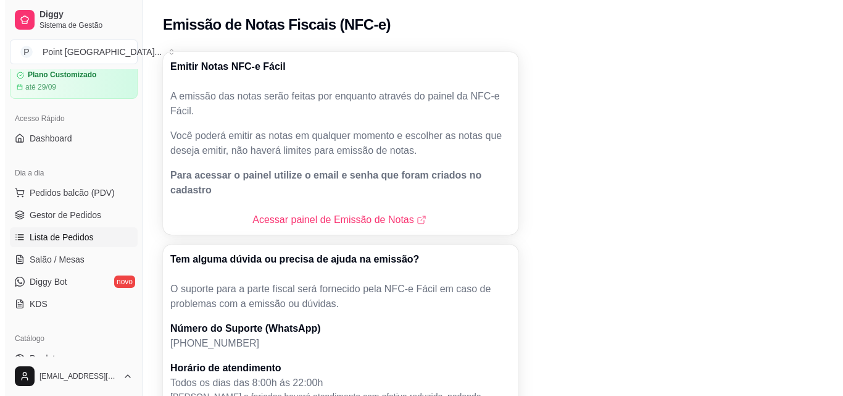
scroll to position [185, 0]
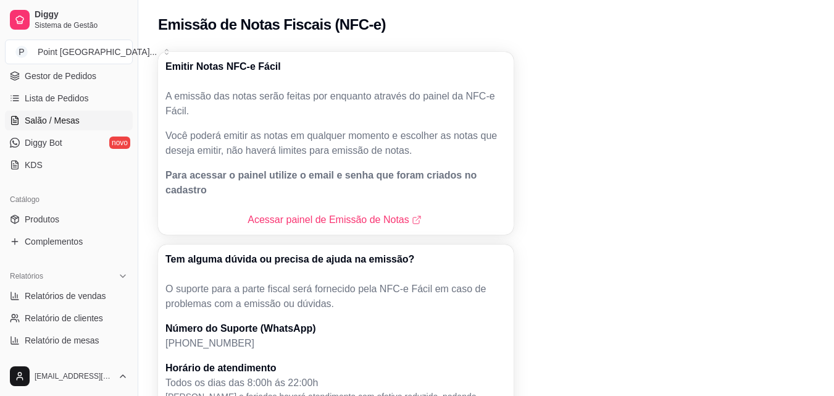
click at [56, 122] on span "Salão / Mesas" at bounding box center [52, 120] width 55 height 12
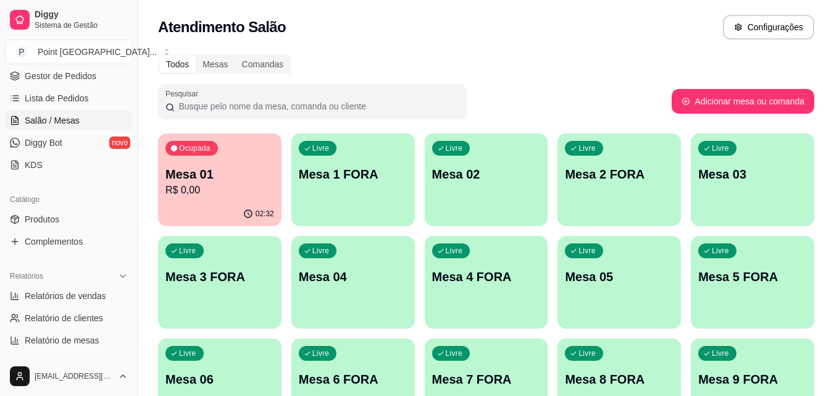
click at [210, 184] on p "R$ 0,00" at bounding box center [219, 190] width 109 height 15
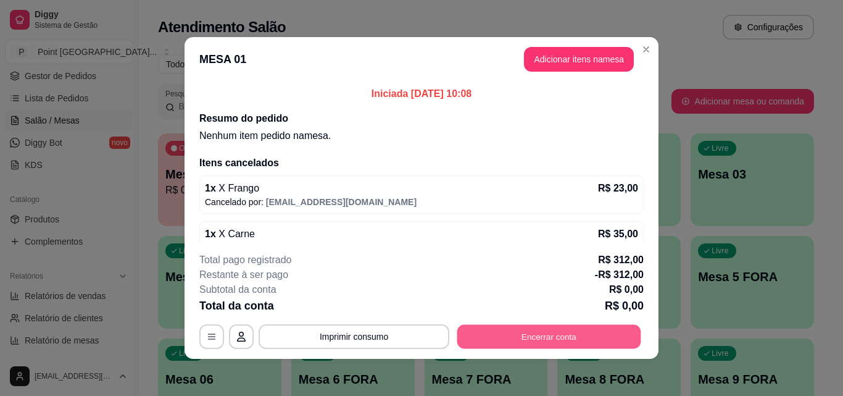
click at [551, 335] on button "Encerrar conta" at bounding box center [549, 337] width 184 height 24
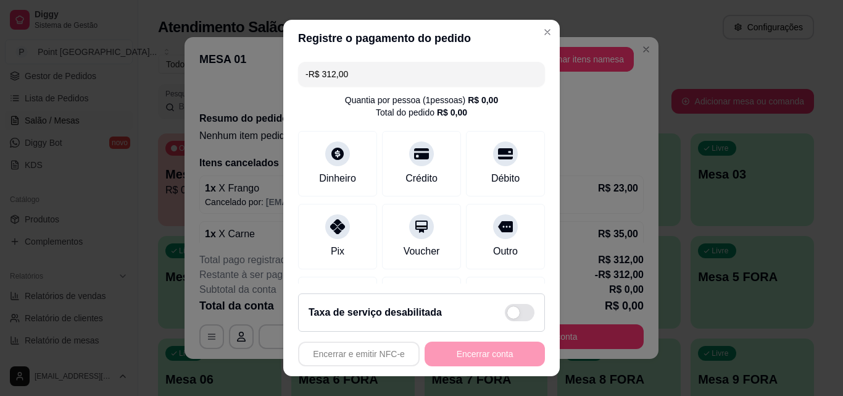
scroll to position [20, 0]
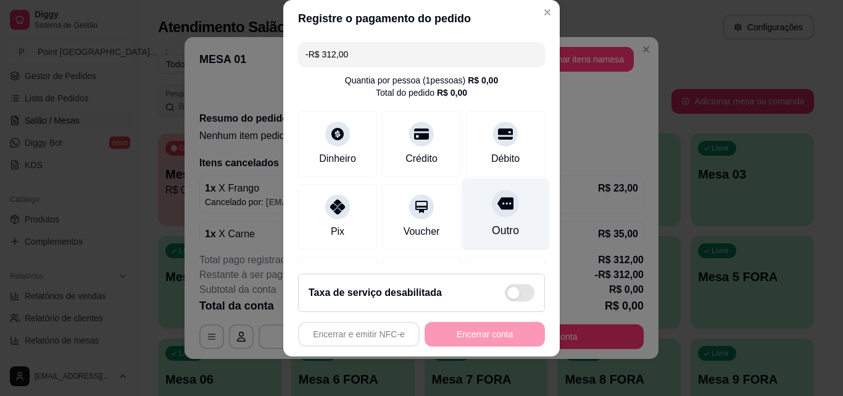
click at [497, 207] on icon at bounding box center [505, 203] width 16 height 12
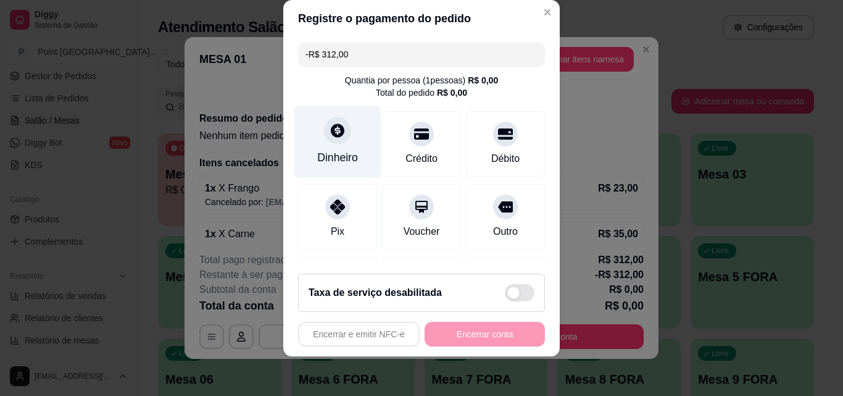
click at [330, 150] on div "Dinheiro" at bounding box center [337, 157] width 41 height 16
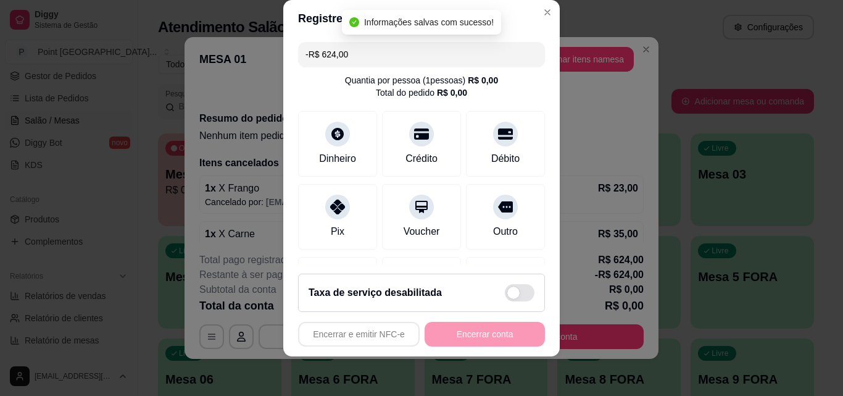
type input "-R$ 624,00"
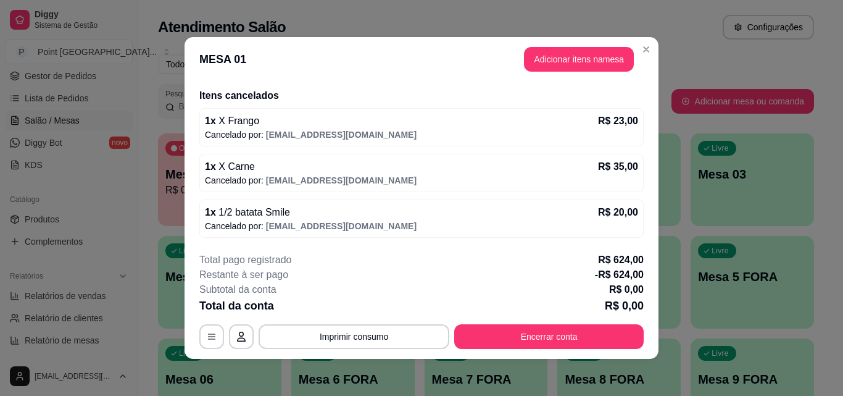
scroll to position [2, 0]
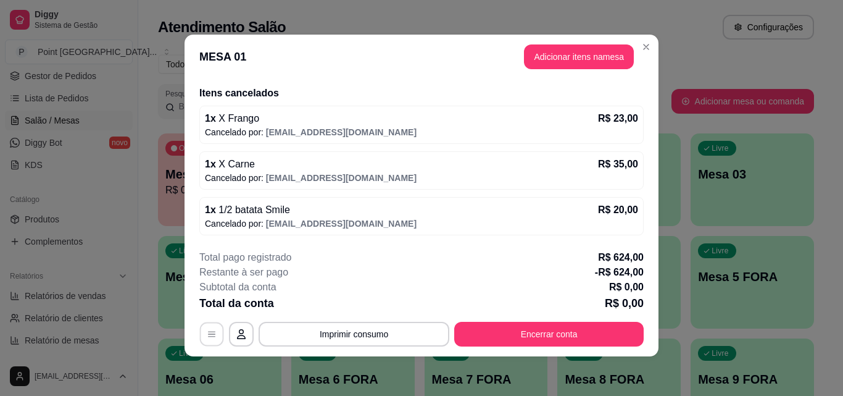
click at [209, 331] on icon "button" at bounding box center [211, 334] width 7 height 6
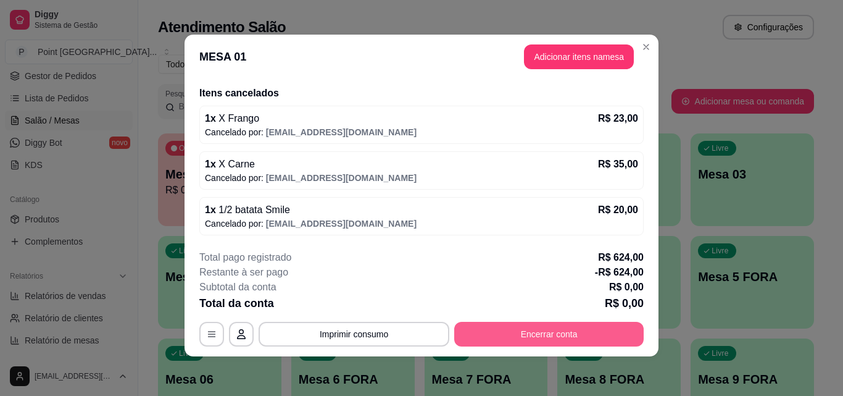
click at [578, 342] on button "Encerrar conta" at bounding box center [548, 334] width 189 height 25
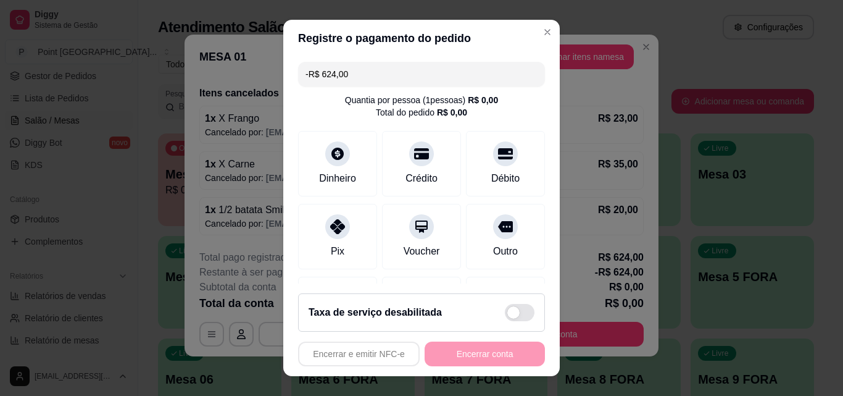
click at [346, 75] on input "-R$ 624,00" at bounding box center [421, 74] width 232 height 25
drag, startPoint x: 346, startPoint y: 75, endPoint x: 228, endPoint y: 74, distance: 117.9
click at [228, 74] on div "Registre o pagamento do pedido -R$ 624,00 Quantia por pessoa ( 1 pessoas) R$ 0,…" at bounding box center [421, 198] width 843 height 396
type input "R$ 0,00"
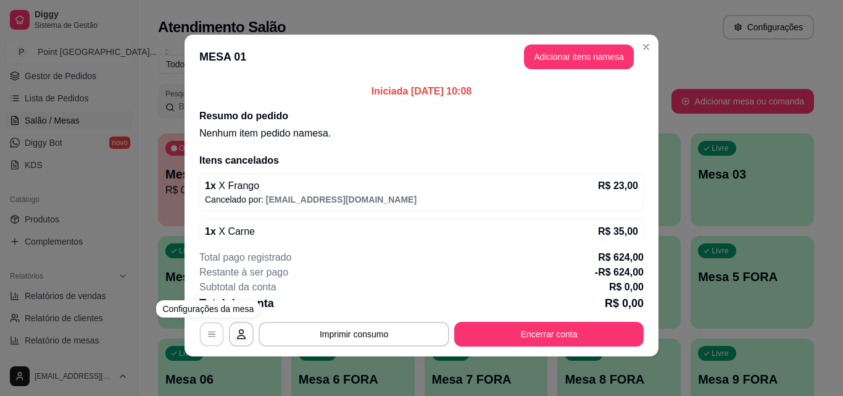
click at [213, 329] on button "button" at bounding box center [212, 334] width 24 height 24
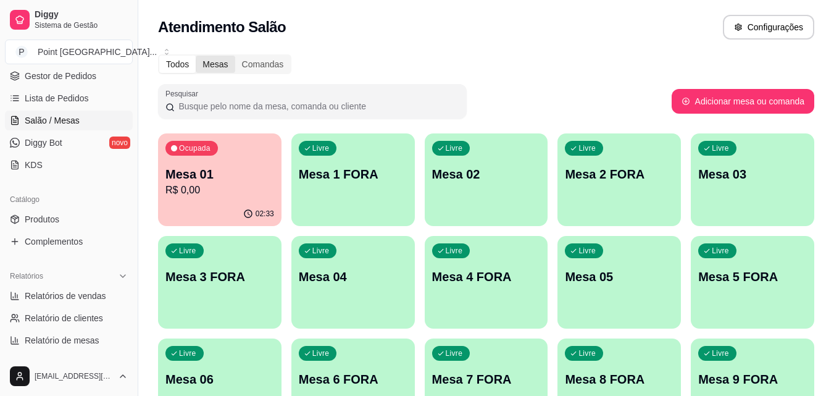
click at [218, 61] on div "Mesas" at bounding box center [215, 64] width 39 height 17
click at [196, 56] on input "Mesas" at bounding box center [196, 56] width 0 height 0
click at [262, 60] on div "Comandas" at bounding box center [263, 64] width 56 height 17
click at [235, 56] on input "Comandas" at bounding box center [235, 56] width 0 height 0
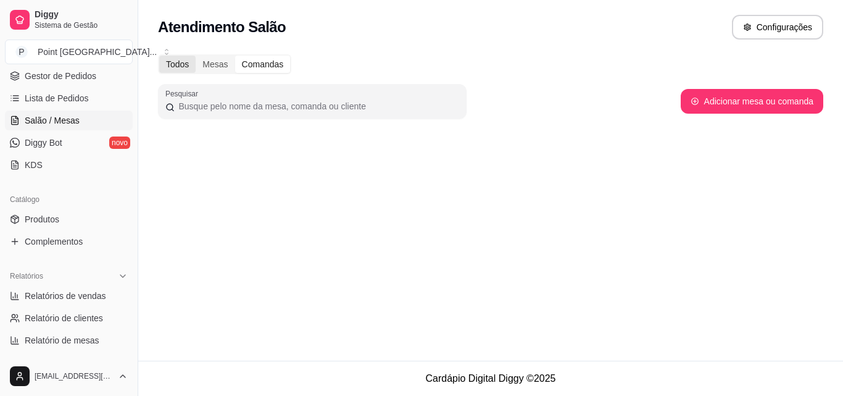
click at [188, 65] on div "Todos" at bounding box center [177, 64] width 36 height 17
click at [159, 56] on input "Todos" at bounding box center [159, 56] width 0 height 0
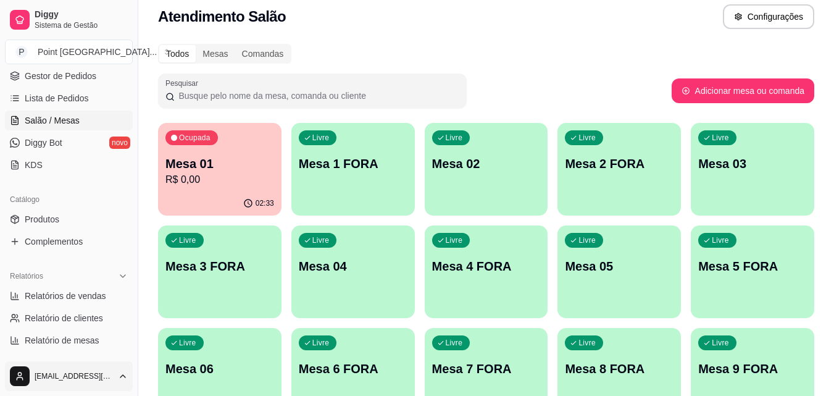
scroll to position [0, 0]
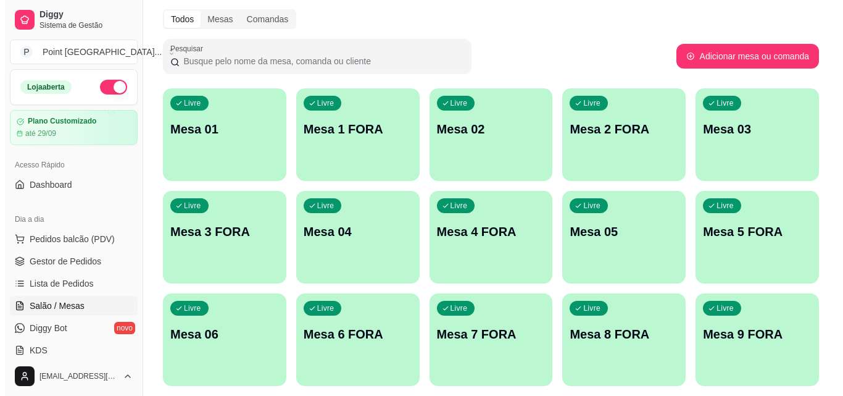
scroll to position [23, 0]
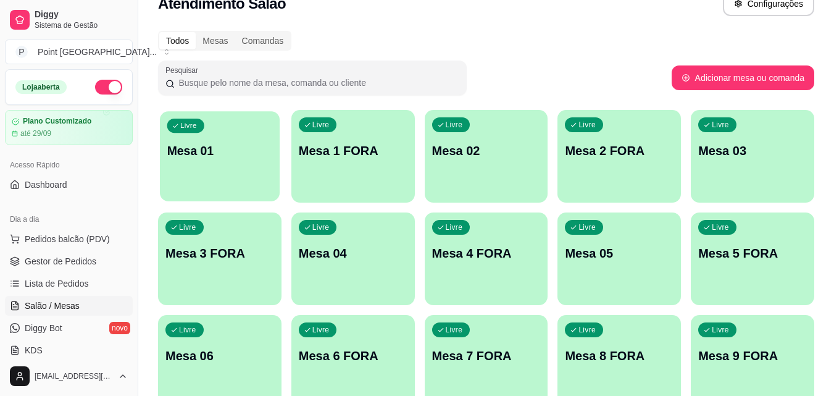
click at [241, 178] on div "Livre Mesa 01" at bounding box center [220, 148] width 120 height 75
click at [226, 139] on div "Livre Mesa 01" at bounding box center [220, 148] width 120 height 75
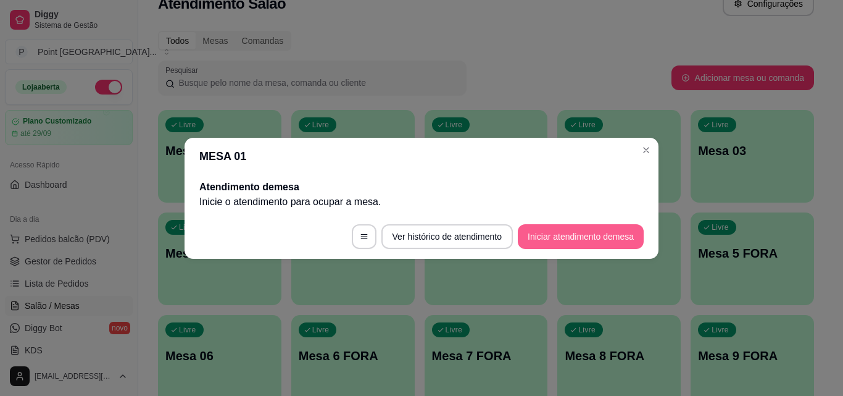
click at [632, 235] on button "Iniciar atendimento de mesa" at bounding box center [581, 236] width 126 height 25
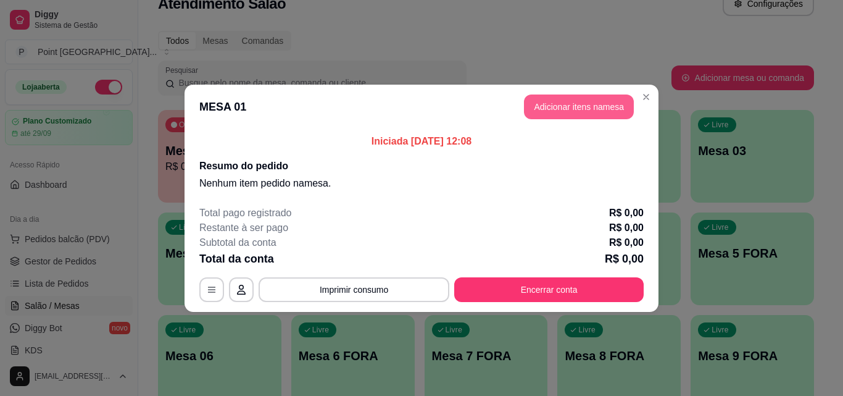
click at [578, 109] on button "Adicionar itens na mesa" at bounding box center [579, 106] width 110 height 25
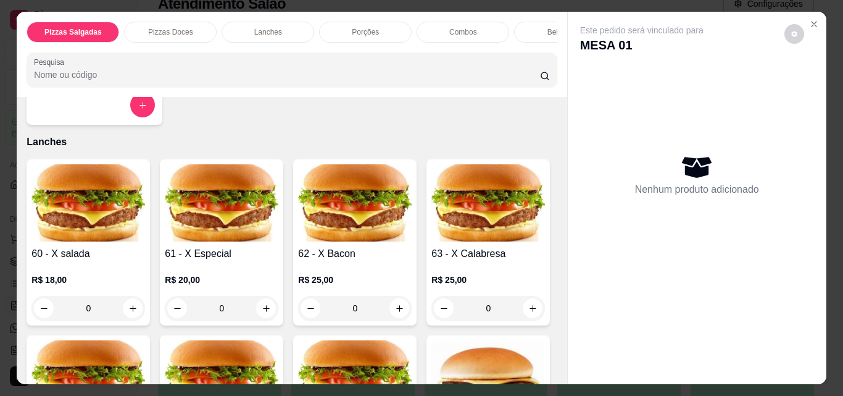
scroll to position [741, 0]
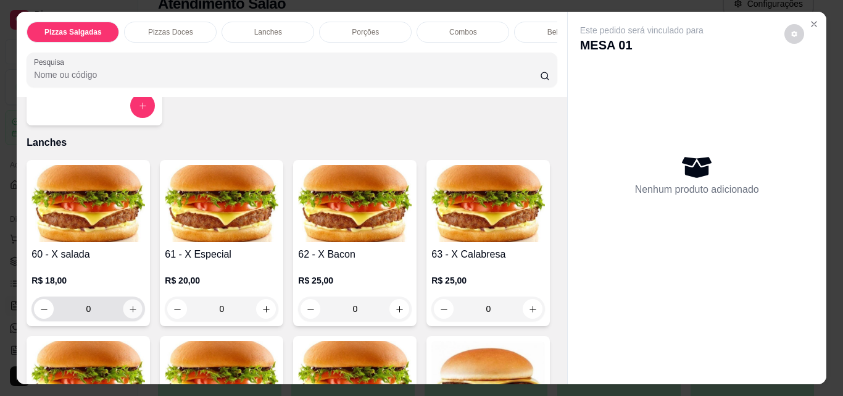
click at [128, 314] on icon "increase-product-quantity" at bounding box center [132, 308] width 9 height 9
type input "1"
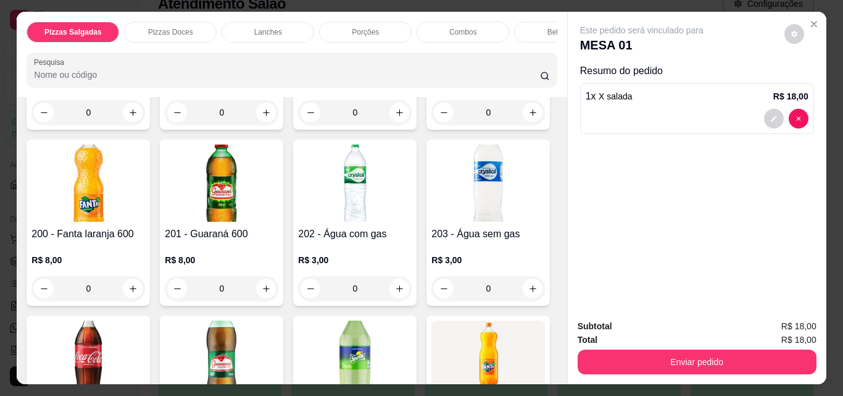
scroll to position [3580, 0]
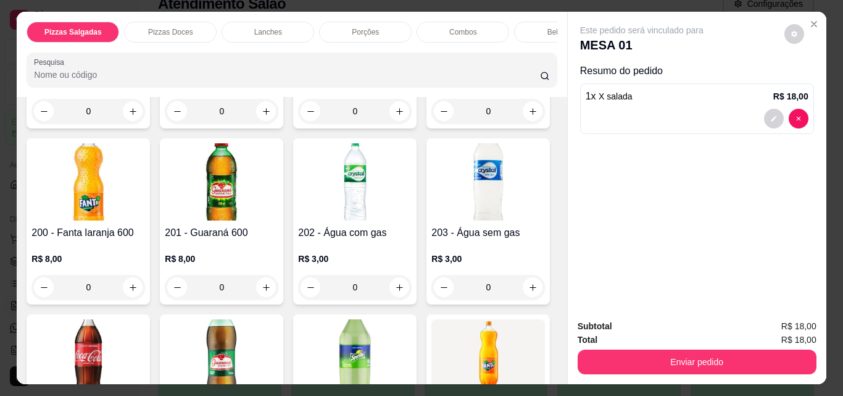
type input "1"
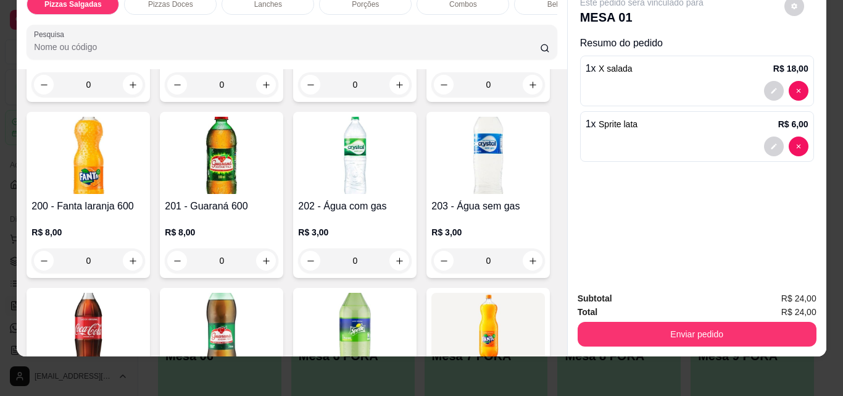
scroll to position [0, 0]
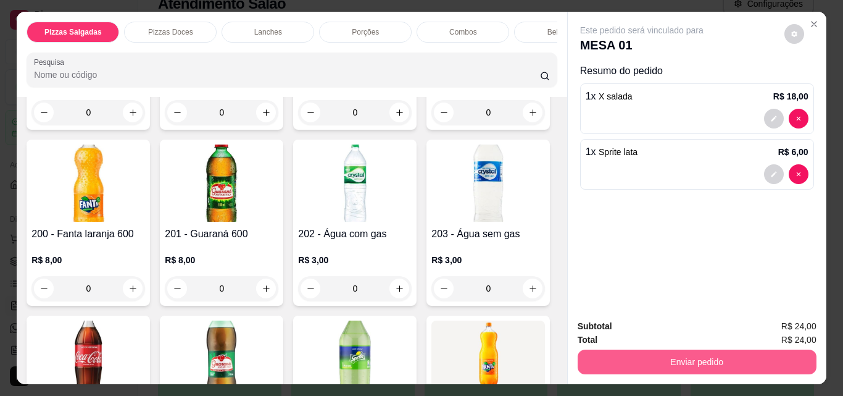
click at [724, 355] on button "Enviar pedido" at bounding box center [697, 361] width 239 height 25
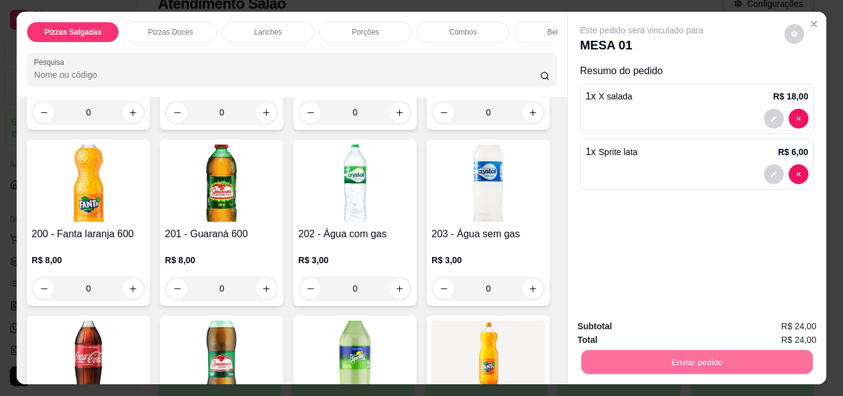
click at [710, 325] on button "Não registrar e enviar pedido" at bounding box center [656, 326] width 128 height 23
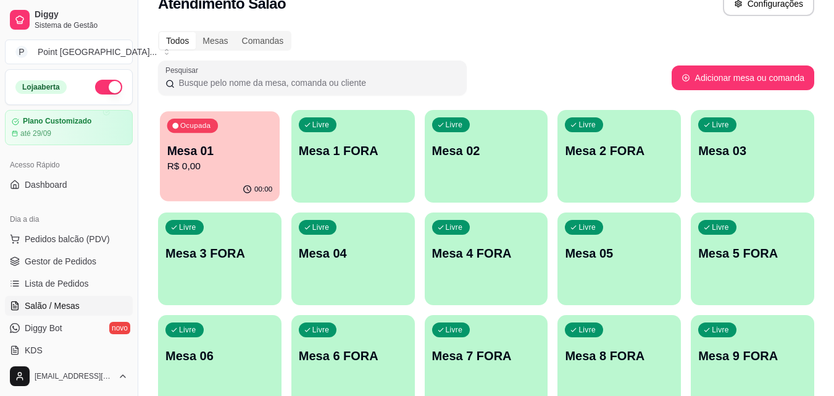
click at [251, 171] on p "R$ 0,00" at bounding box center [220, 166] width 106 height 14
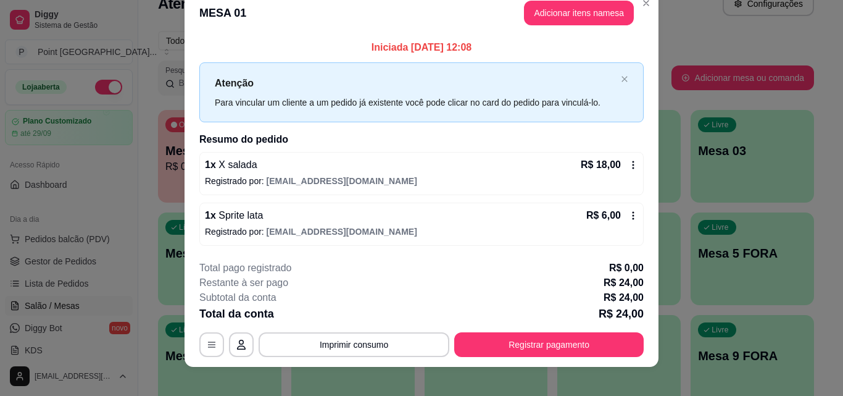
scroll to position [30, 0]
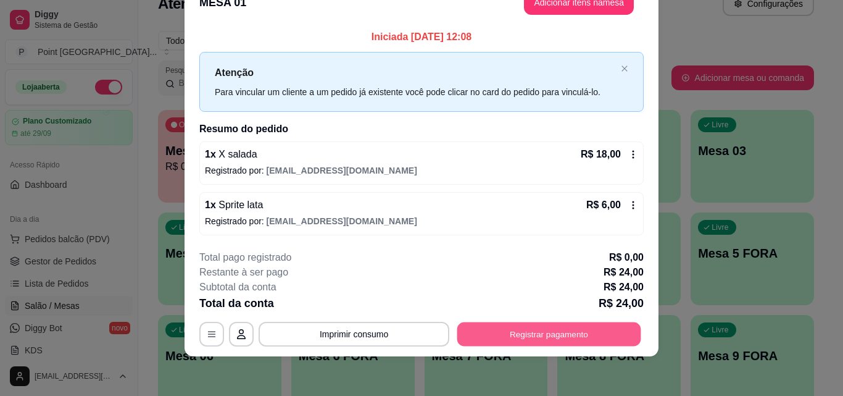
click at [613, 340] on button "Registrar pagamento" at bounding box center [549, 334] width 184 height 24
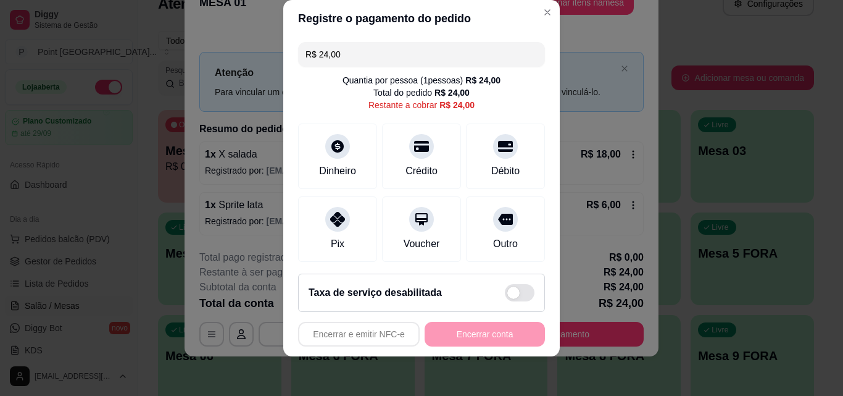
scroll to position [0, 0]
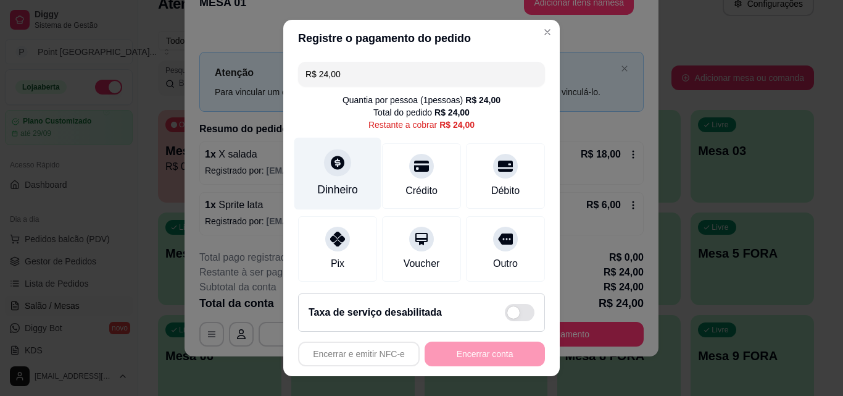
click at [336, 170] on icon at bounding box center [338, 162] width 16 height 16
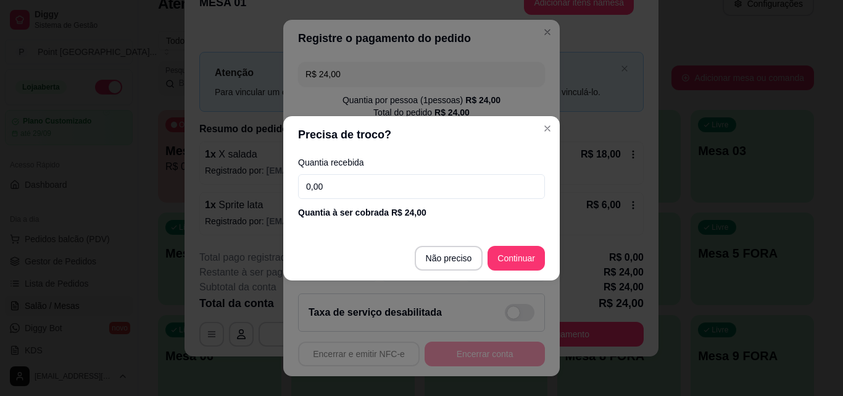
click at [346, 183] on input "0,00" at bounding box center [421, 186] width 247 height 25
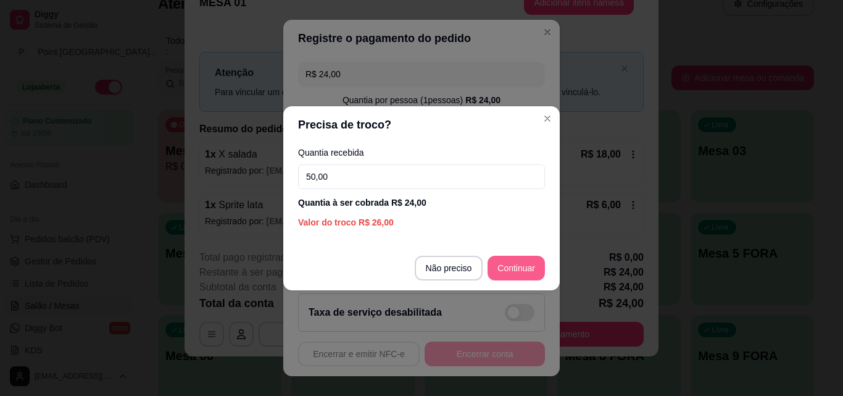
type input "50,00"
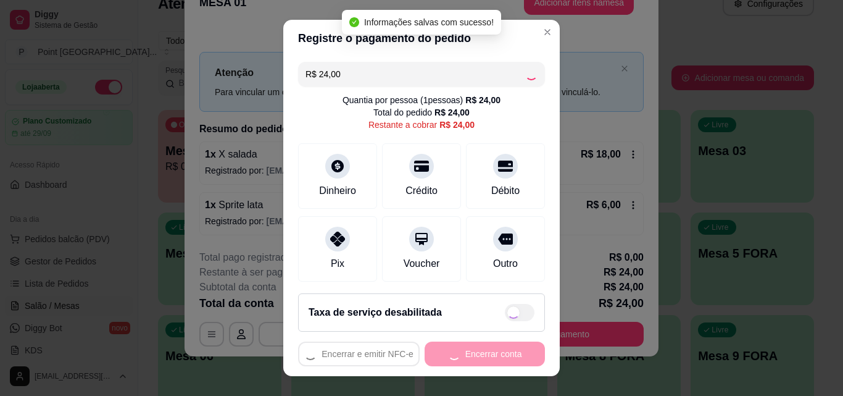
type input "R$ 0,00"
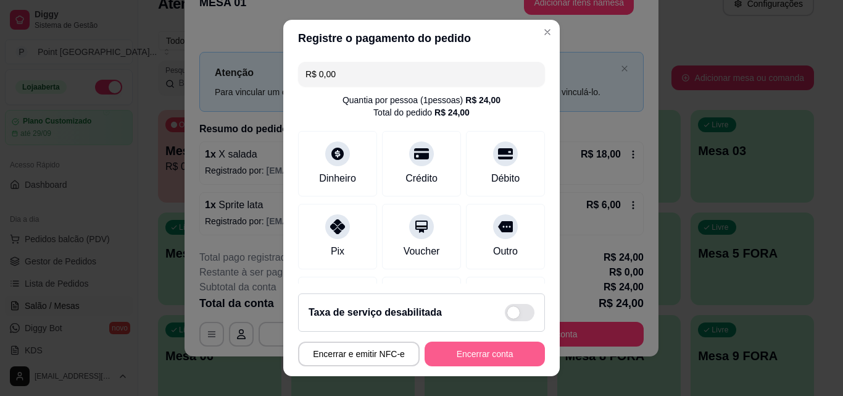
click at [506, 352] on button "Encerrar conta" at bounding box center [485, 353] width 120 height 25
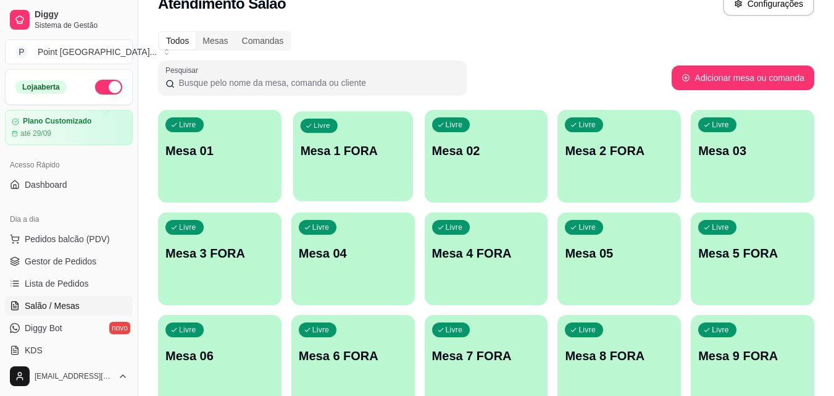
click at [365, 185] on div "Livre Mesa 1 FORA" at bounding box center [353, 148] width 120 height 75
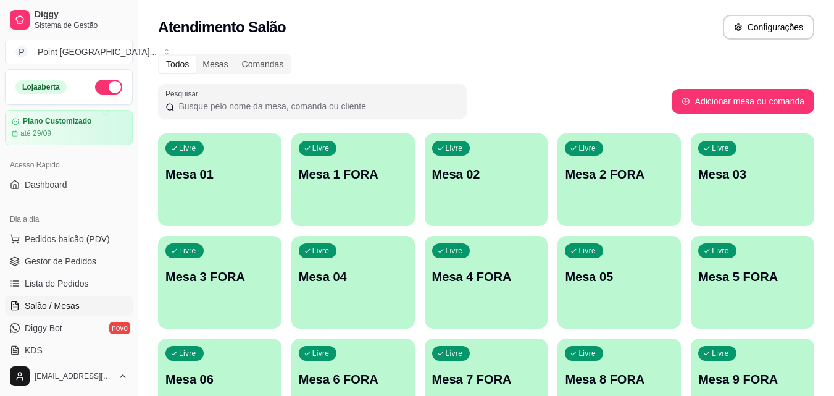
click at [257, 189] on div "Livre Mesa 01" at bounding box center [219, 172] width 123 height 78
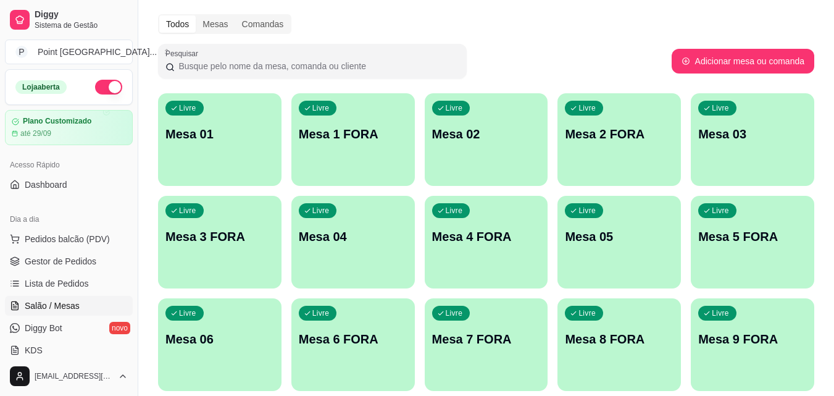
scroll to position [62, 0]
